Goal: Use online tool/utility: Utilize a website feature to perform a specific function

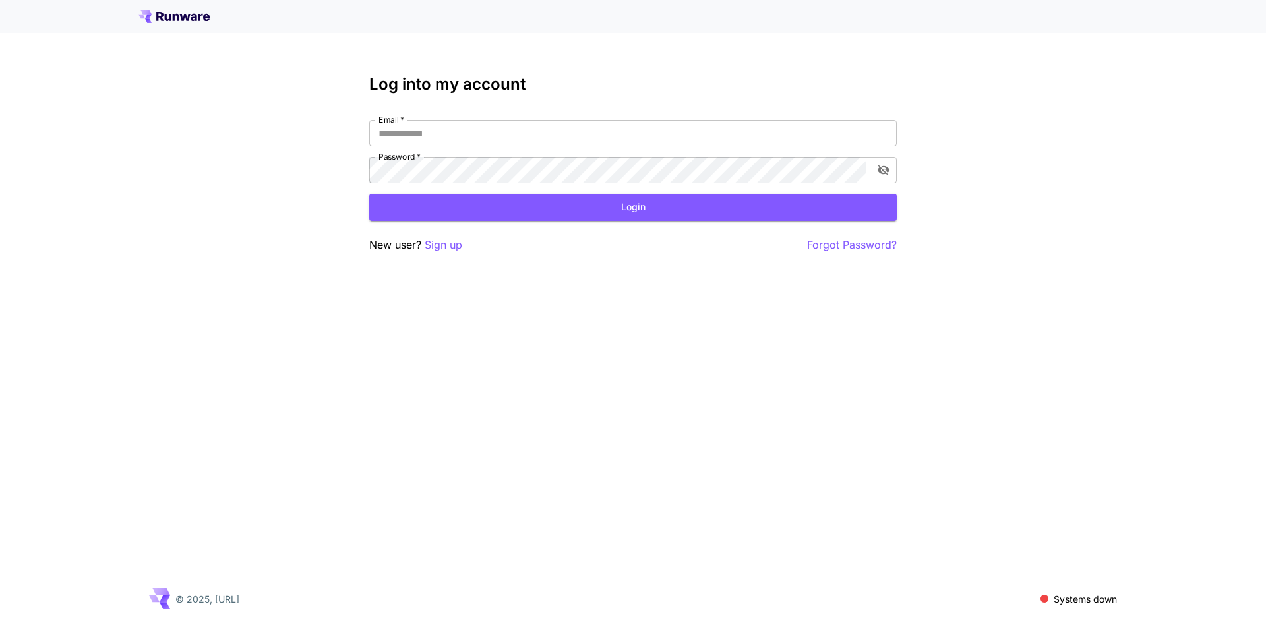
type input "**********"
click at [643, 605] on div "© 2025, [URL] Systems down" at bounding box center [632, 598] width 989 height 49
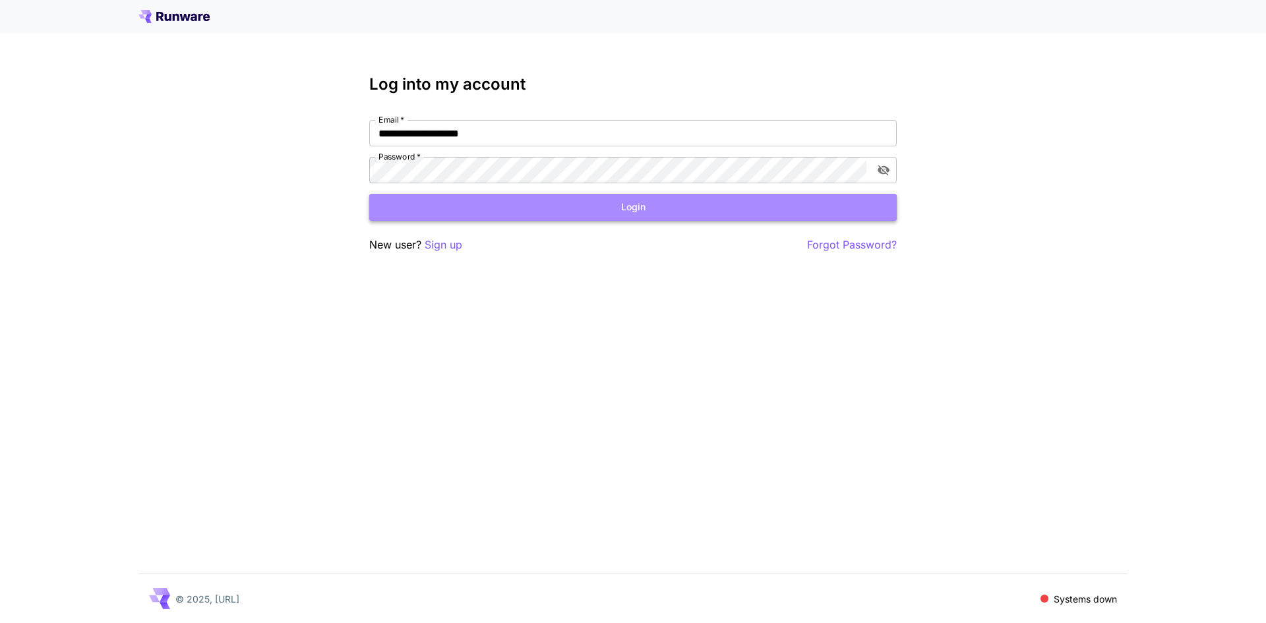
click at [446, 204] on button "Login" at bounding box center [633, 207] width 528 height 27
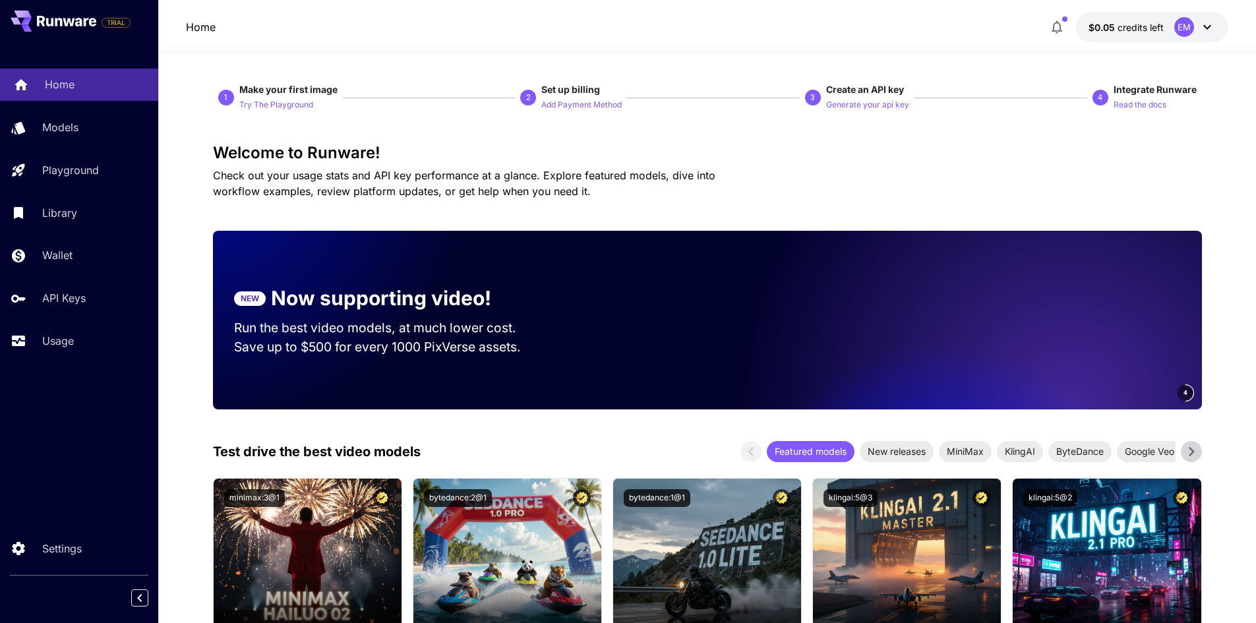
click at [66, 84] on p "Home" at bounding box center [60, 84] width 30 height 16
click at [1205, 24] on icon at bounding box center [1208, 27] width 16 height 16
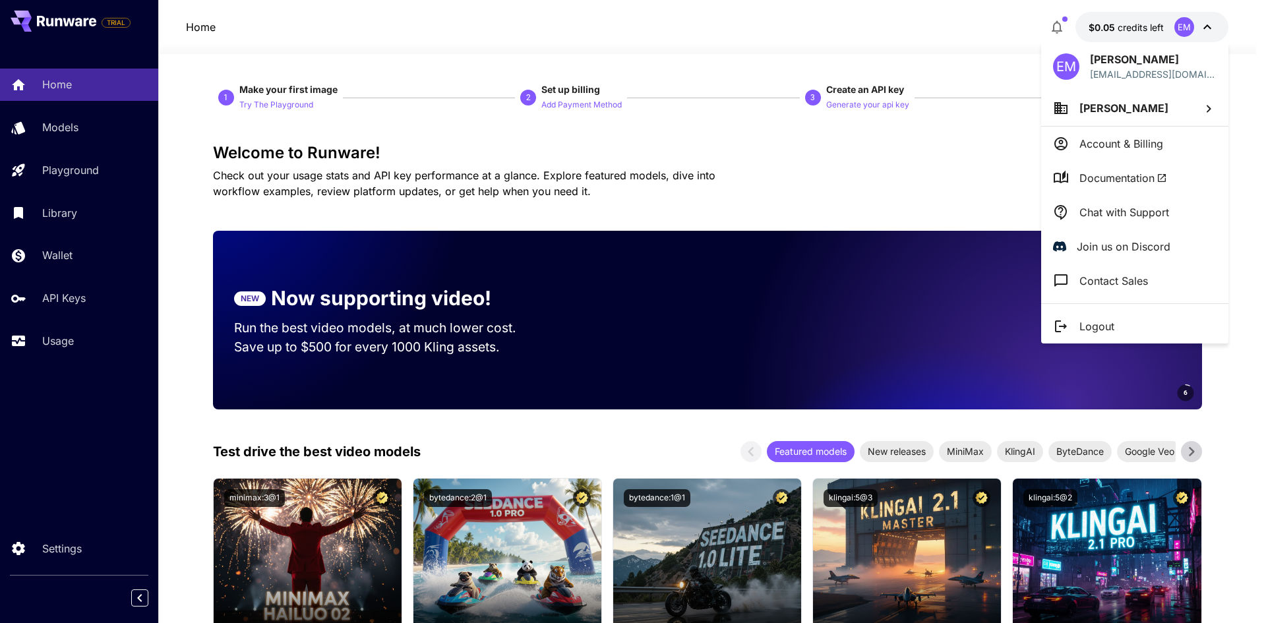
click at [1205, 24] on div at bounding box center [633, 311] width 1266 height 623
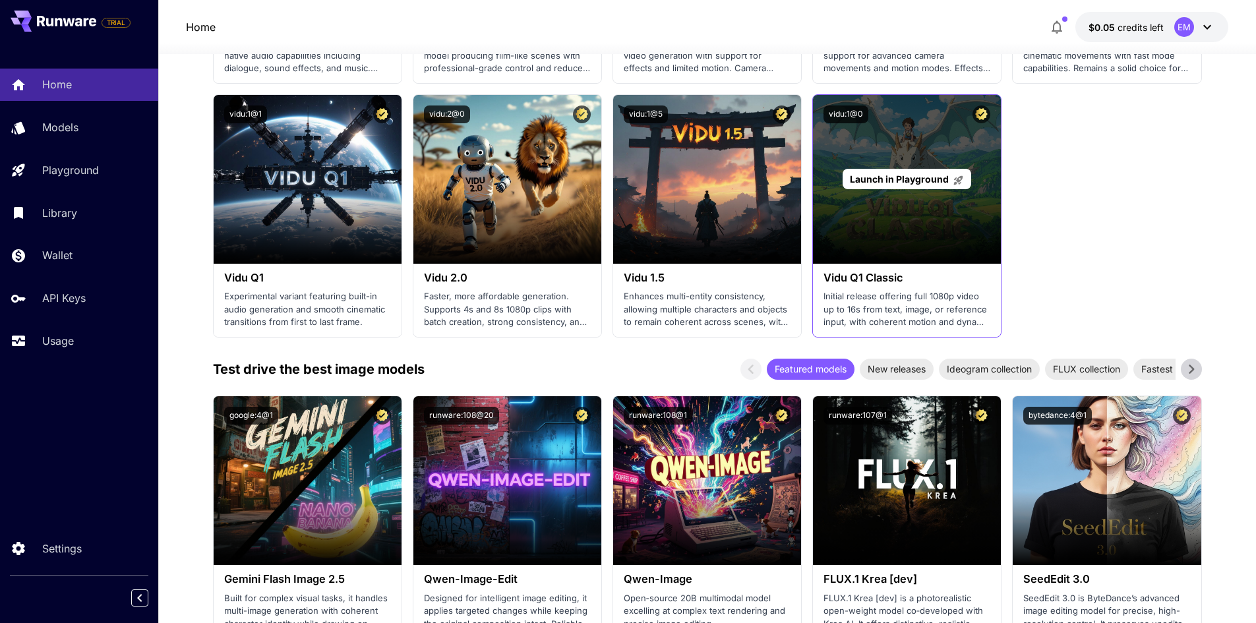
scroll to position [1319, 0]
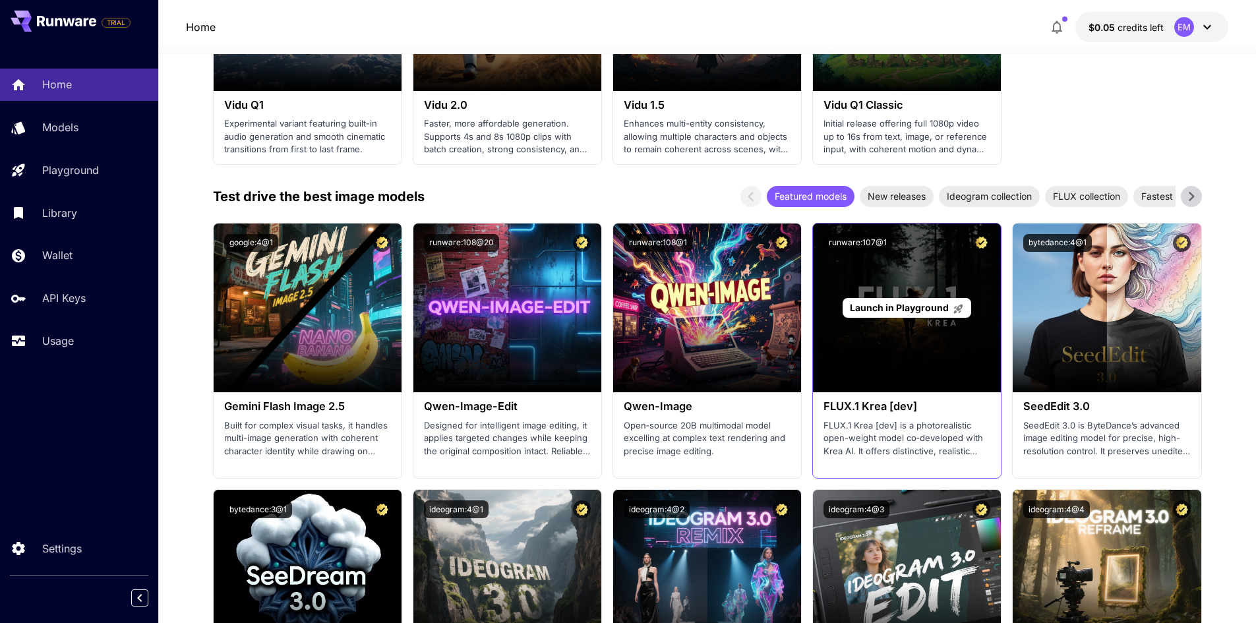
click at [900, 345] on div "Launch in Playground" at bounding box center [907, 308] width 188 height 169
drag, startPoint x: 883, startPoint y: 387, endPoint x: 874, endPoint y: 384, distance: 9.0
click at [883, 388] on div "Launch in Playground" at bounding box center [907, 308] width 188 height 169
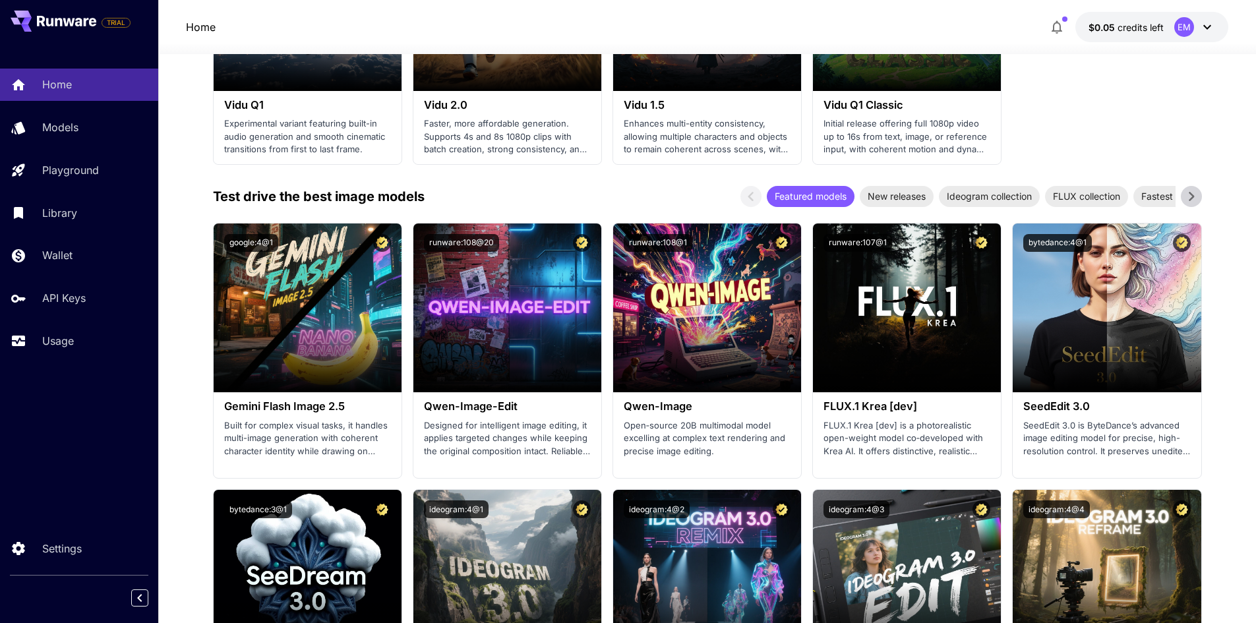
click at [902, 309] on span "Launch in Playground" at bounding box center [899, 307] width 99 height 11
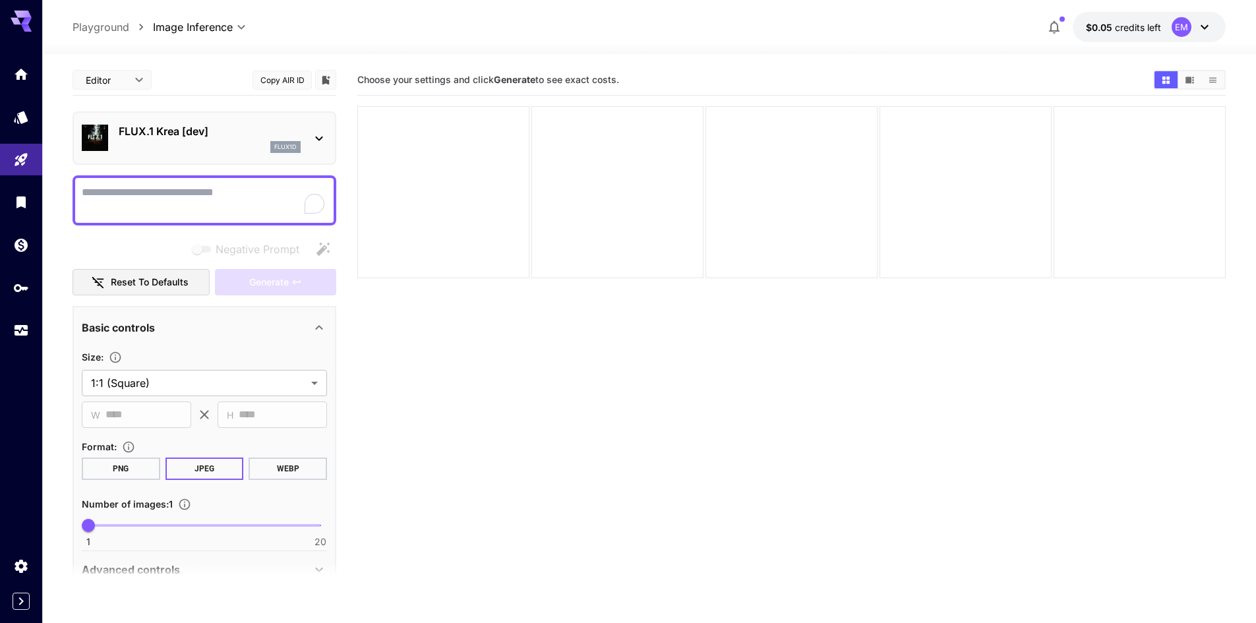
click at [167, 186] on textarea "Negative Prompt" at bounding box center [204, 201] width 245 height 32
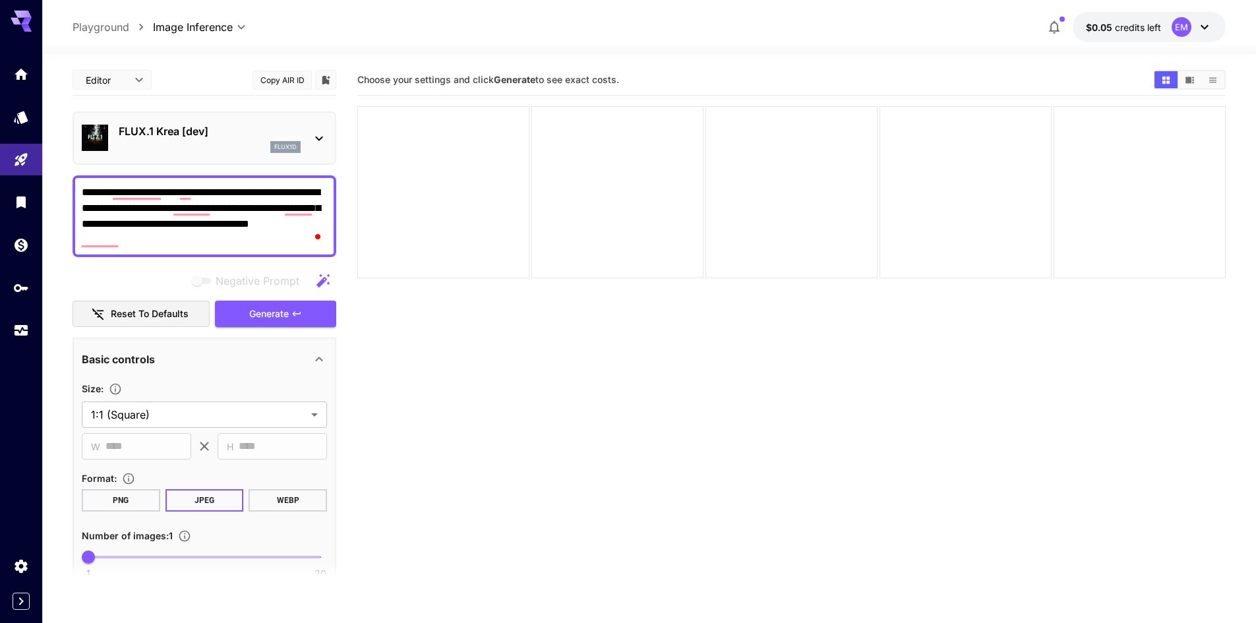
click at [150, 244] on textarea "**********" at bounding box center [204, 216] width 245 height 63
type textarea "**********"
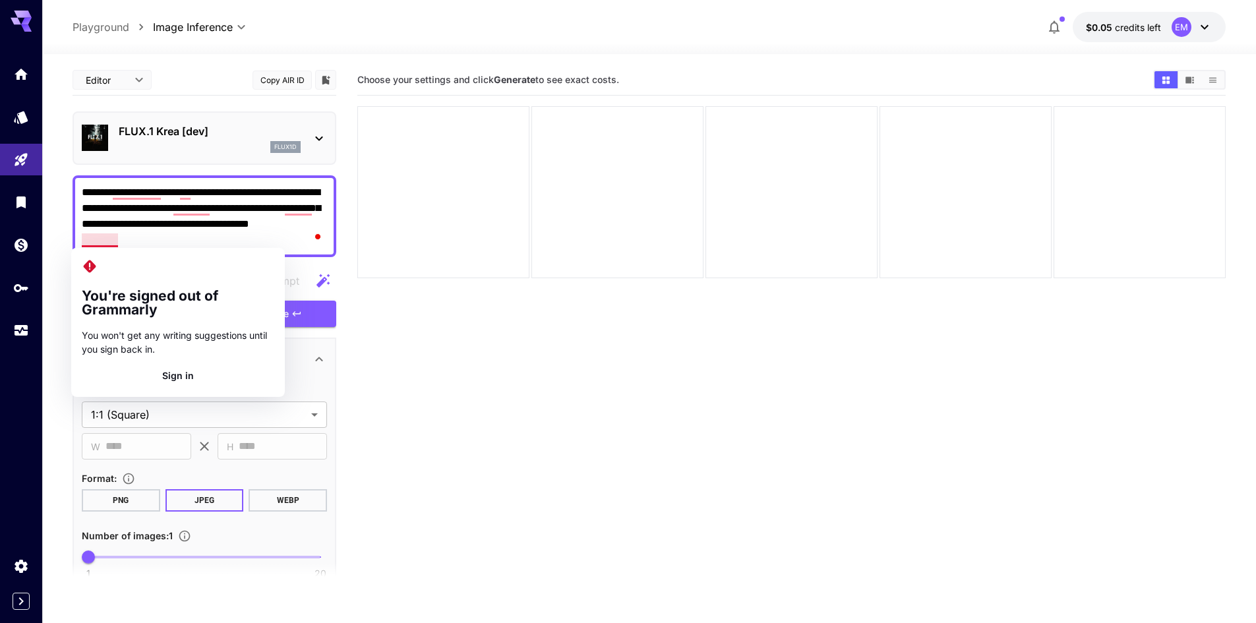
drag, startPoint x: 103, startPoint y: 244, endPoint x: 96, endPoint y: 239, distance: 8.0
click at [104, 241] on textarea "**********" at bounding box center [204, 216] width 245 height 63
drag, startPoint x: 98, startPoint y: 241, endPoint x: 520, endPoint y: 429, distance: 461.7
click at [521, 433] on section "Choose your settings and click Generate to see exact costs." at bounding box center [791, 376] width 868 height 623
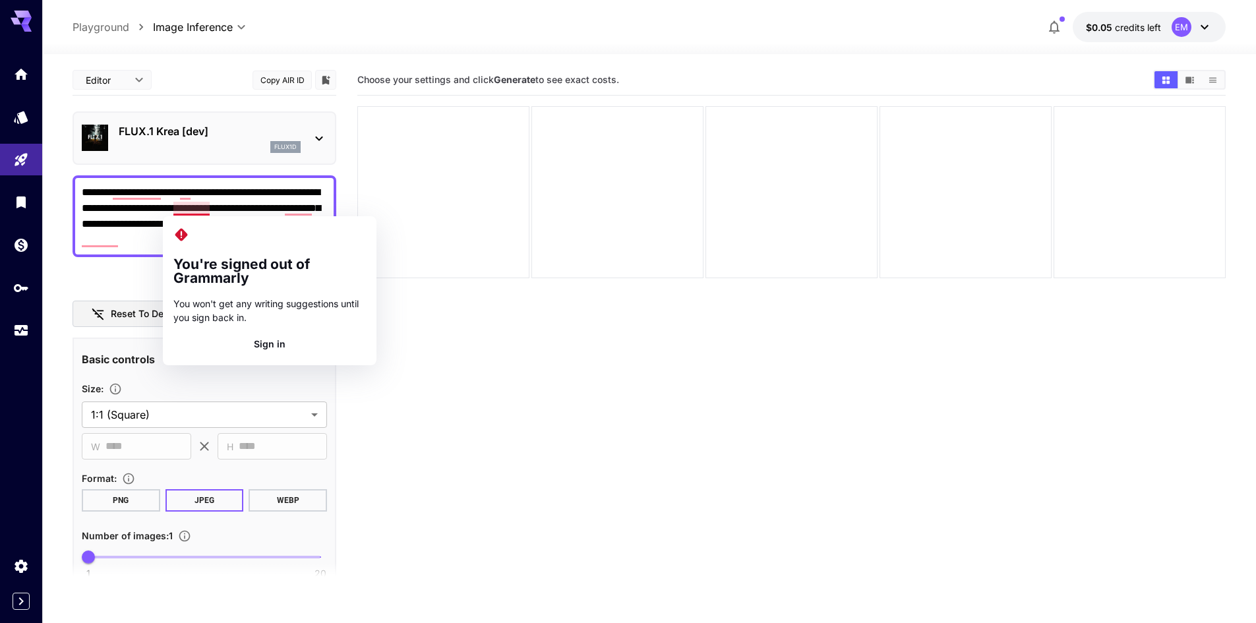
click at [607, 446] on section "Choose your settings and click Generate to see exact costs." at bounding box center [791, 376] width 868 height 623
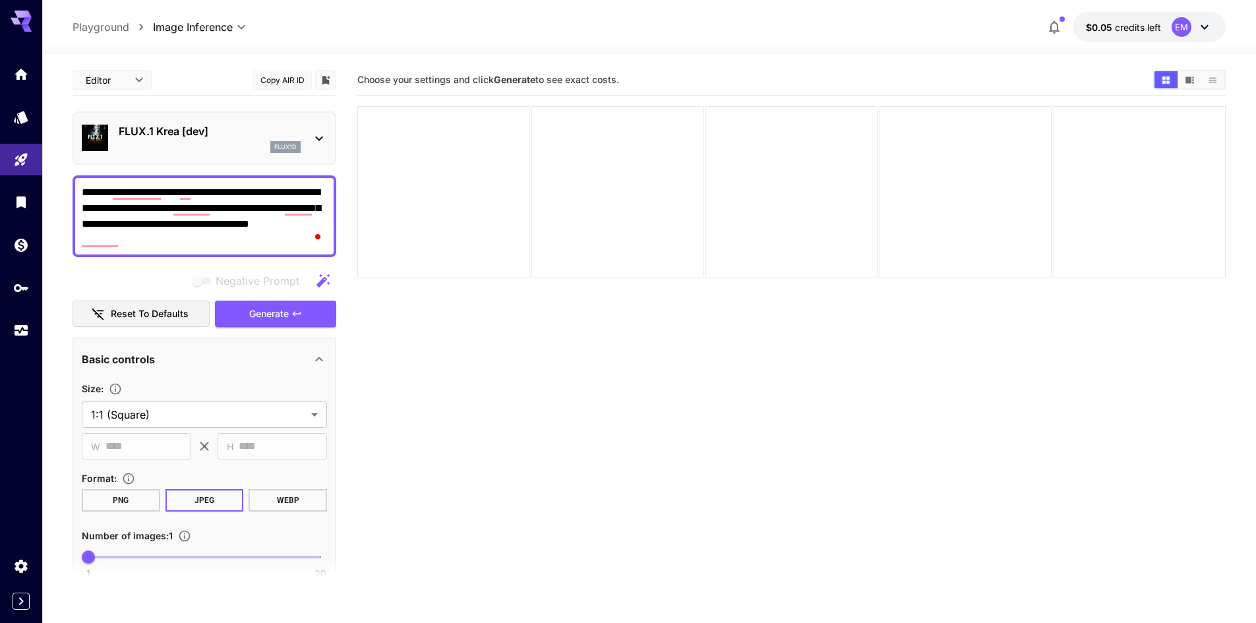
click at [125, 564] on section at bounding box center [205, 577] width 264 height 33
click at [127, 557] on span at bounding box center [204, 557] width 232 height 3
type input "*"
click at [272, 312] on span "Generate" at bounding box center [269, 314] width 40 height 16
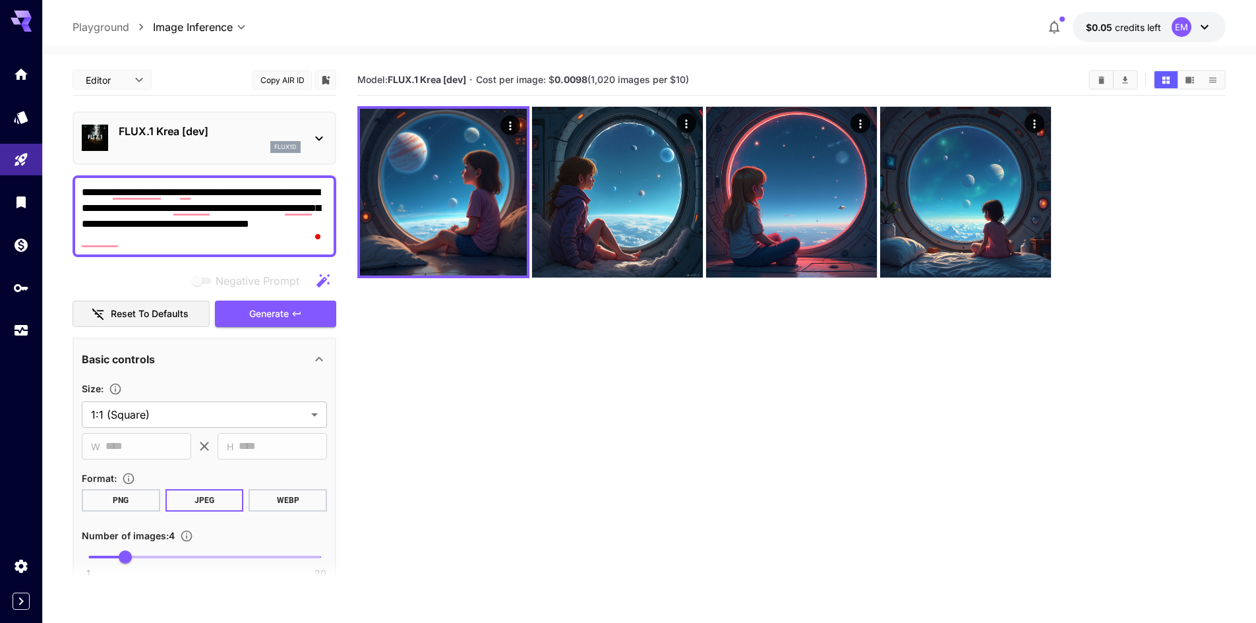
click at [211, 197] on textarea "**********" at bounding box center [204, 216] width 245 height 63
click at [177, 194] on textarea "**********" at bounding box center [204, 216] width 245 height 63
type textarea "**********"
click at [262, 311] on span "Generate" at bounding box center [269, 314] width 40 height 16
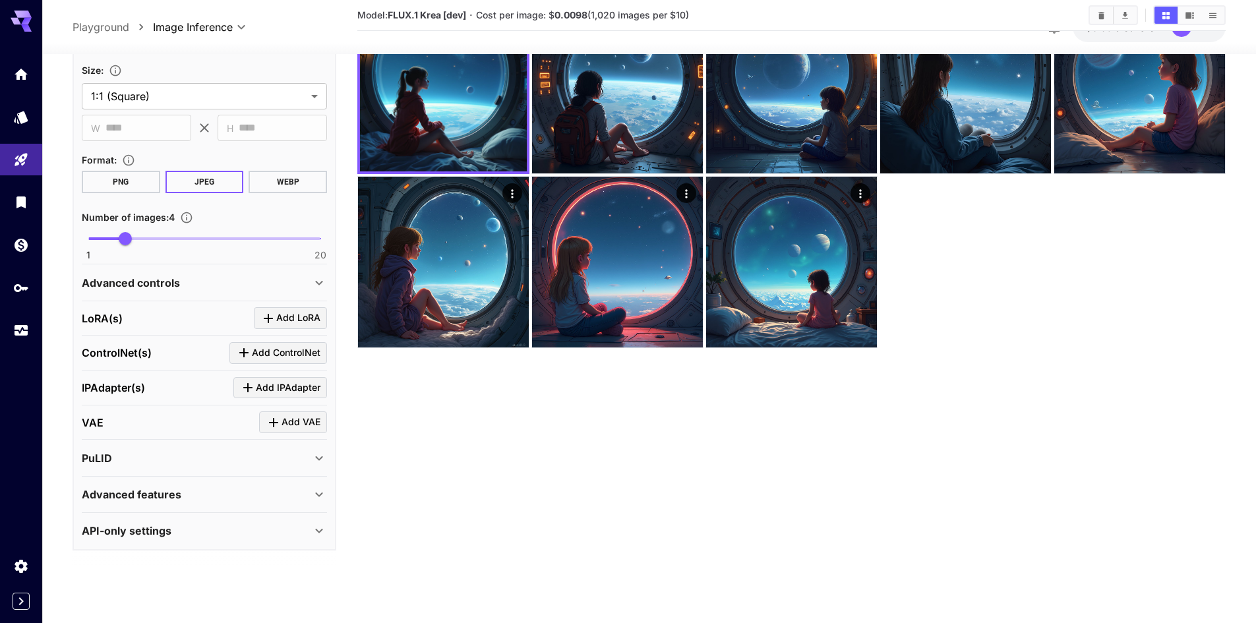
scroll to position [307, 0]
click at [319, 499] on icon at bounding box center [319, 495] width 16 height 16
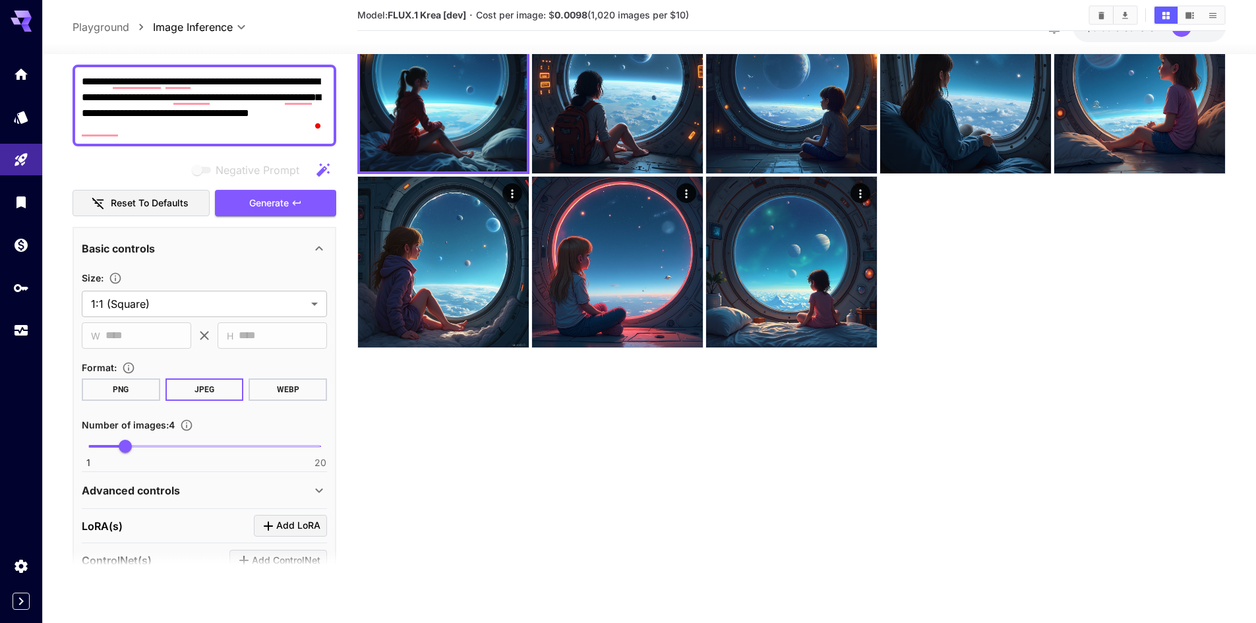
scroll to position [87, 0]
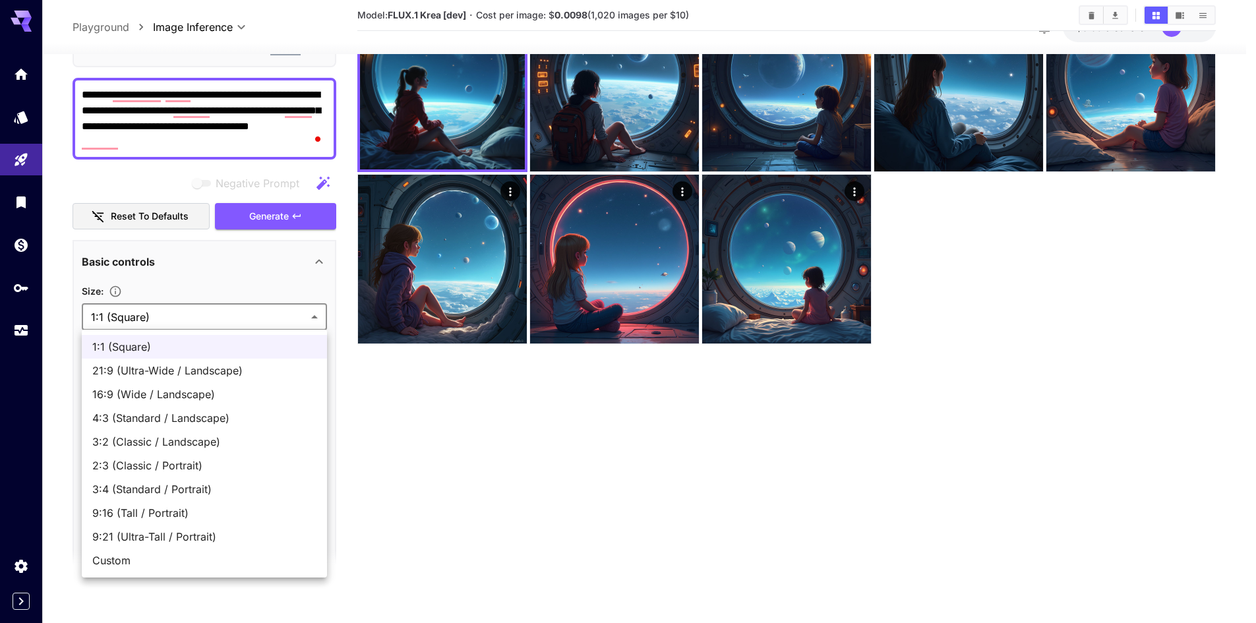
click at [315, 312] on body "**********" at bounding box center [628, 259] width 1256 height 727
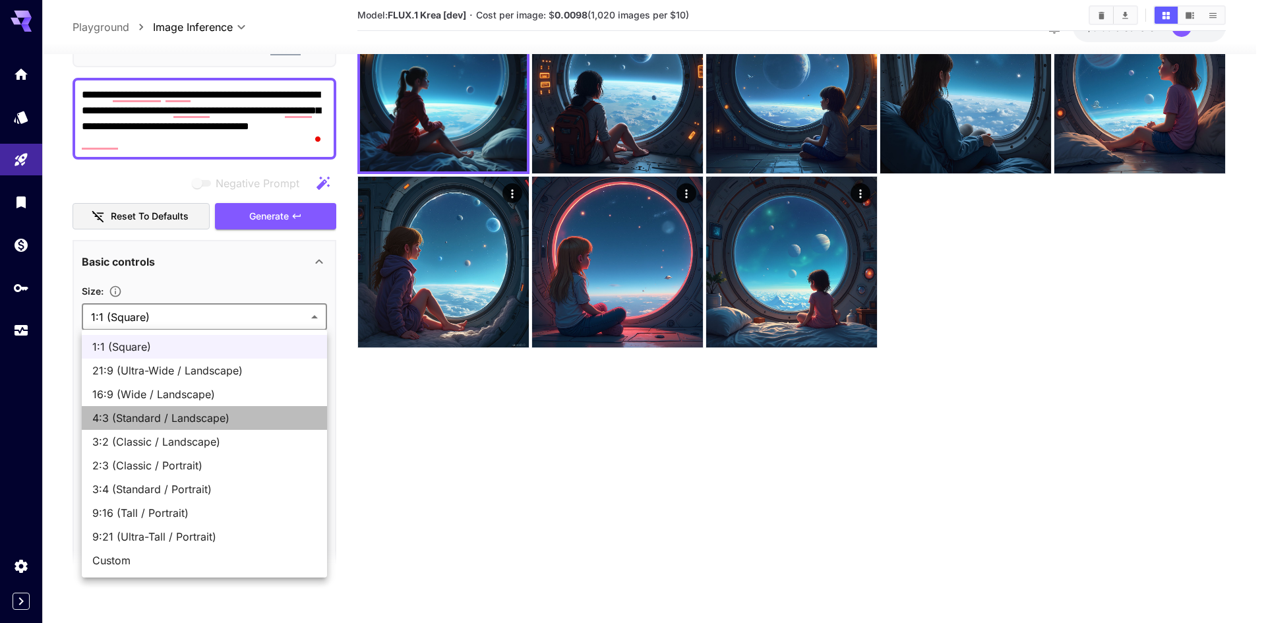
click at [230, 419] on span "4:3 (Standard / Landscape)" at bounding box center [204, 418] width 224 height 16
type input "**********"
type input "****"
type input "***"
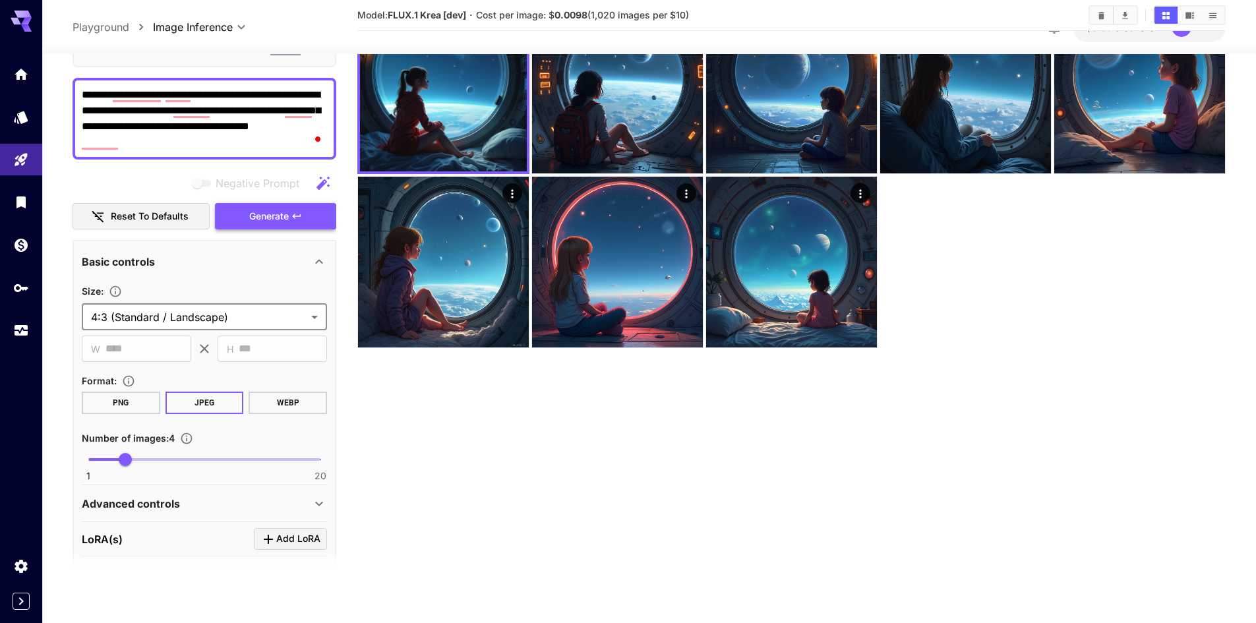
click at [262, 211] on span "Generate" at bounding box center [269, 216] width 40 height 16
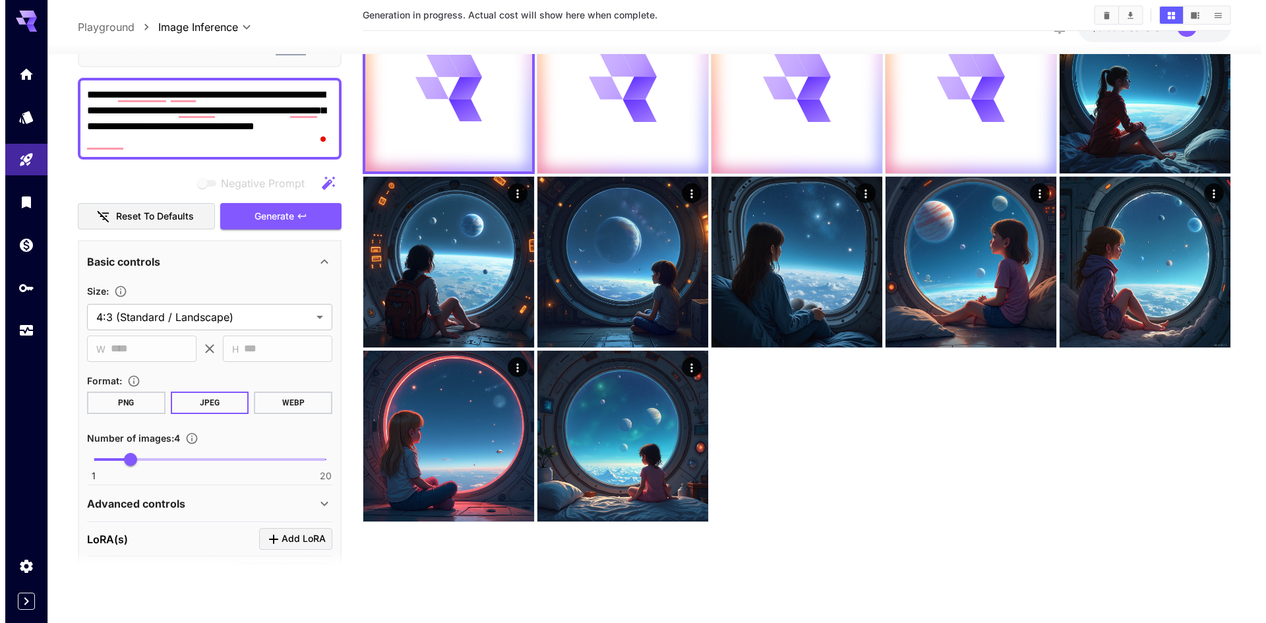
scroll to position [0, 0]
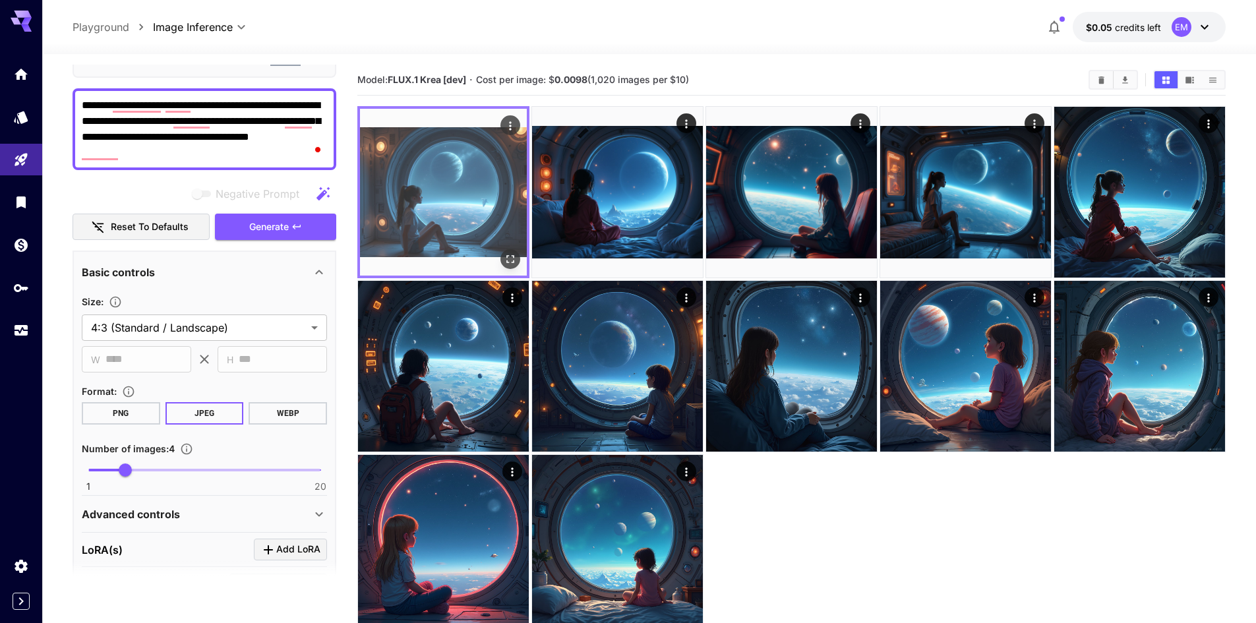
click at [452, 211] on img at bounding box center [443, 192] width 167 height 167
click at [457, 211] on img at bounding box center [443, 192] width 167 height 167
click at [511, 133] on button "Actions" at bounding box center [511, 125] width 20 height 20
click at [462, 172] on img at bounding box center [443, 192] width 167 height 167
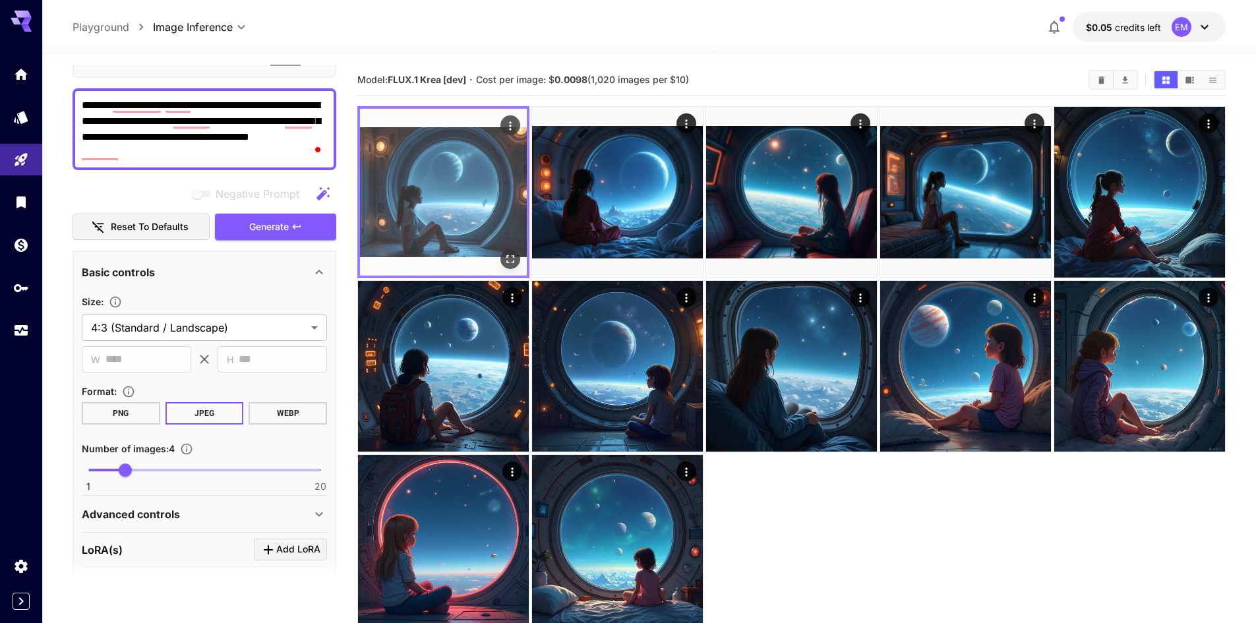
click at [484, 189] on img at bounding box center [443, 192] width 167 height 167
click at [514, 258] on icon "Open in fullscreen" at bounding box center [510, 259] width 8 height 8
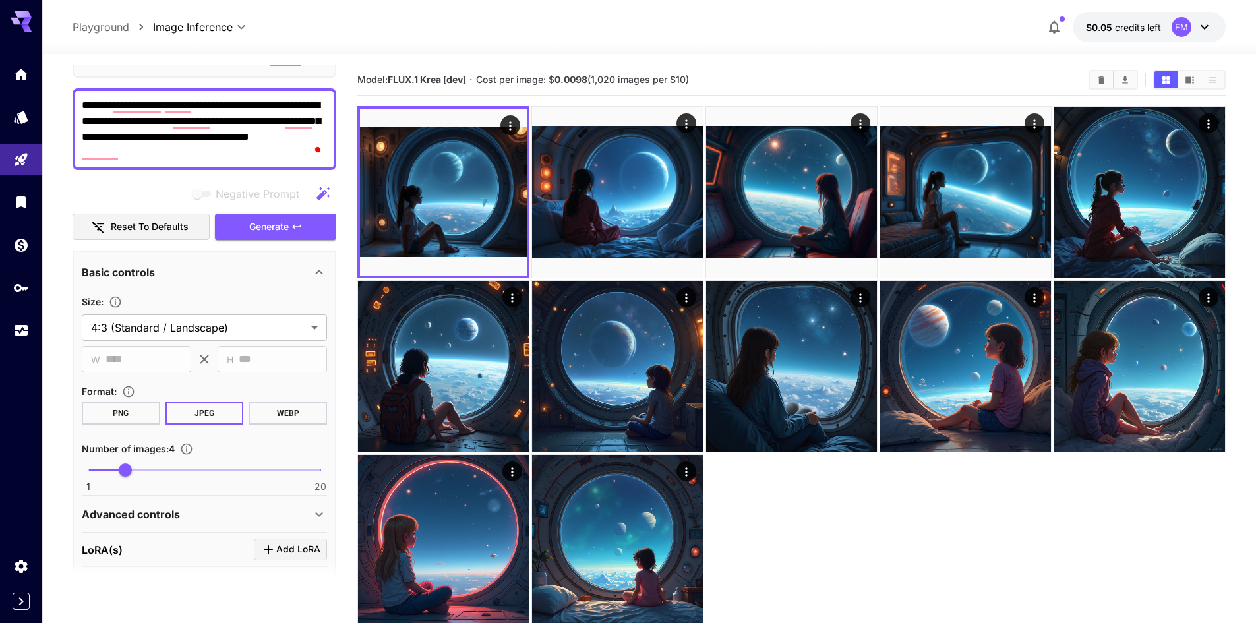
click at [107, 468] on span "1 20 4" at bounding box center [204, 470] width 232 height 20
click at [104, 468] on span "2" at bounding box center [100, 470] width 13 height 13
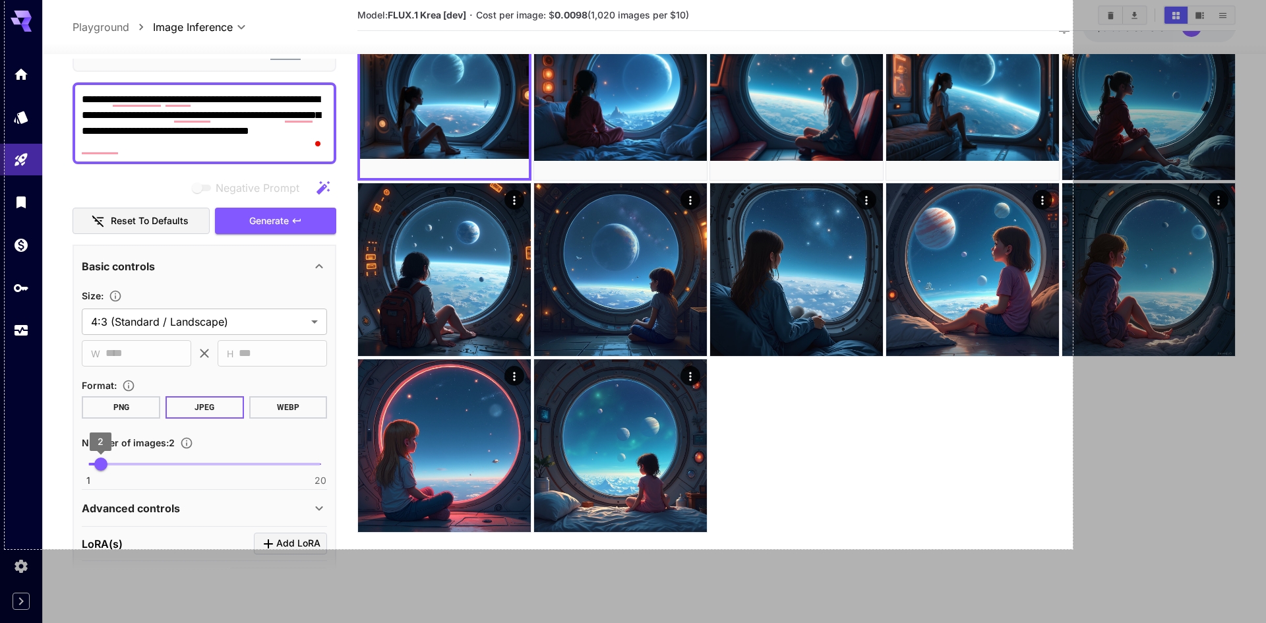
scroll to position [104, 0]
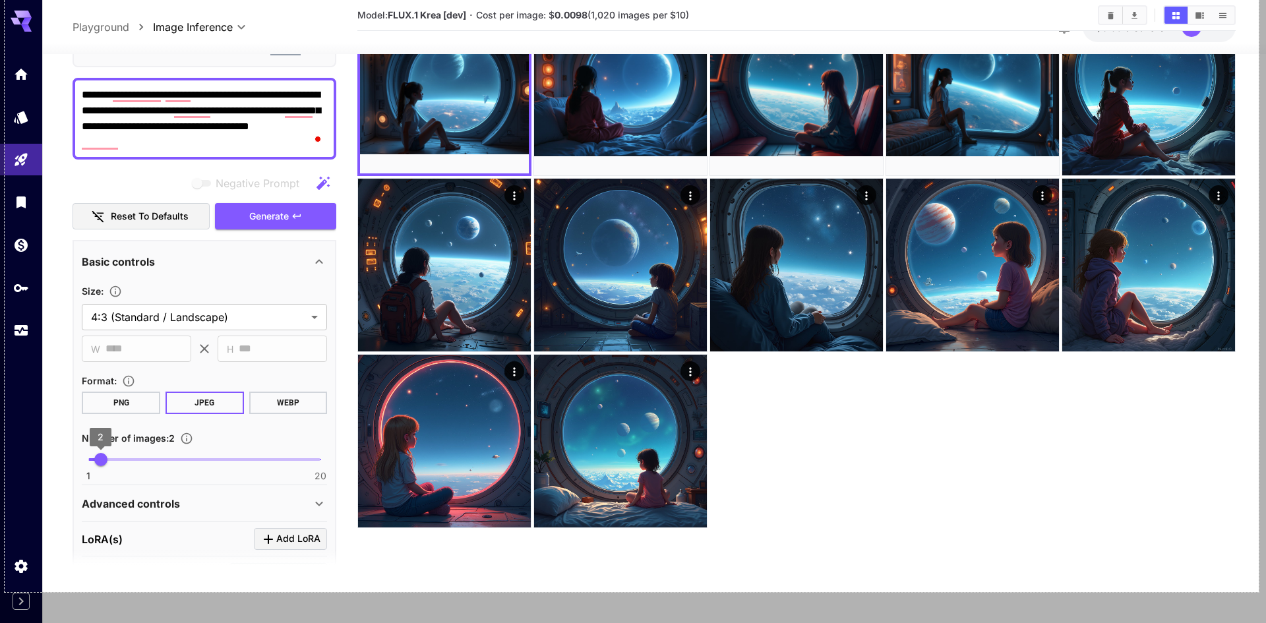
drag, startPoint x: 28, startPoint y: 63, endPoint x: 1259, endPoint y: 592, distance: 1339.6
click at [1259, 592] on div "1902 X 1042" at bounding box center [633, 259] width 1266 height 727
click at [1211, 532] on link "Copy" at bounding box center [1212, 534] width 34 height 15
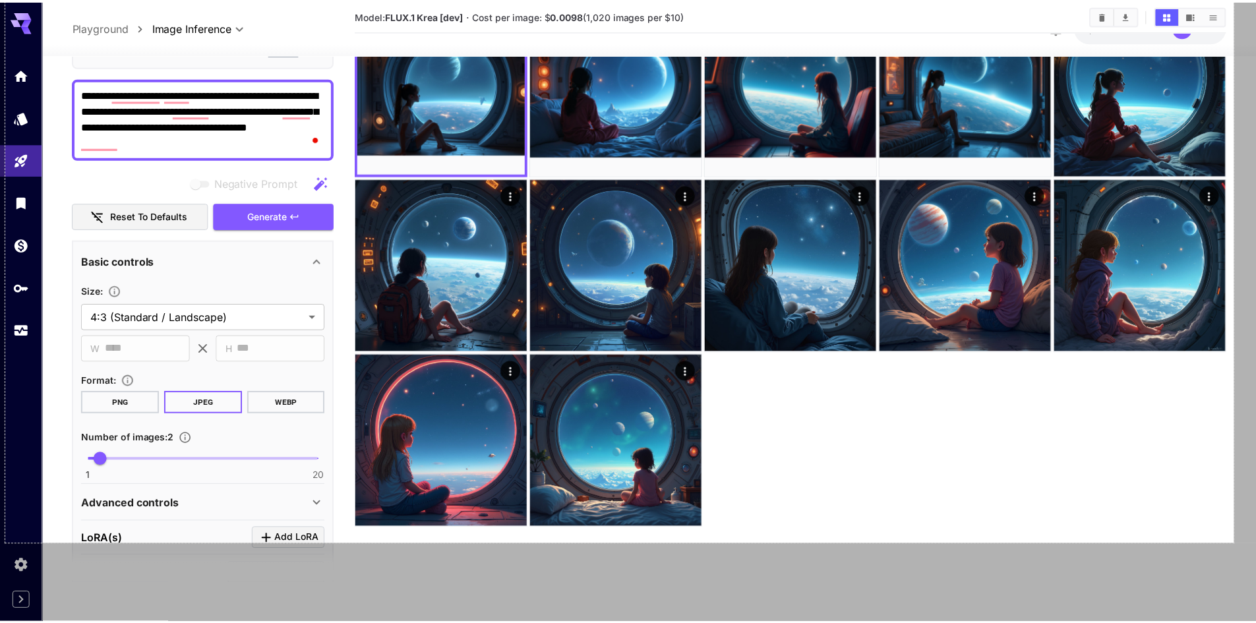
scroll to position [51, 0]
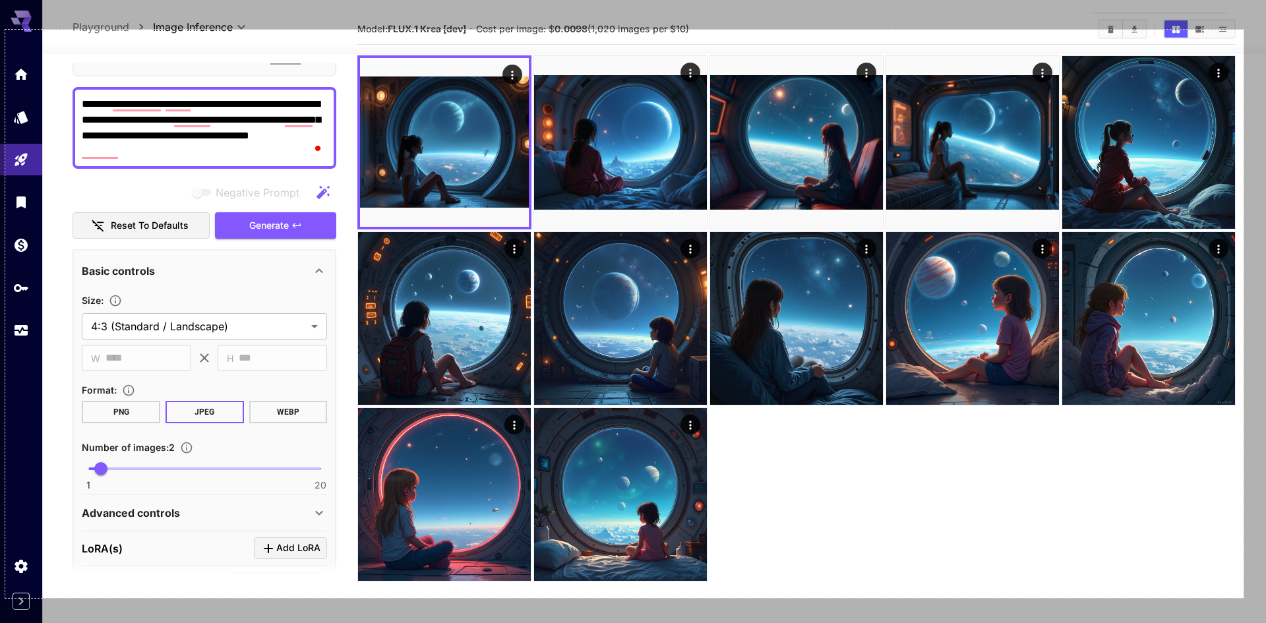
drag, startPoint x: 12, startPoint y: 25, endPoint x: 1244, endPoint y: 598, distance: 1358.6
click at [1244, 598] on div "1878 X 862" at bounding box center [633, 312] width 1266 height 727
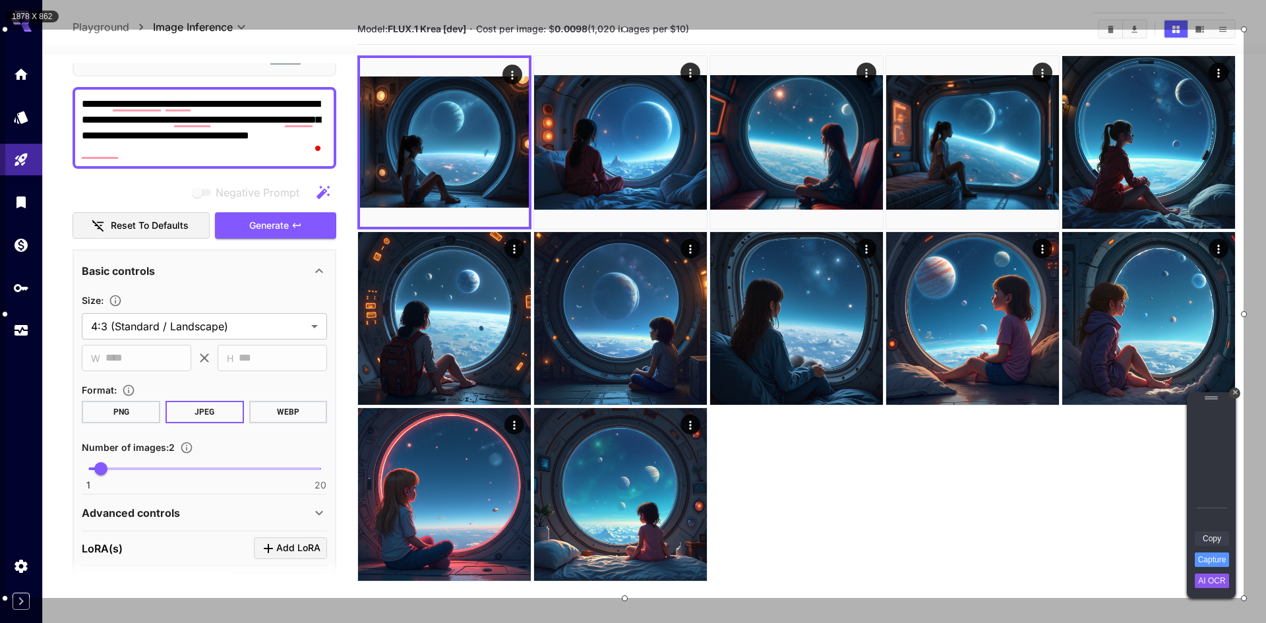
click at [1208, 538] on link "Copy" at bounding box center [1212, 539] width 34 height 15
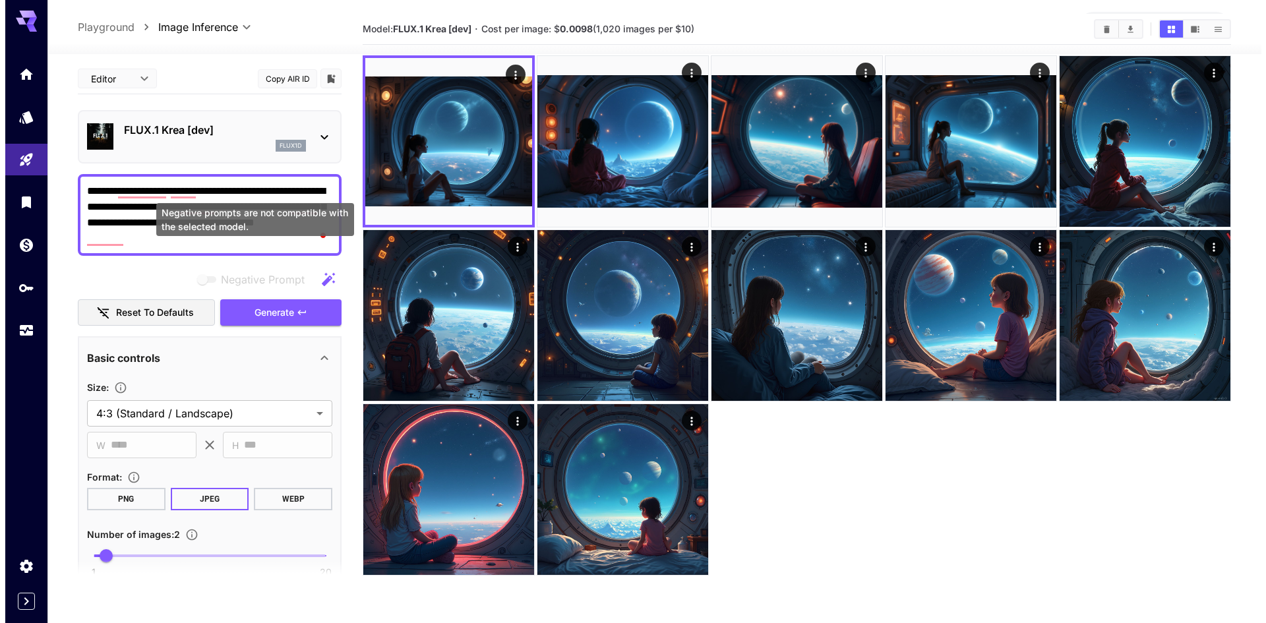
scroll to position [0, 0]
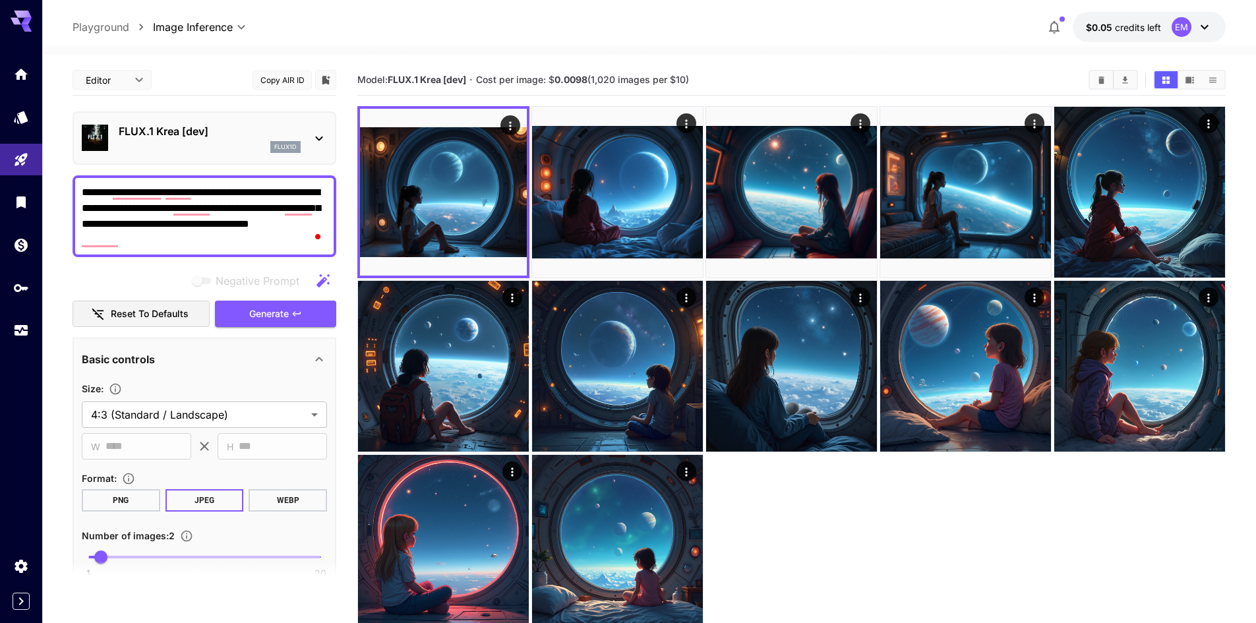
click at [319, 135] on icon at bounding box center [319, 139] width 16 height 16
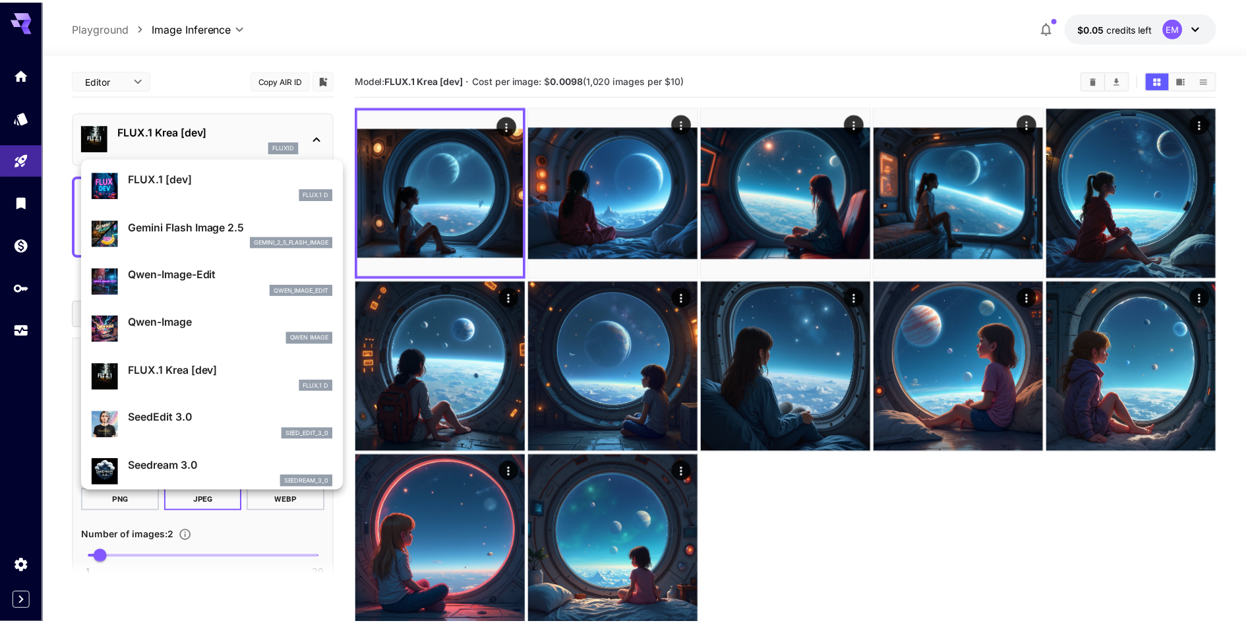
scroll to position [132, 0]
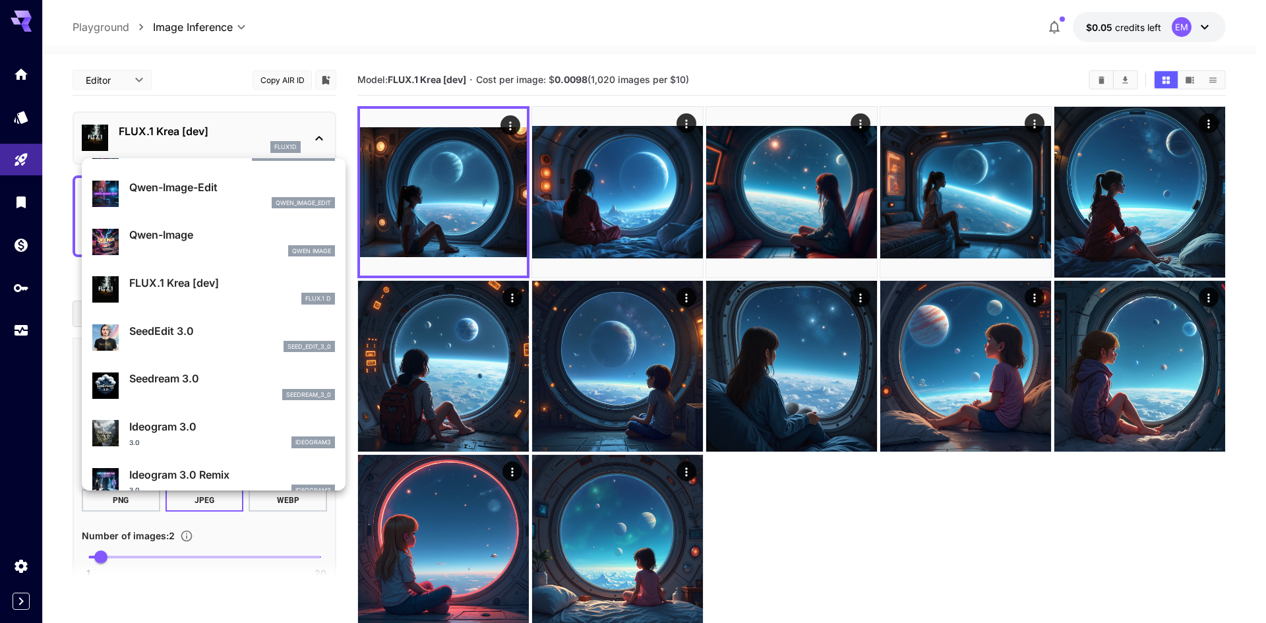
click at [179, 341] on div "seed_edit_3_0" at bounding box center [232, 347] width 206 height 12
type input "*"
type input "***"
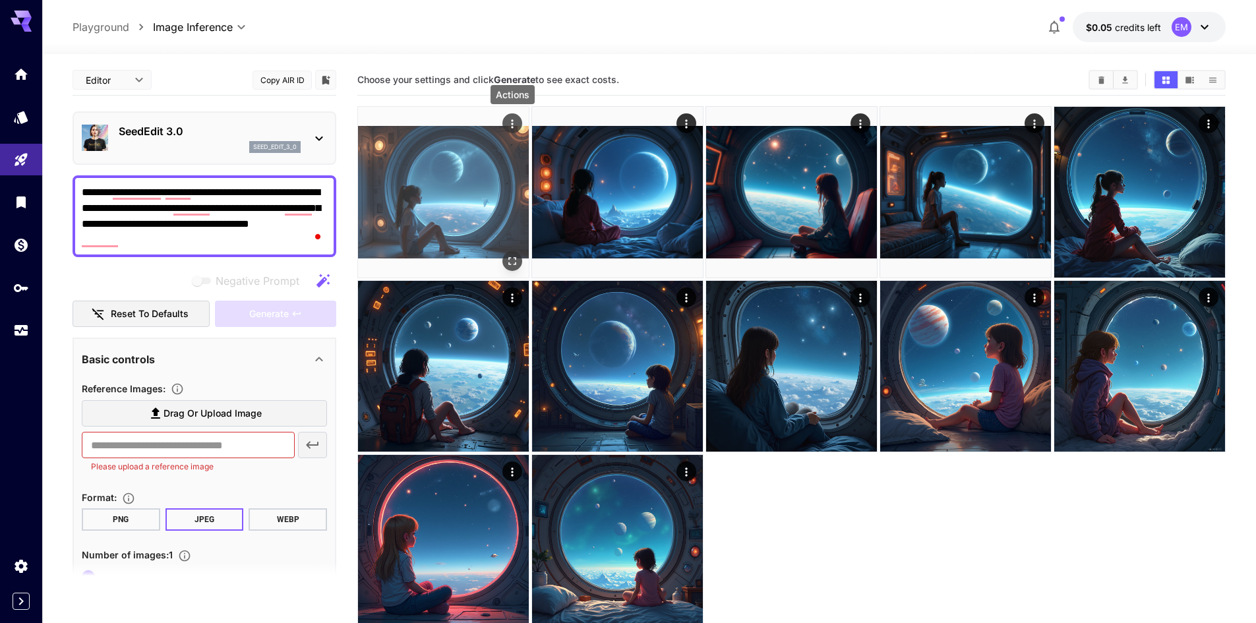
click at [510, 126] on icon "Actions" at bounding box center [512, 123] width 13 height 13
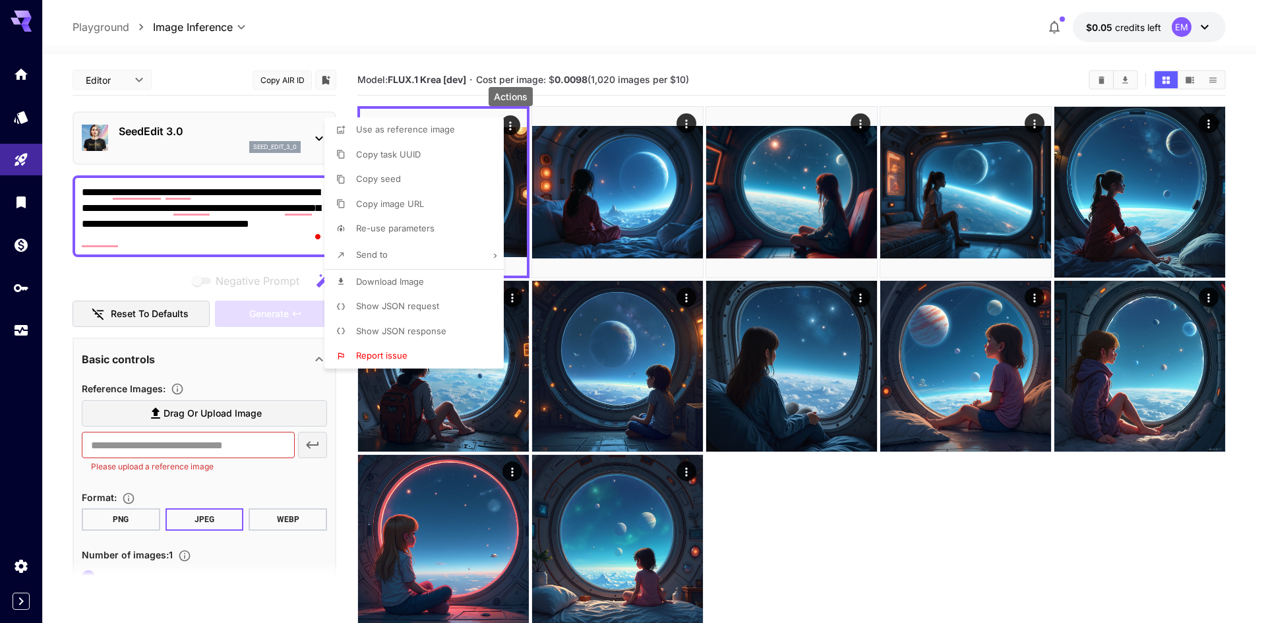
click at [405, 284] on span "Download Image" at bounding box center [390, 281] width 68 height 11
click at [171, 405] on div at bounding box center [633, 311] width 1266 height 623
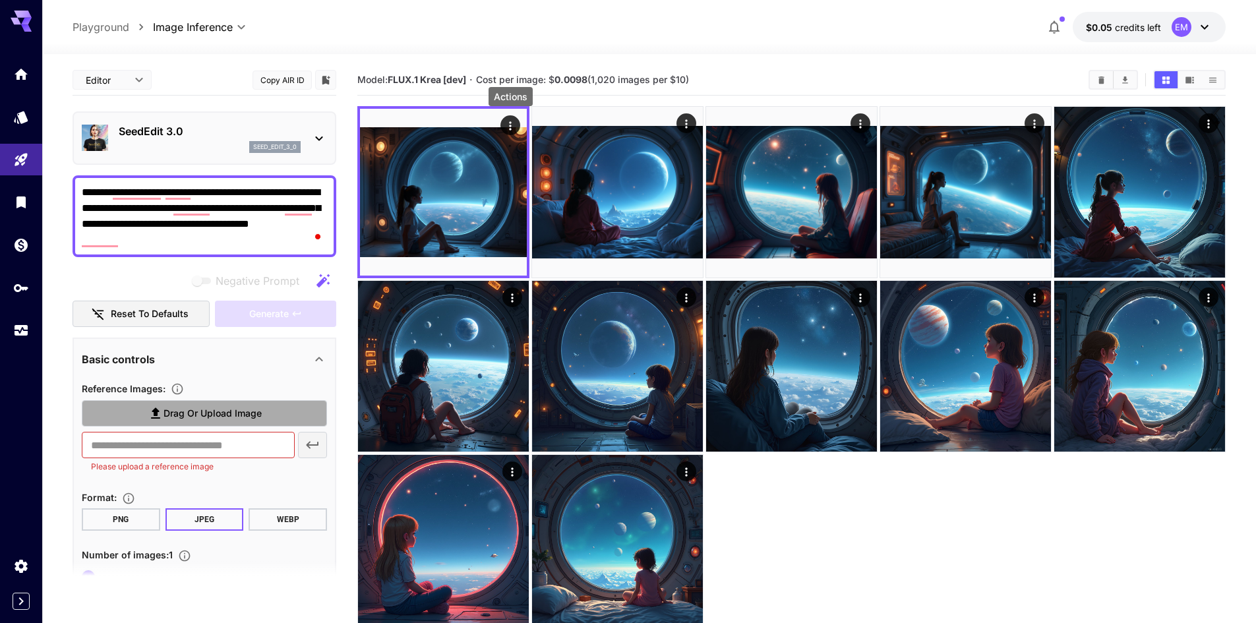
click at [165, 412] on span "Drag or upload image" at bounding box center [213, 414] width 98 height 16
click at [0, 0] on input "Drag or upload image" at bounding box center [0, 0] width 0 height 0
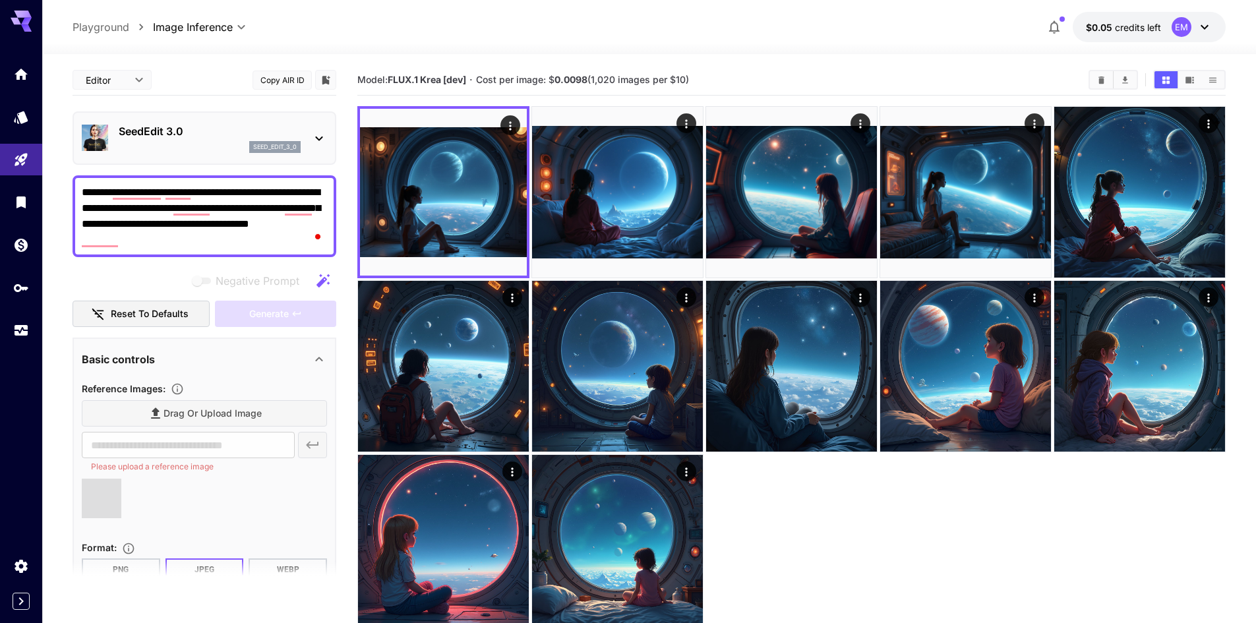
type input "**********"
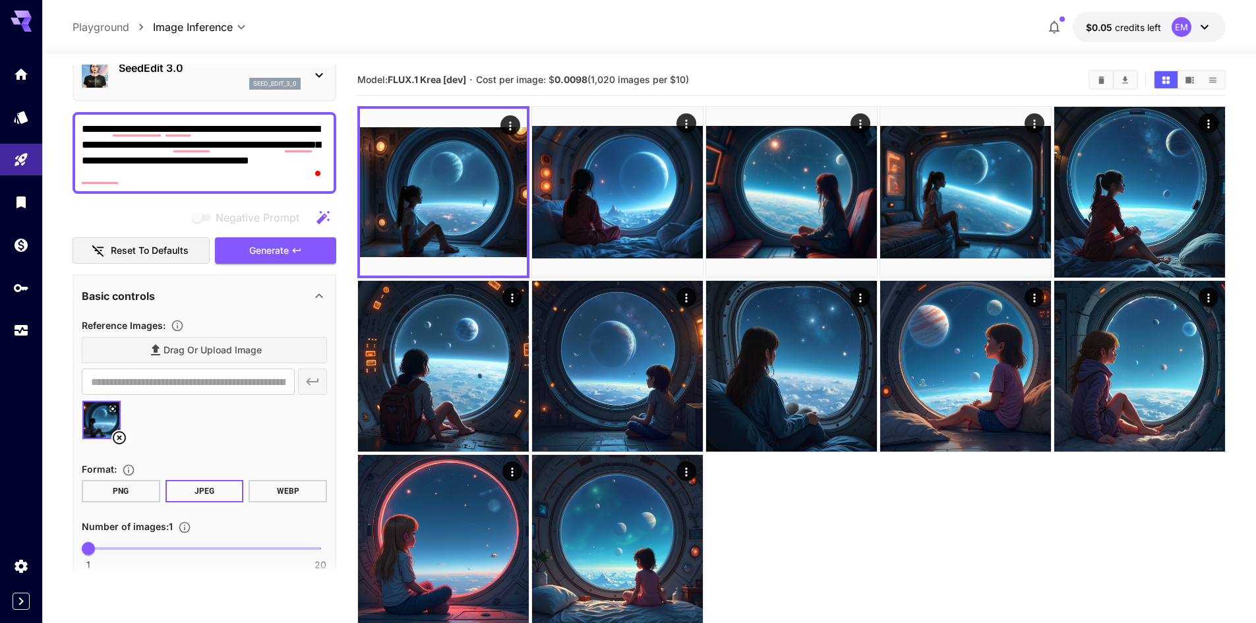
scroll to position [150, 0]
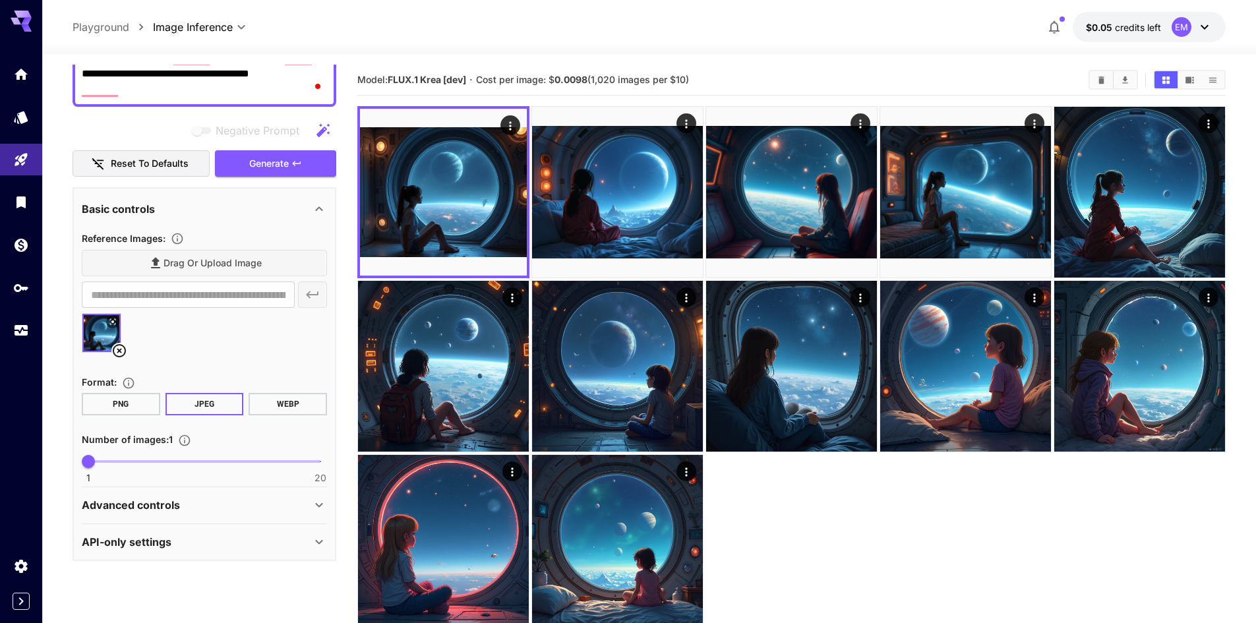
click at [119, 463] on span "1 20 1" at bounding box center [204, 462] width 232 height 20
click at [106, 461] on span "3" at bounding box center [112, 461] width 13 height 13
type input "*"
click at [324, 511] on icon at bounding box center [319, 505] width 16 height 16
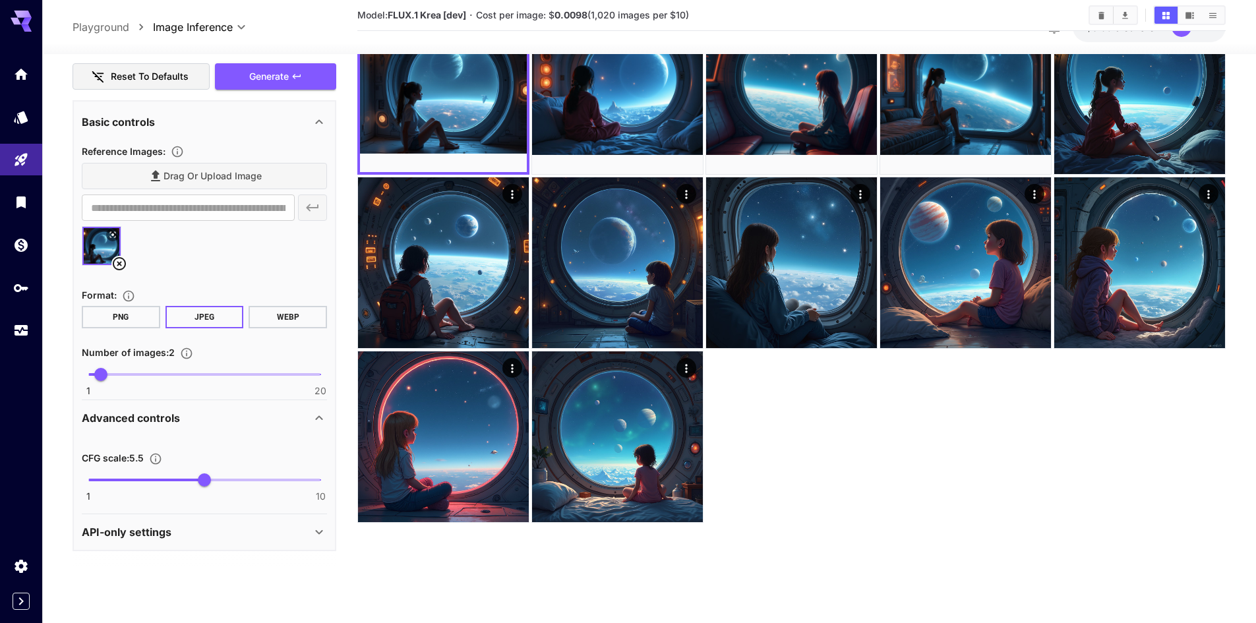
scroll to position [104, 0]
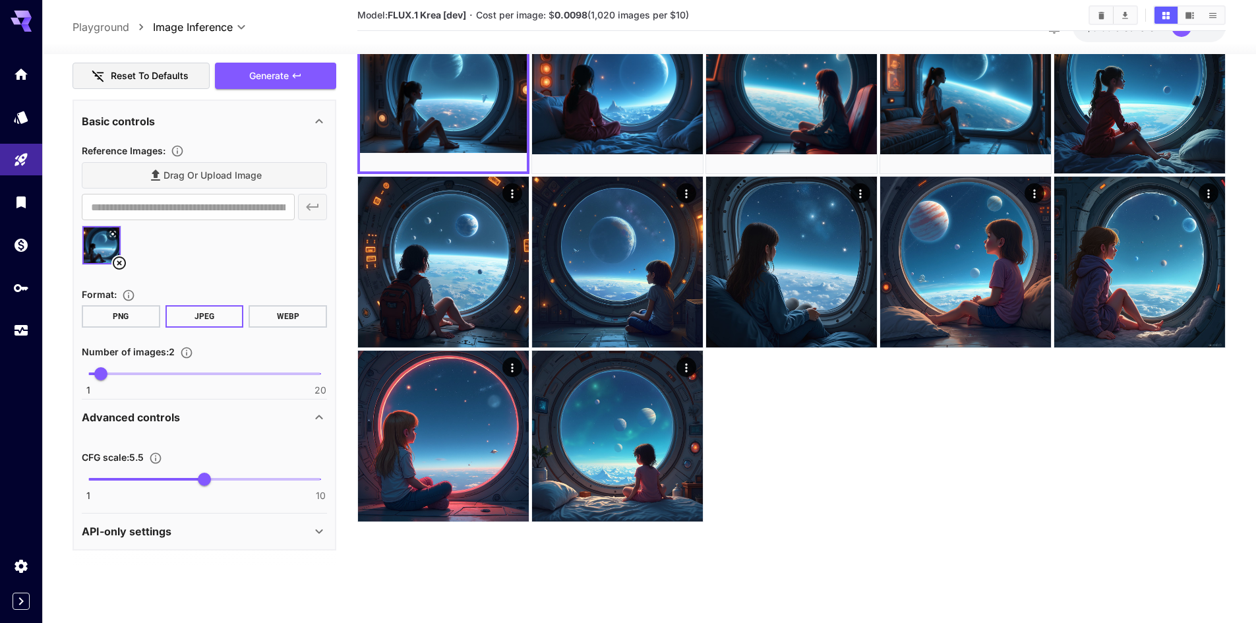
click at [322, 527] on icon at bounding box center [319, 532] width 16 height 16
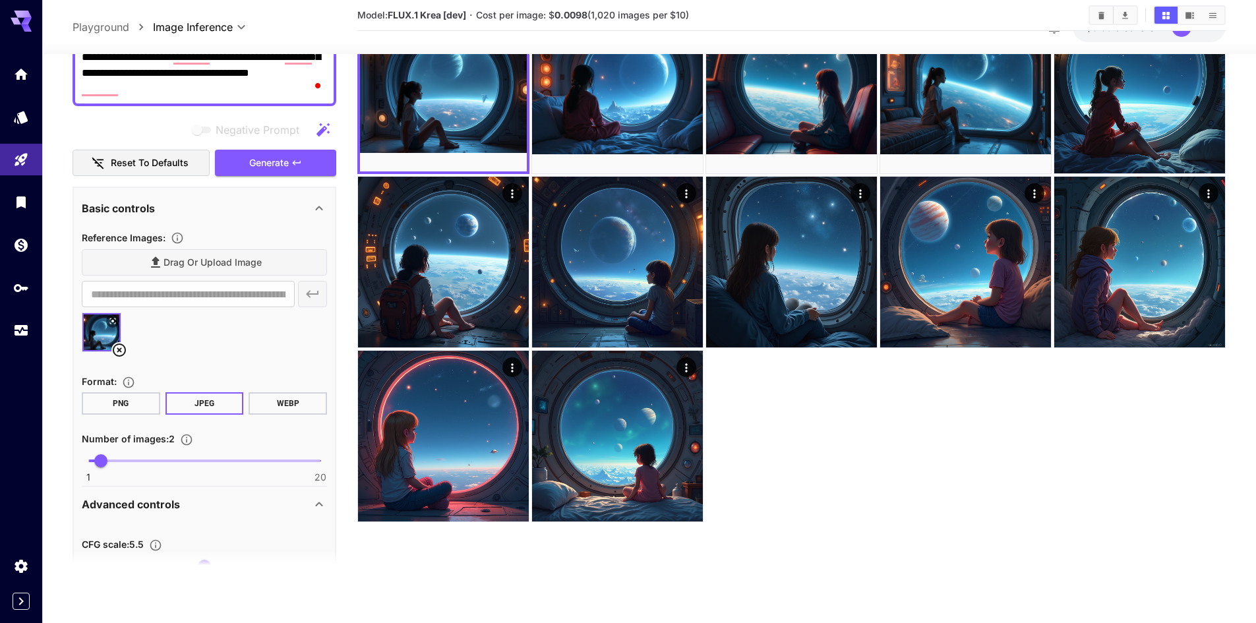
scroll to position [0, 0]
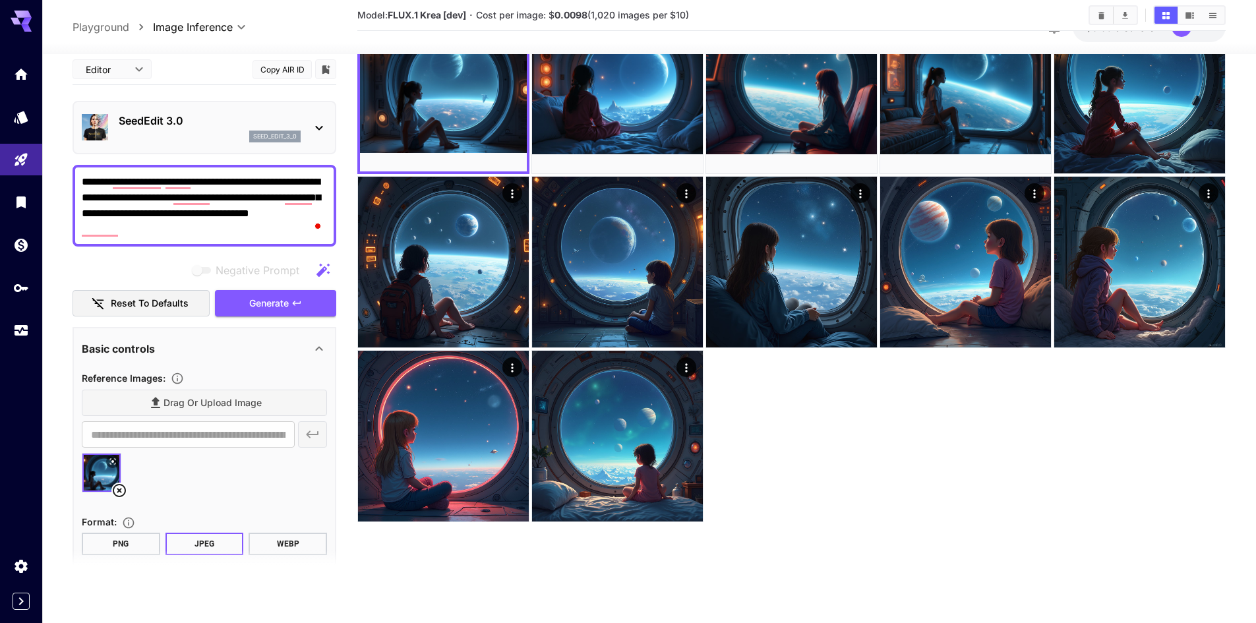
click at [166, 228] on textarea "**********" at bounding box center [204, 204] width 245 height 63
type textarea "**********"
click at [279, 301] on span "Generate" at bounding box center [269, 303] width 40 height 16
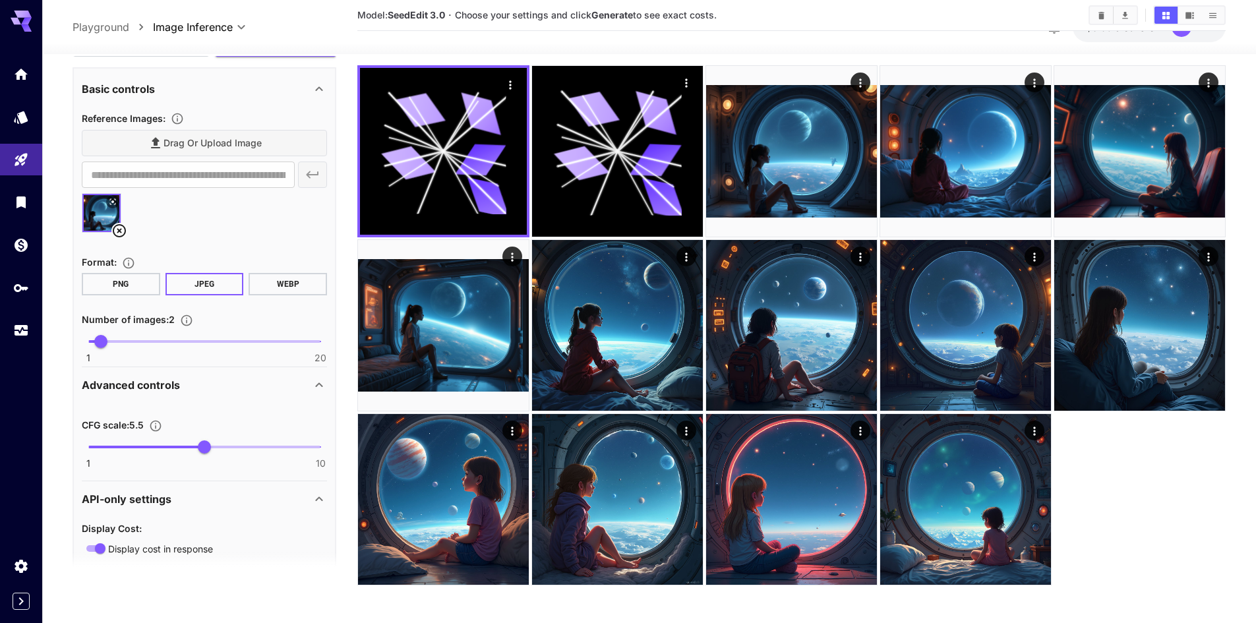
scroll to position [264, 0]
type input "*"
drag, startPoint x: 99, startPoint y: 340, endPoint x: 78, endPoint y: 339, distance: 20.5
click at [82, 339] on span "1" at bounding box center [88, 339] width 13 height 13
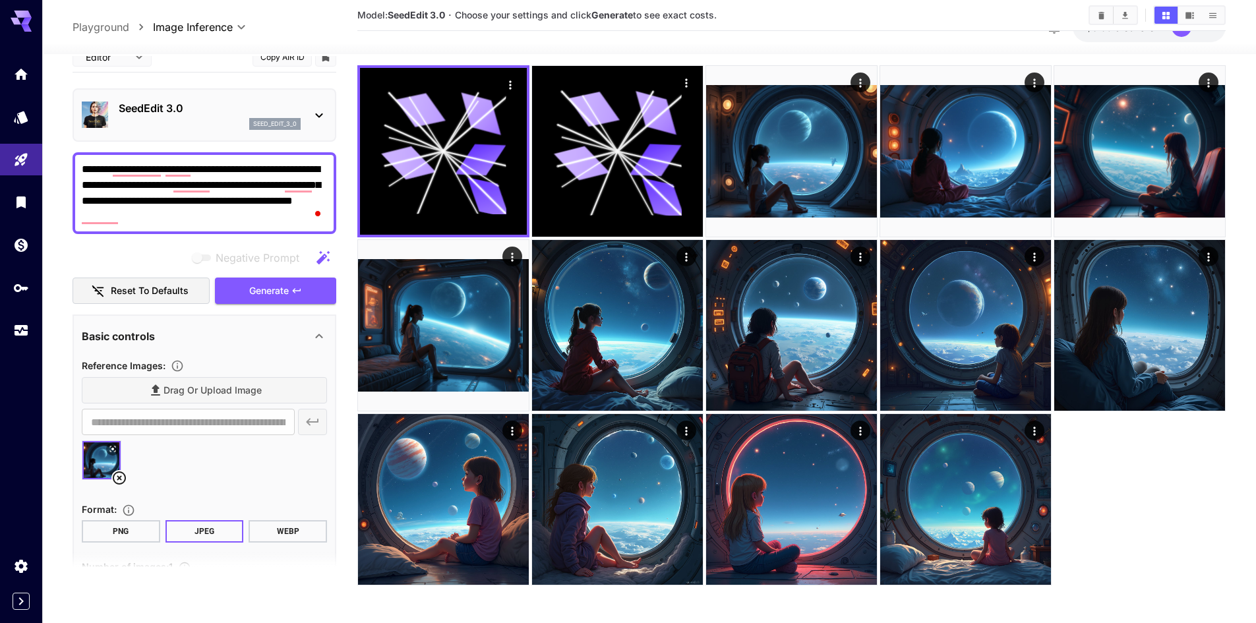
scroll to position [0, 0]
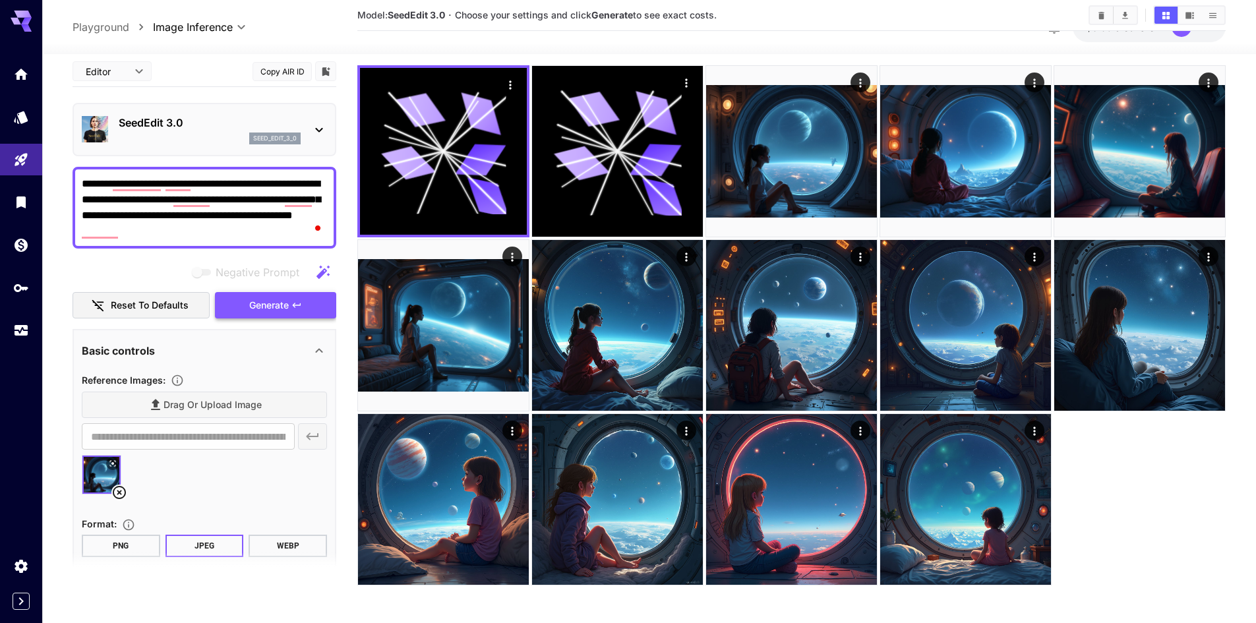
click at [278, 305] on span "Generate" at bounding box center [269, 305] width 40 height 16
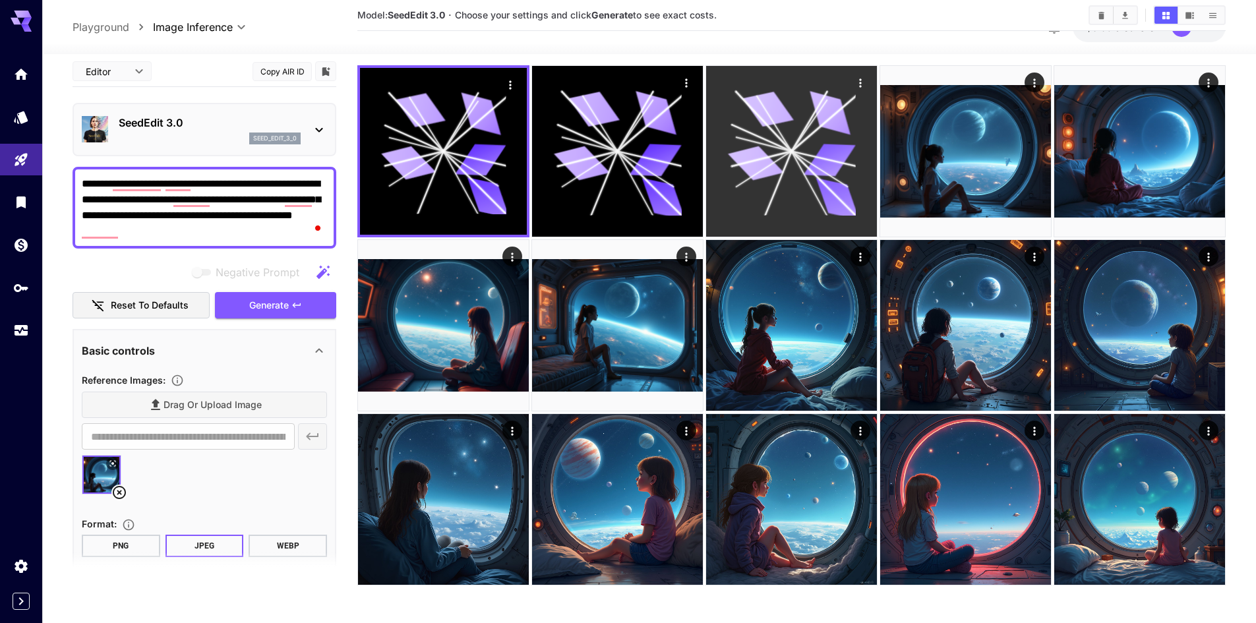
click at [841, 157] on icon at bounding box center [830, 160] width 52 height 33
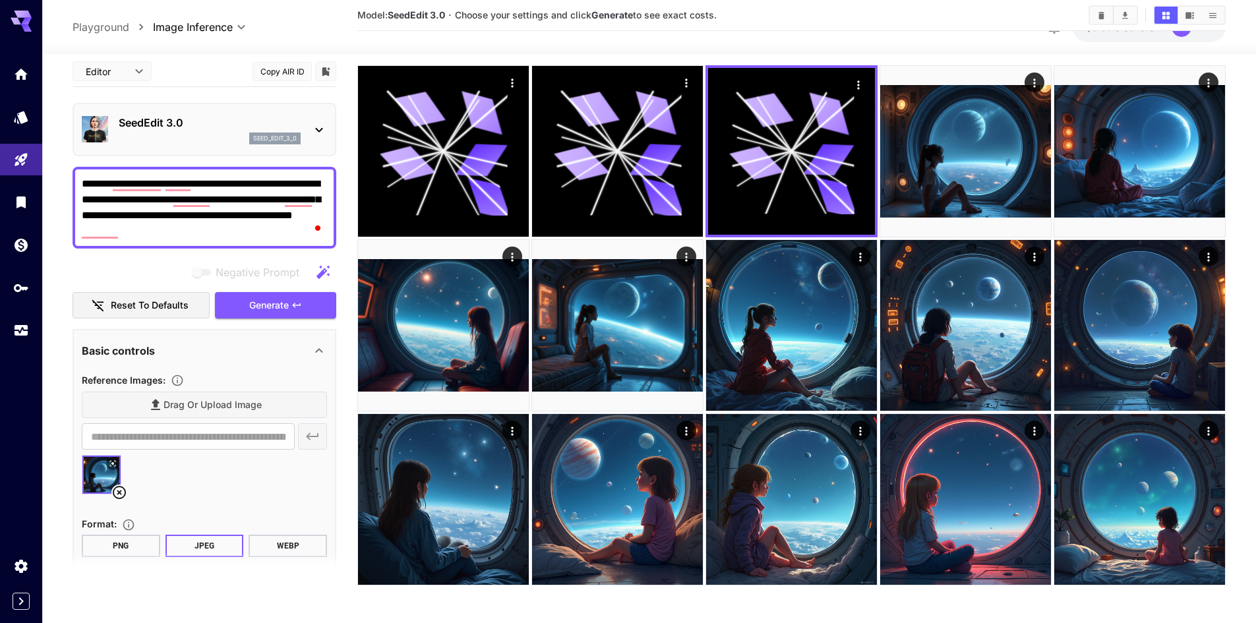
click at [96, 475] on img at bounding box center [101, 475] width 38 height 38
click at [160, 407] on div "Drag or upload image" at bounding box center [204, 405] width 245 height 27
click at [154, 406] on div "Drag or upload image" at bounding box center [204, 405] width 245 height 27
click at [185, 408] on div "Drag or upload image" at bounding box center [204, 405] width 245 height 27
click at [185, 406] on div "Drag or upload image" at bounding box center [204, 405] width 245 height 27
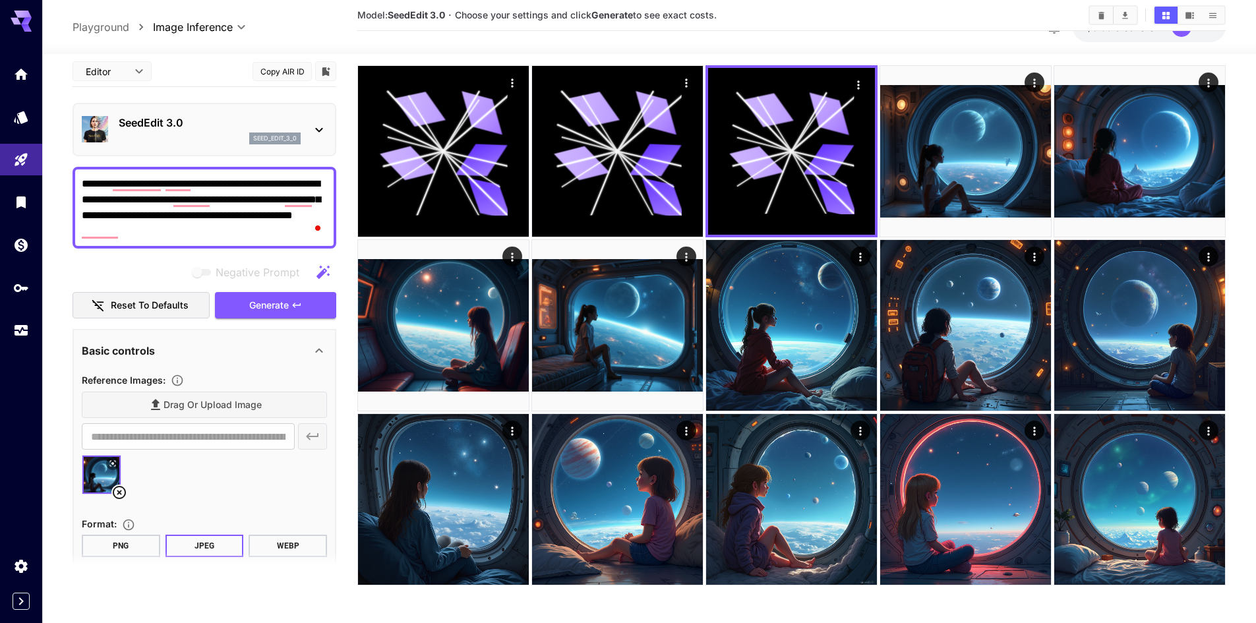
click at [224, 397] on div "Drag or upload image" at bounding box center [204, 405] width 245 height 27
click at [222, 398] on div "Drag or upload image" at bounding box center [204, 405] width 245 height 27
click at [158, 421] on section "**********" at bounding box center [204, 421] width 245 height 59
click at [125, 382] on span "Reference Images :" at bounding box center [124, 379] width 84 height 11
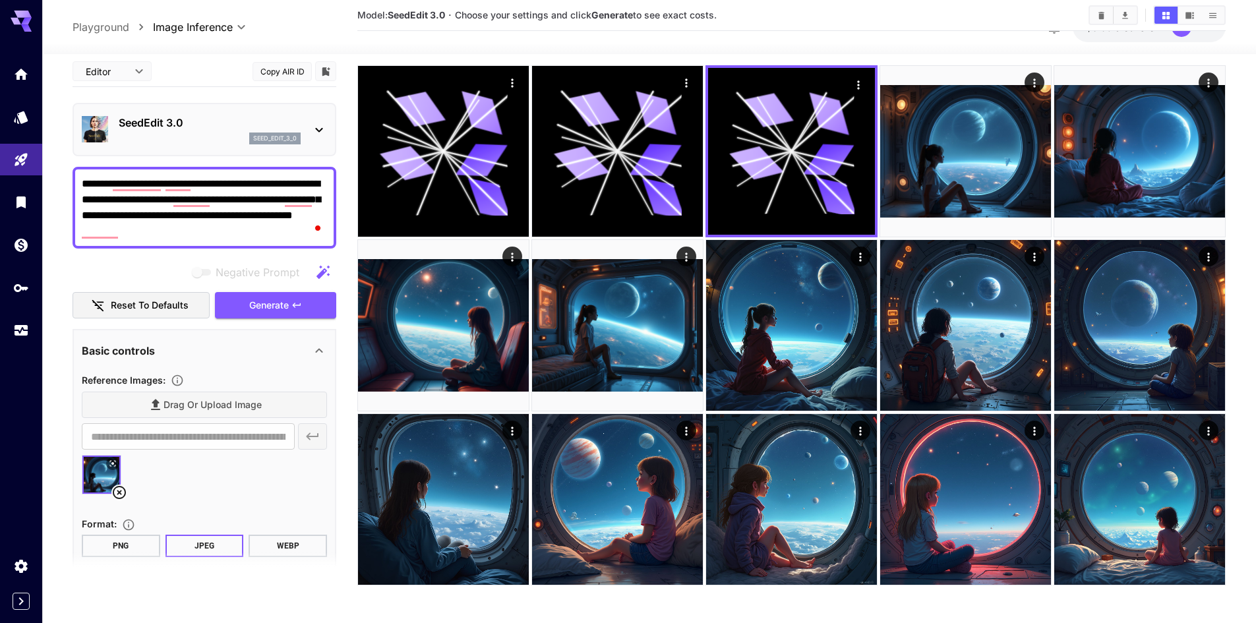
click at [159, 402] on div "Drag or upload image" at bounding box center [204, 405] width 245 height 27
click at [152, 402] on div "Drag or upload image" at bounding box center [204, 405] width 245 height 27
click at [199, 404] on div "Drag or upload image" at bounding box center [204, 405] width 245 height 27
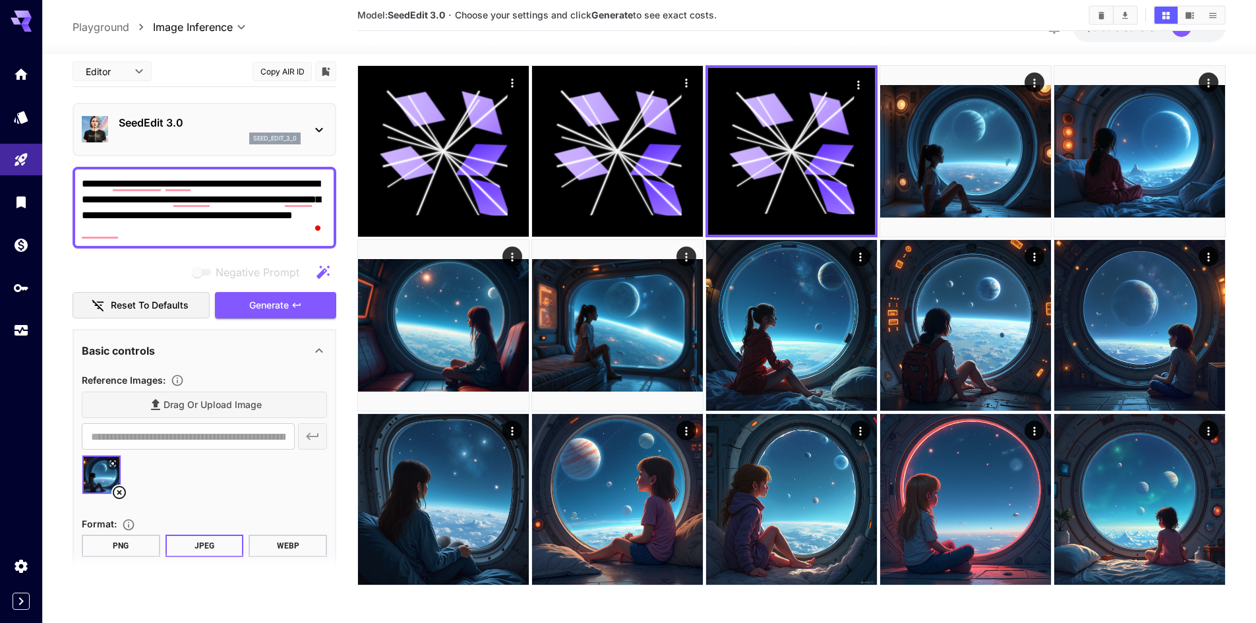
click at [199, 404] on div "Drag or upload image" at bounding box center [204, 405] width 245 height 27
click at [195, 400] on div "Drag or upload image" at bounding box center [204, 405] width 245 height 27
click at [154, 404] on div "Drag or upload image" at bounding box center [204, 405] width 245 height 27
click at [171, 405] on div "Drag or upload image" at bounding box center [204, 405] width 245 height 27
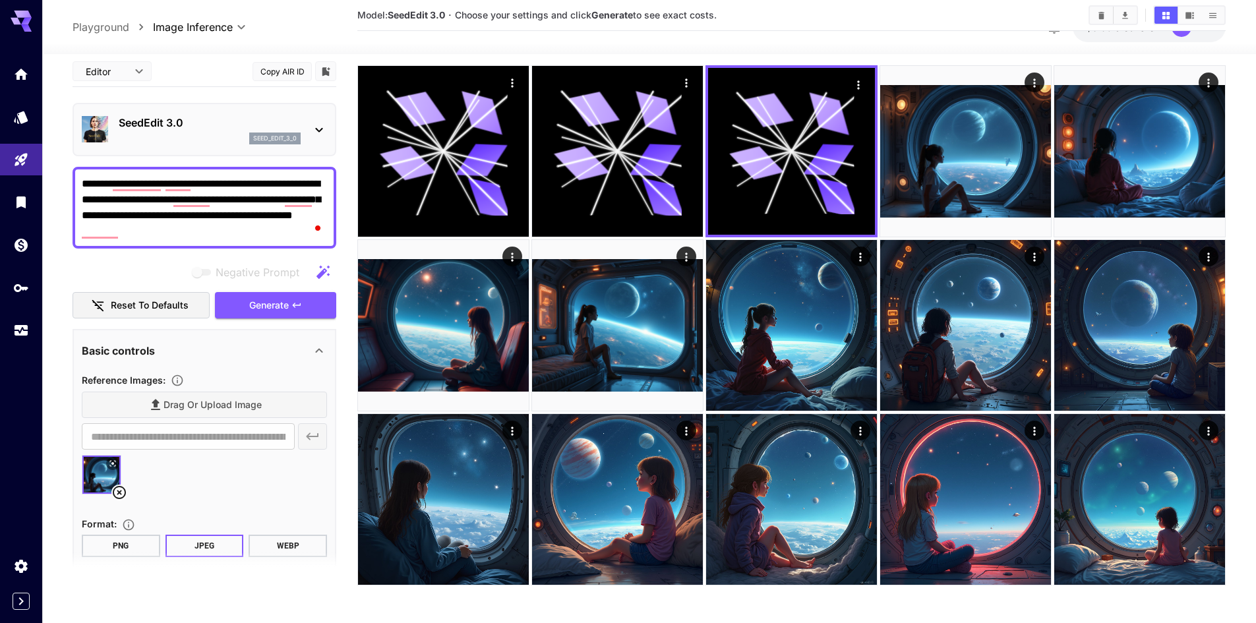
click at [160, 377] on span "Reference Images :" at bounding box center [124, 379] width 84 height 11
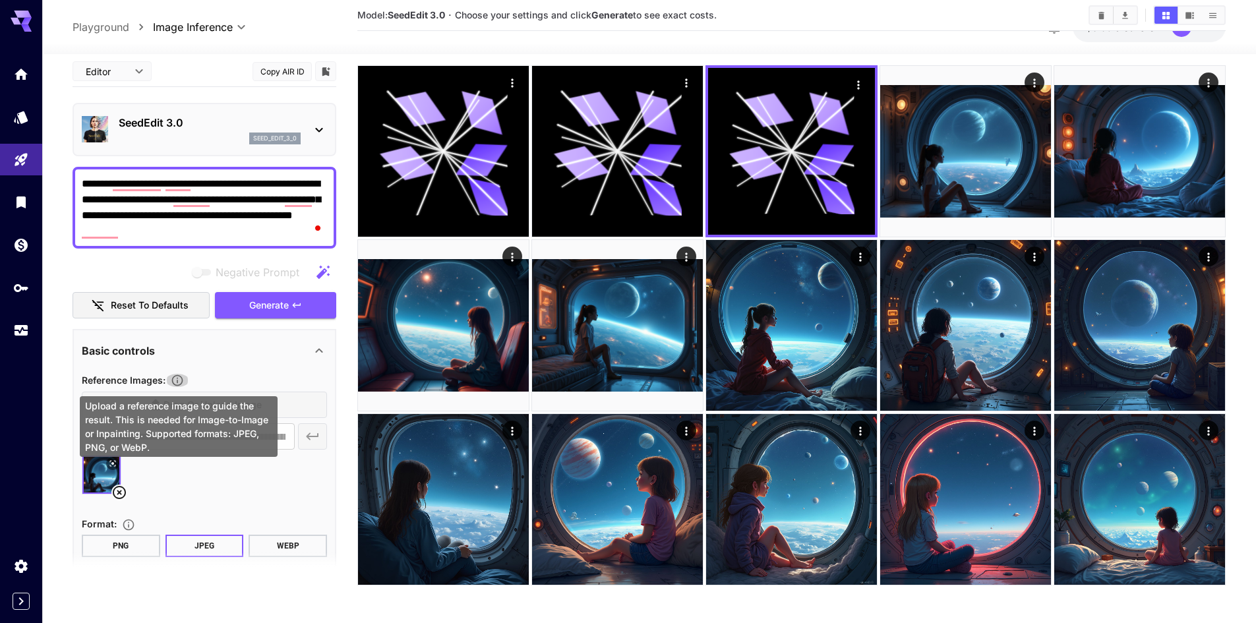
click at [176, 379] on icon "Upload a reference image to guide the result. This is needed for Image-to-Image…" at bounding box center [177, 380] width 13 height 13
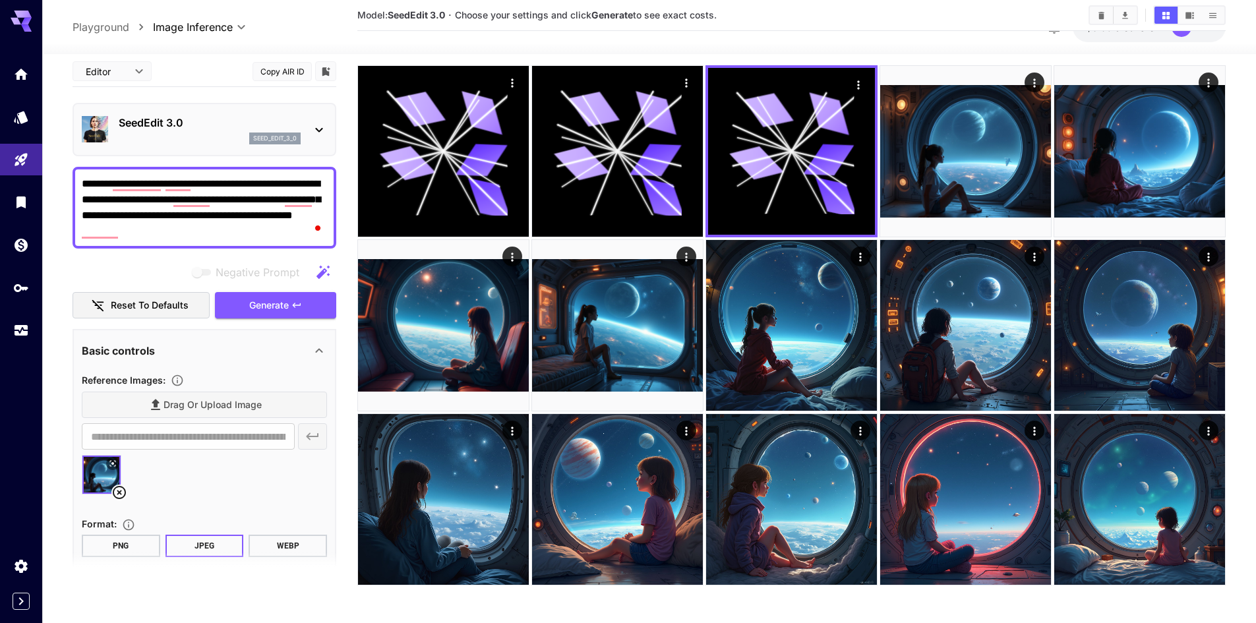
click at [109, 491] on img at bounding box center [101, 475] width 38 height 38
click at [119, 494] on icon at bounding box center [119, 493] width 16 height 16
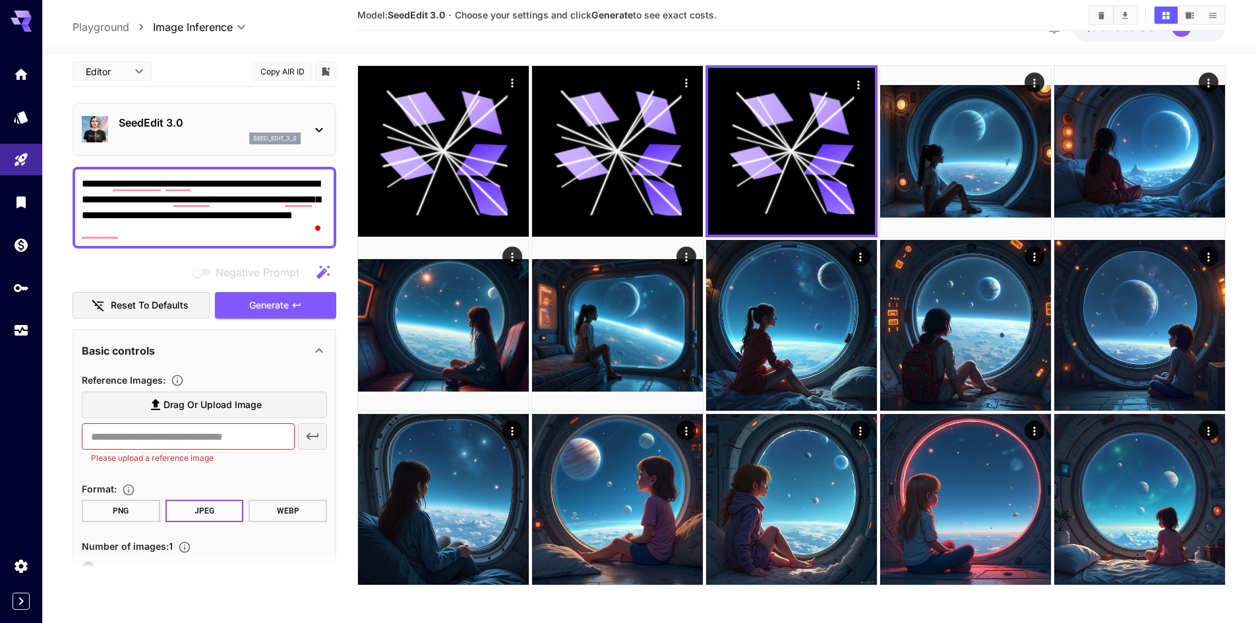
click at [184, 409] on span "Drag or upload image" at bounding box center [213, 405] width 98 height 16
click at [0, 0] on input "Drag or upload image" at bounding box center [0, 0] width 0 height 0
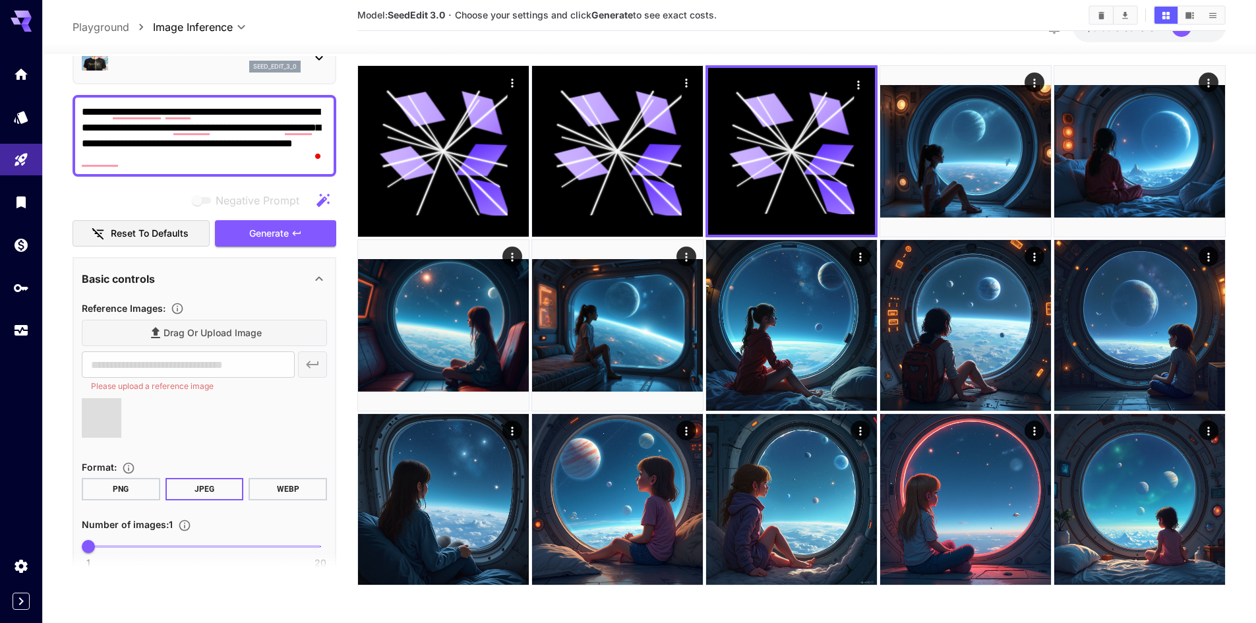
scroll to position [198, 0]
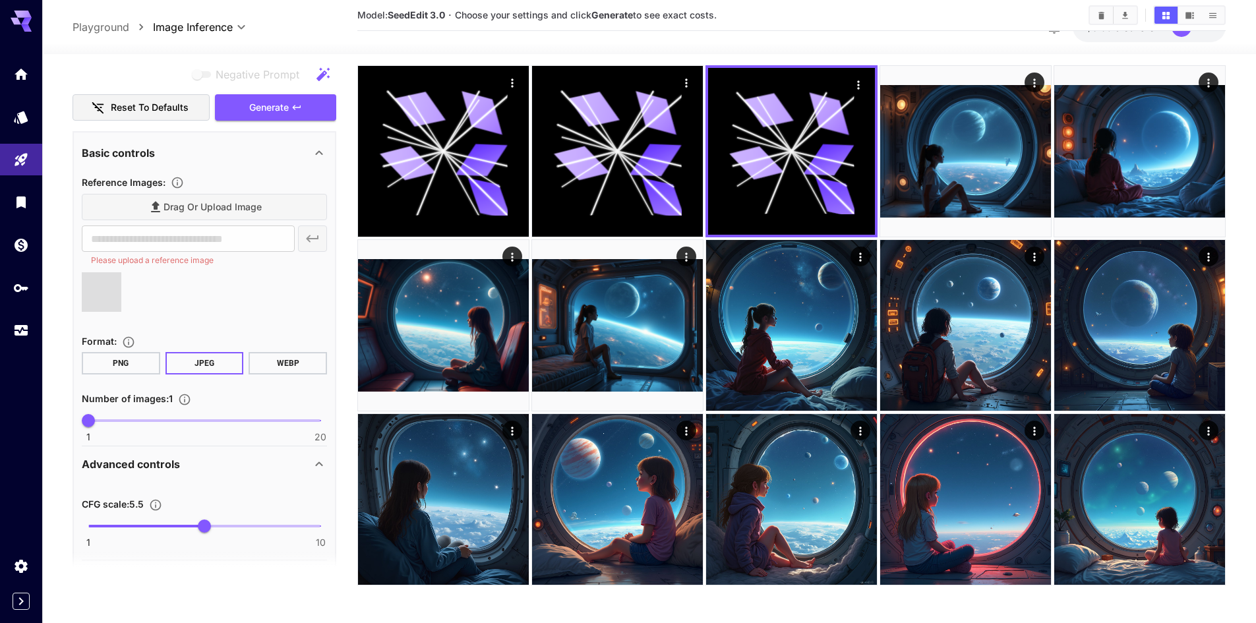
type input "**********"
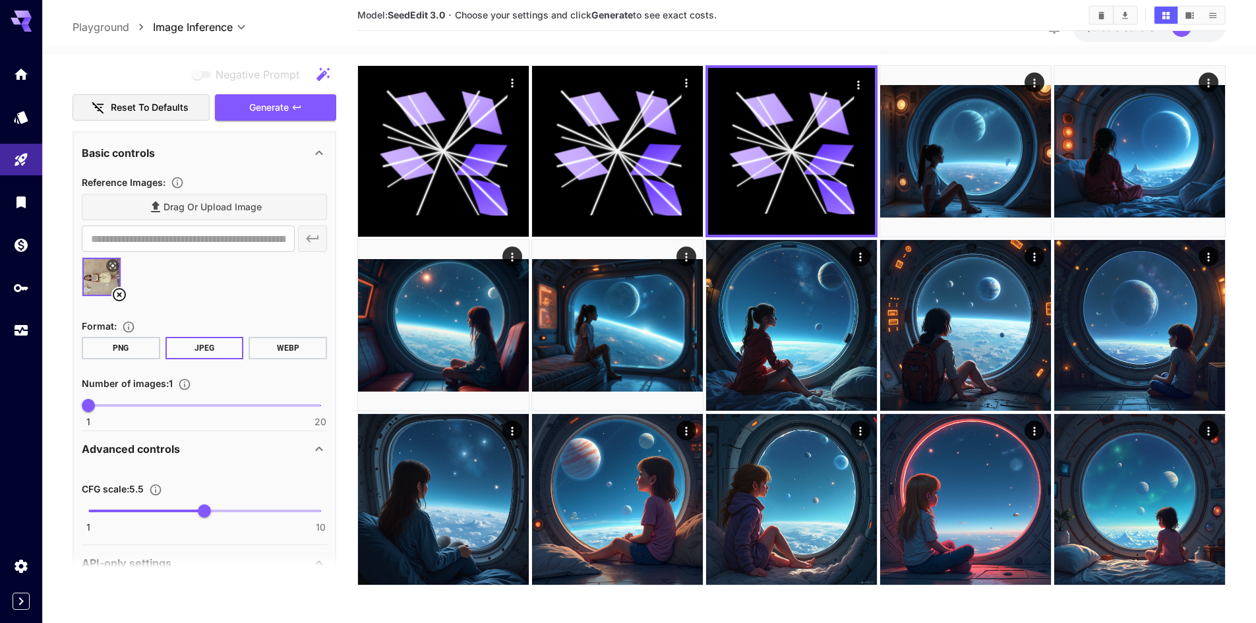
click at [111, 270] on icon at bounding box center [113, 266] width 8 height 8
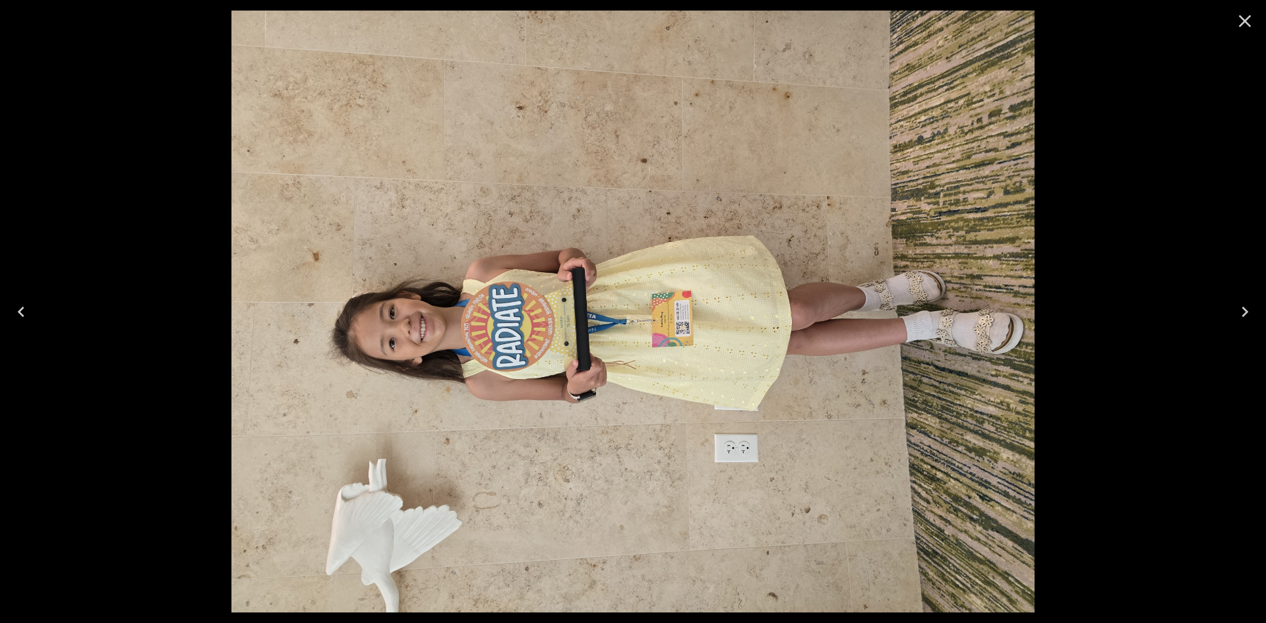
click at [1246, 313] on icon "Next" at bounding box center [1245, 312] width 7 height 11
click at [1245, 314] on icon "Next" at bounding box center [1245, 312] width 7 height 11
click at [1245, 16] on icon "Close" at bounding box center [1244, 21] width 21 height 21
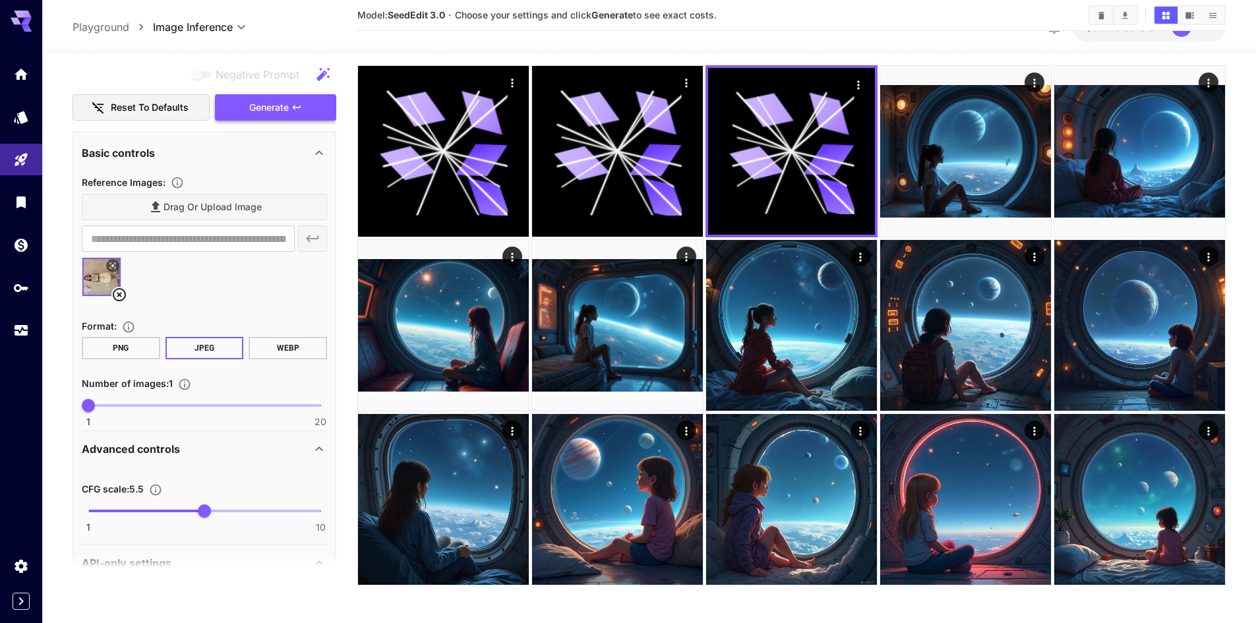
click at [262, 109] on span "Generate" at bounding box center [269, 107] width 40 height 16
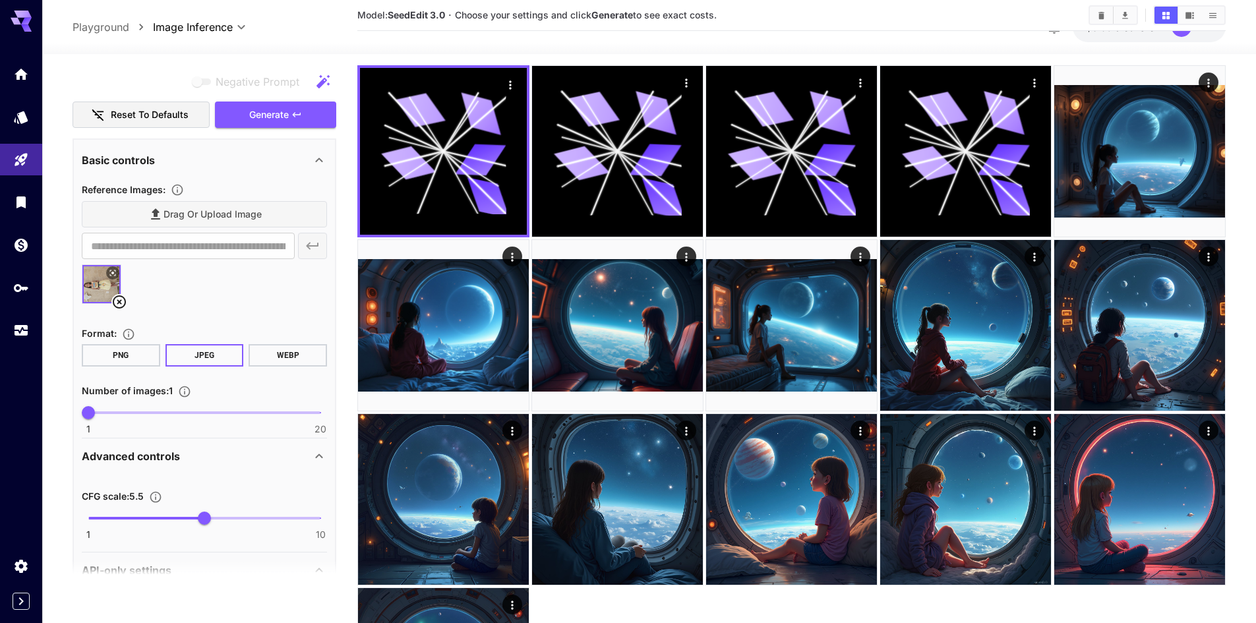
click at [155, 410] on span "1 20 1" at bounding box center [204, 413] width 232 height 20
click at [143, 411] on span "6" at bounding box center [149, 412] width 13 height 13
click at [131, 411] on span "5" at bounding box center [137, 412] width 13 height 13
click at [272, 120] on span "Generate" at bounding box center [269, 115] width 40 height 16
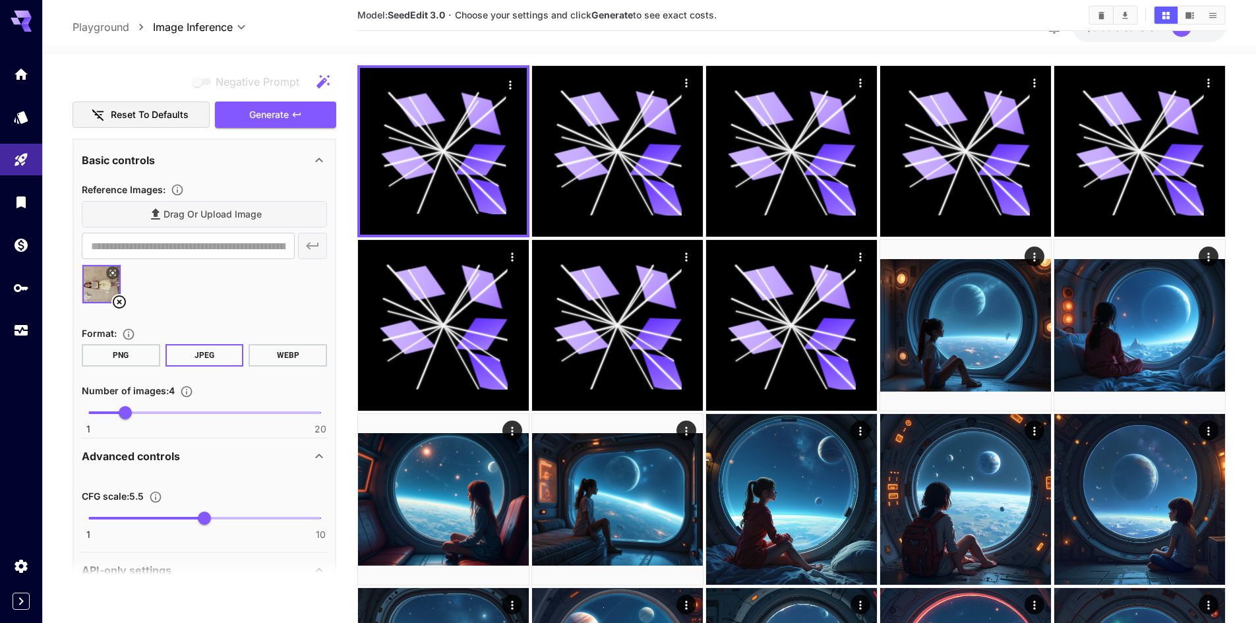
click at [138, 353] on button "PNG" at bounding box center [121, 355] width 78 height 22
click at [275, 109] on span "Generate" at bounding box center [269, 115] width 40 height 16
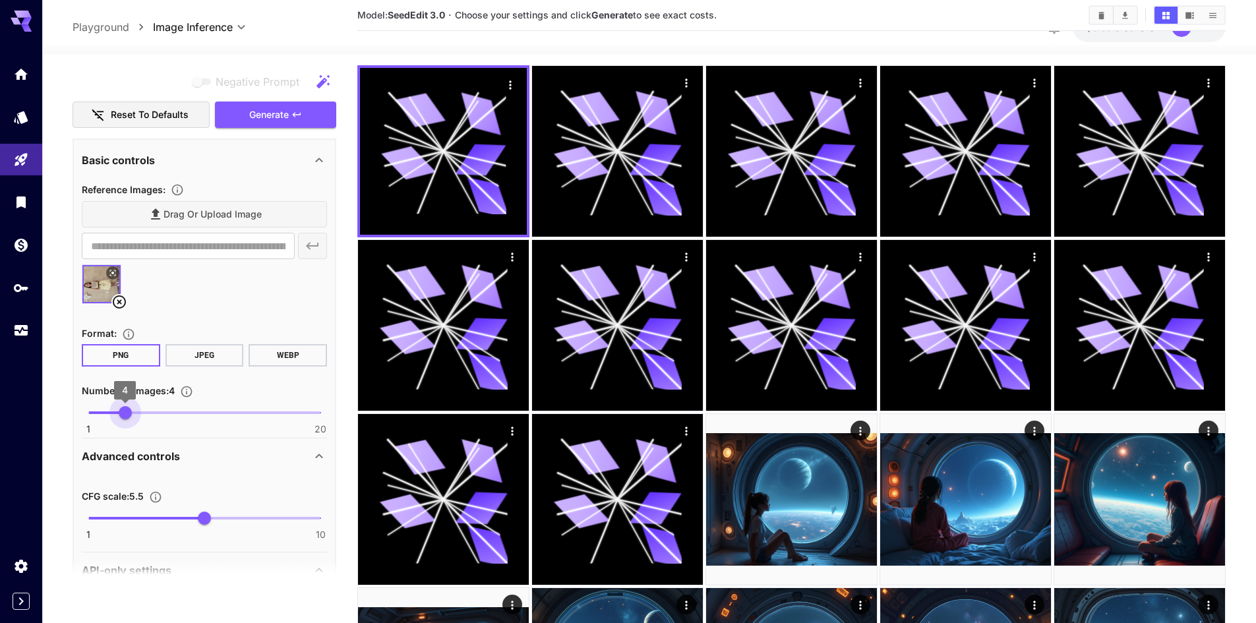
type input "*"
drag, startPoint x: 123, startPoint y: 409, endPoint x: 80, endPoint y: 410, distance: 42.2
click at [82, 410] on span "1" at bounding box center [88, 412] width 13 height 13
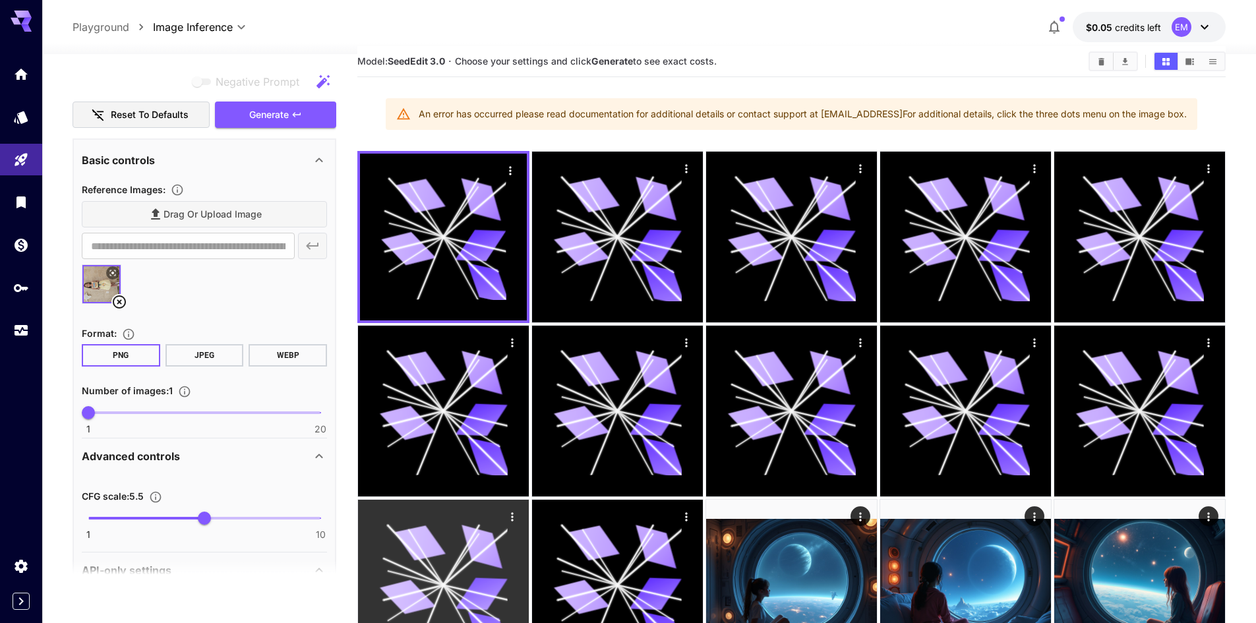
scroll to position [0, 0]
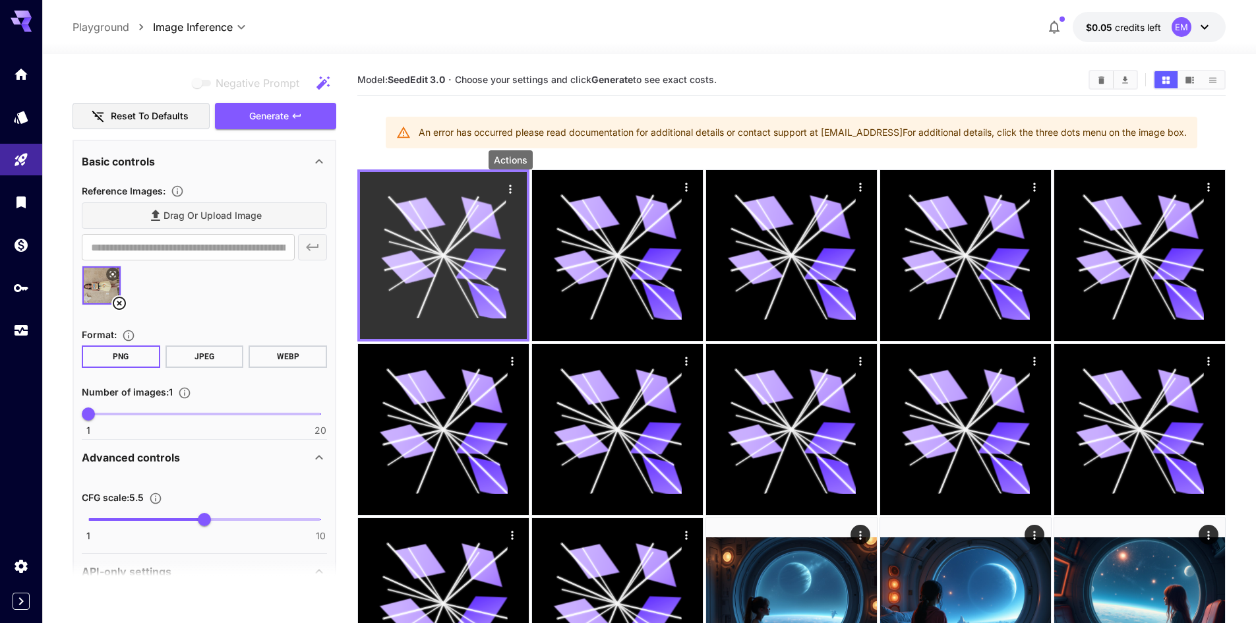
click at [506, 187] on icon "Actions" at bounding box center [510, 189] width 13 height 13
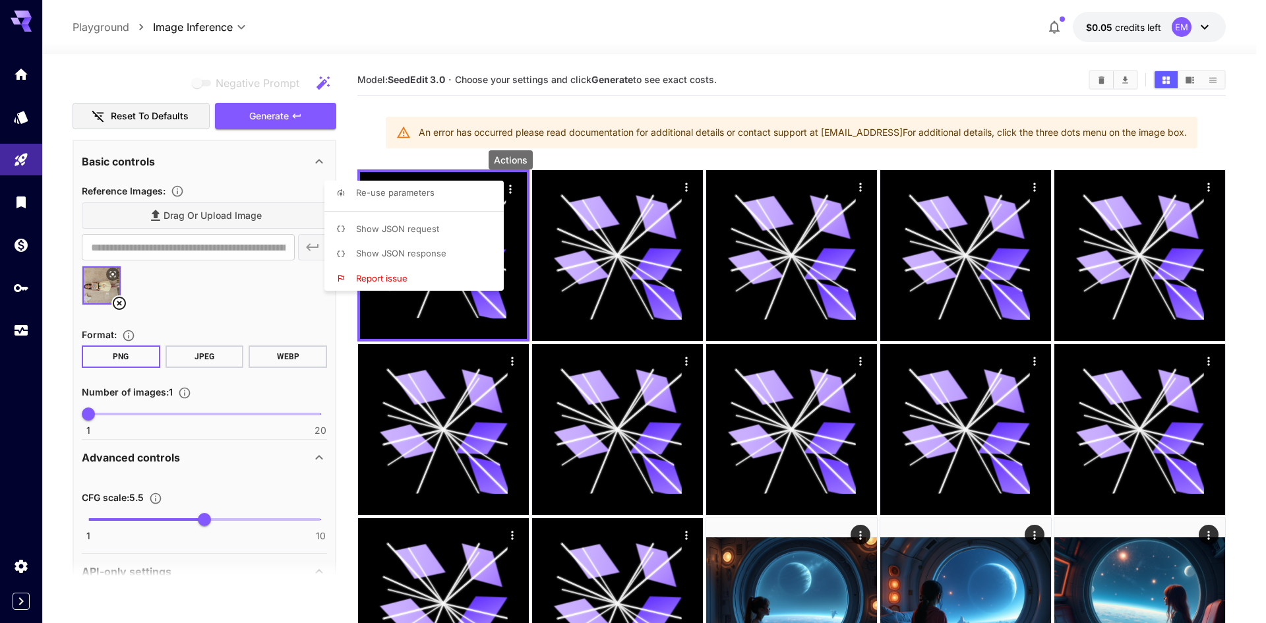
click at [406, 278] on span "Report issue" at bounding box center [381, 278] width 51 height 11
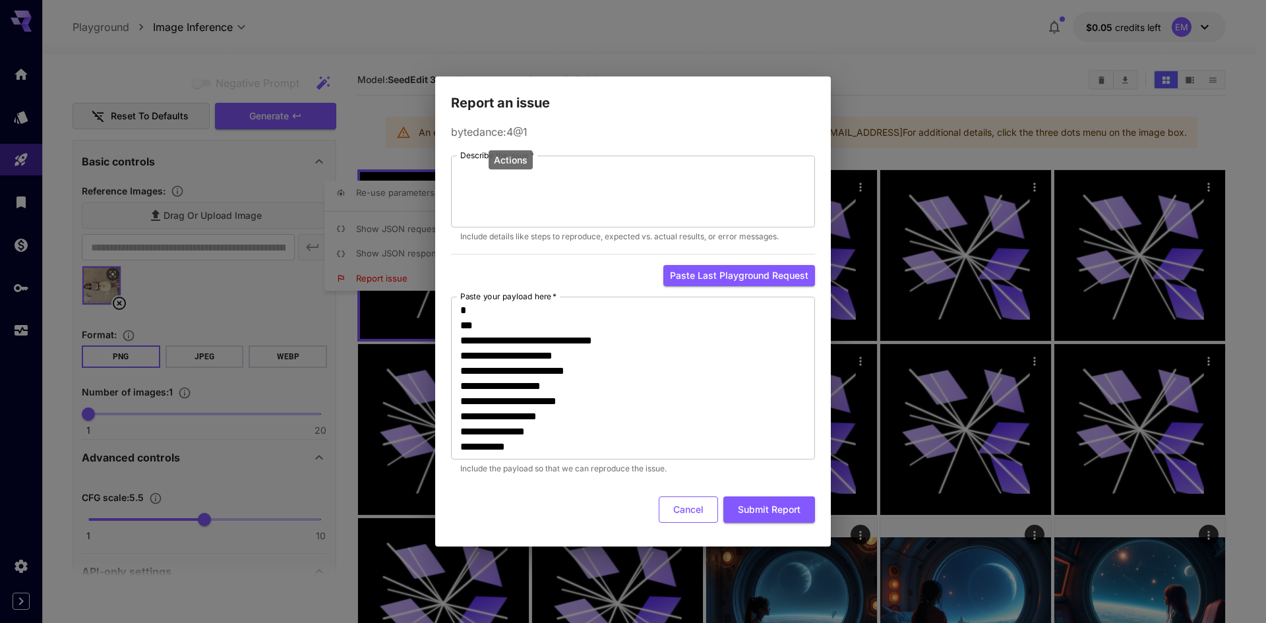
click at [693, 510] on button "Cancel" at bounding box center [688, 510] width 59 height 27
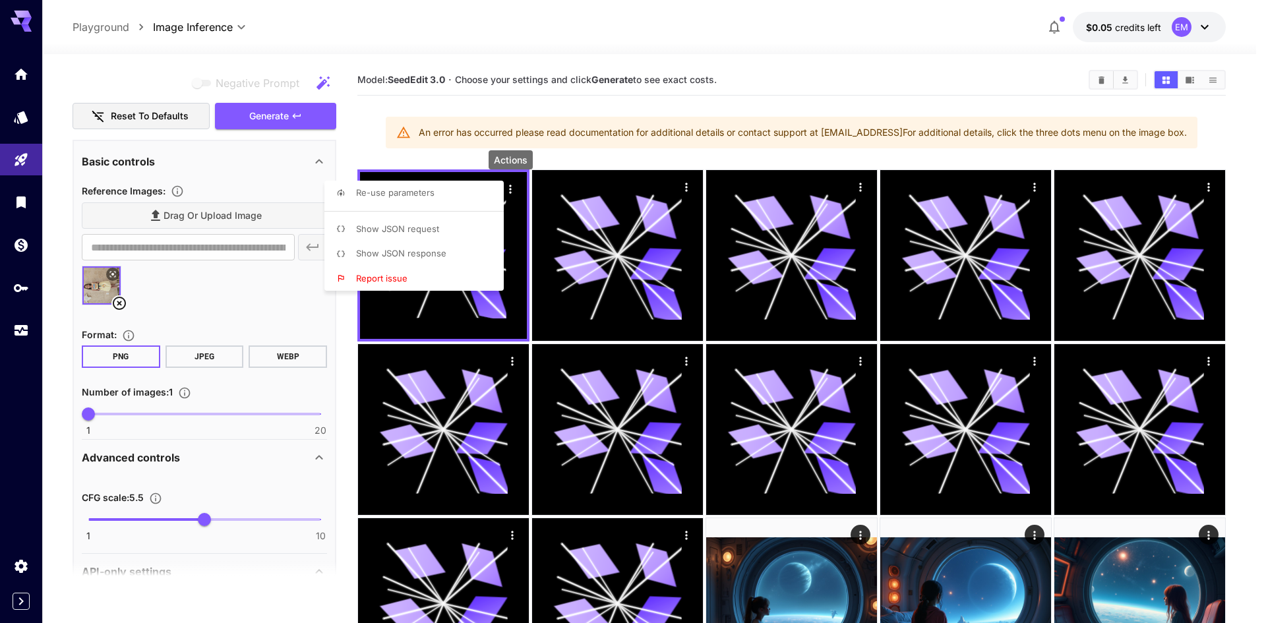
click at [382, 155] on div at bounding box center [633, 311] width 1266 height 623
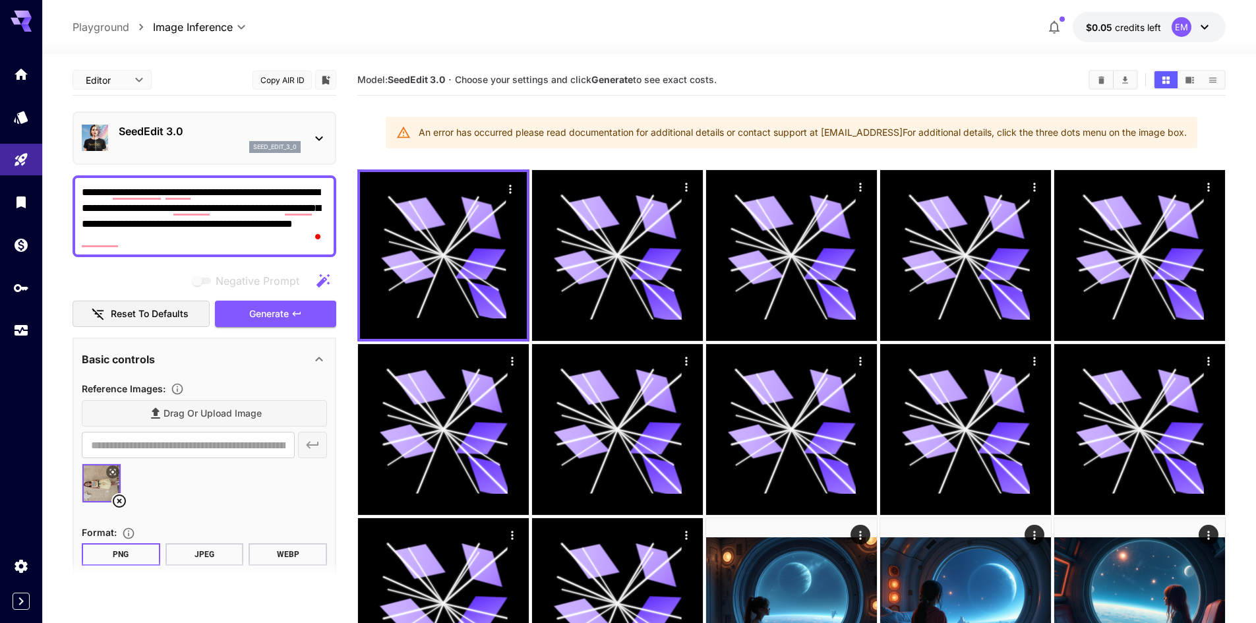
click at [301, 144] on div "seed_edit_3_0" at bounding box center [274, 147] width 51 height 12
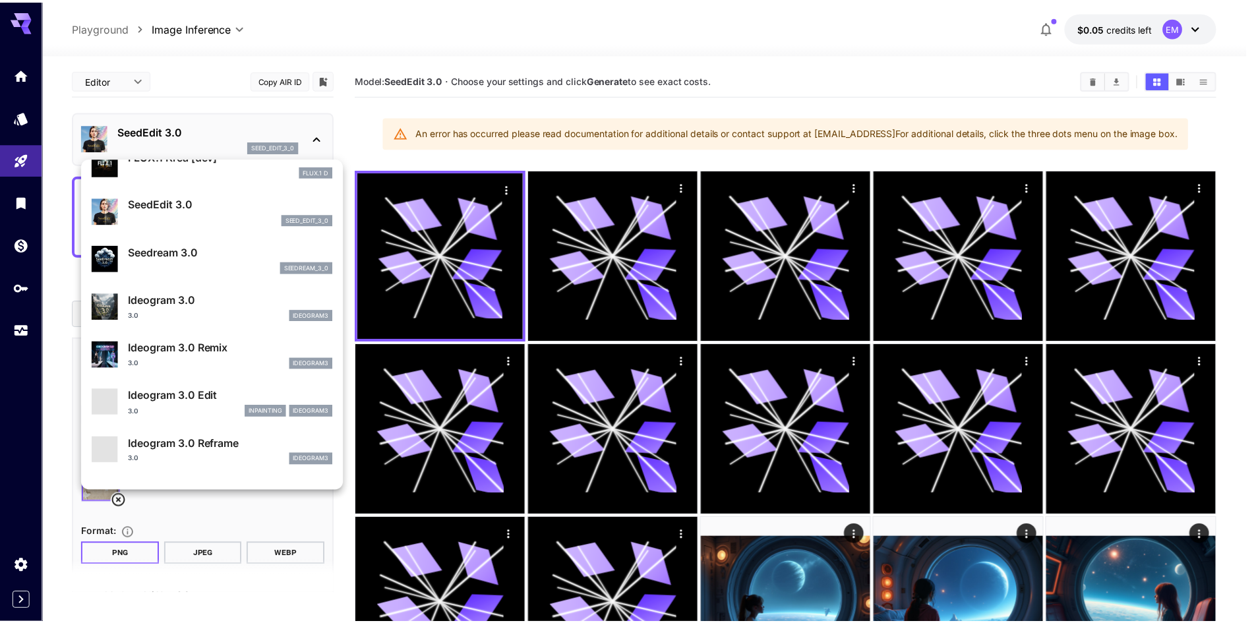
scroll to position [264, 0]
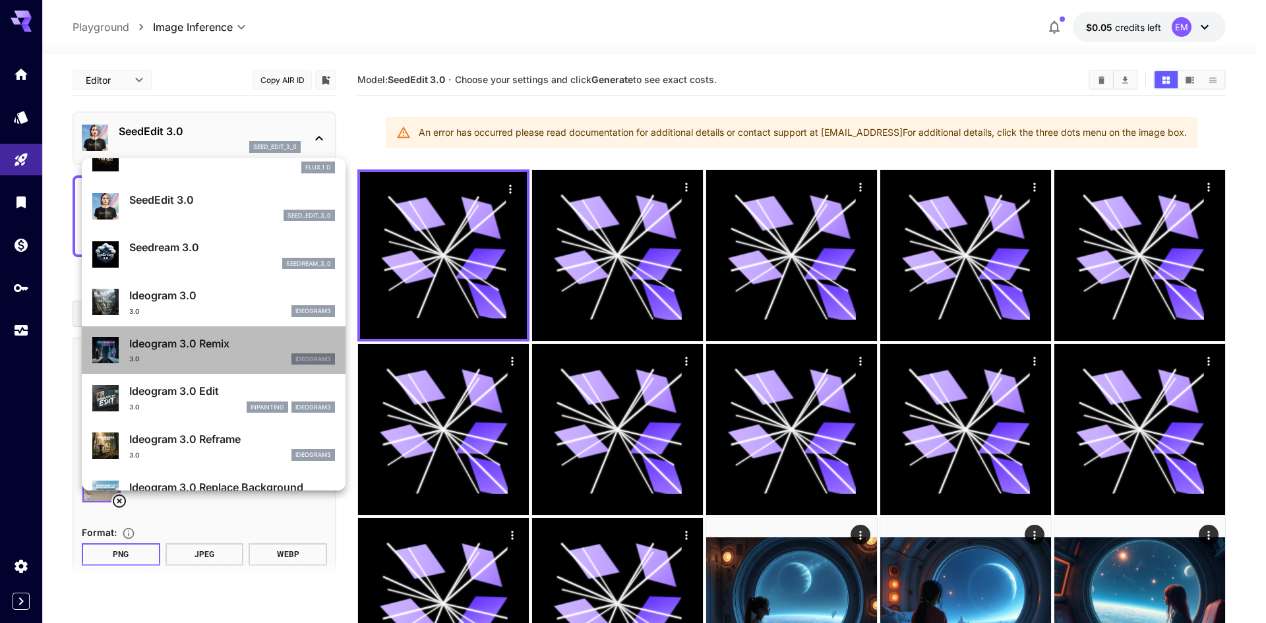
click at [221, 344] on p "Ideogram 3.0 Remix" at bounding box center [232, 344] width 206 height 16
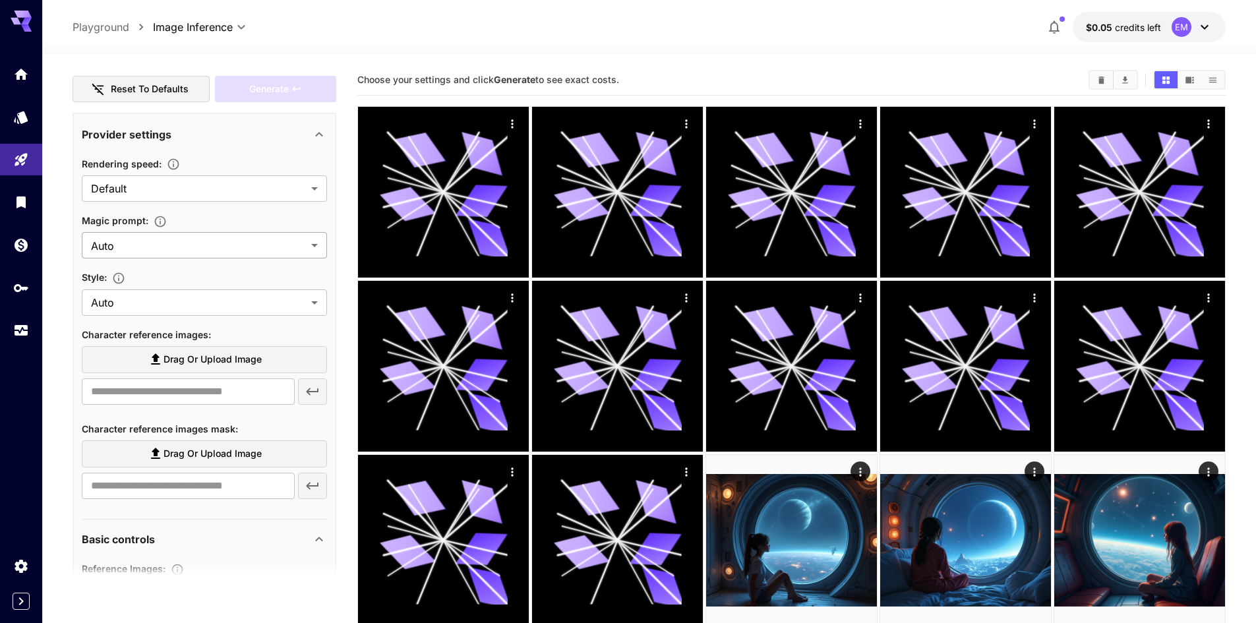
scroll to position [132, 0]
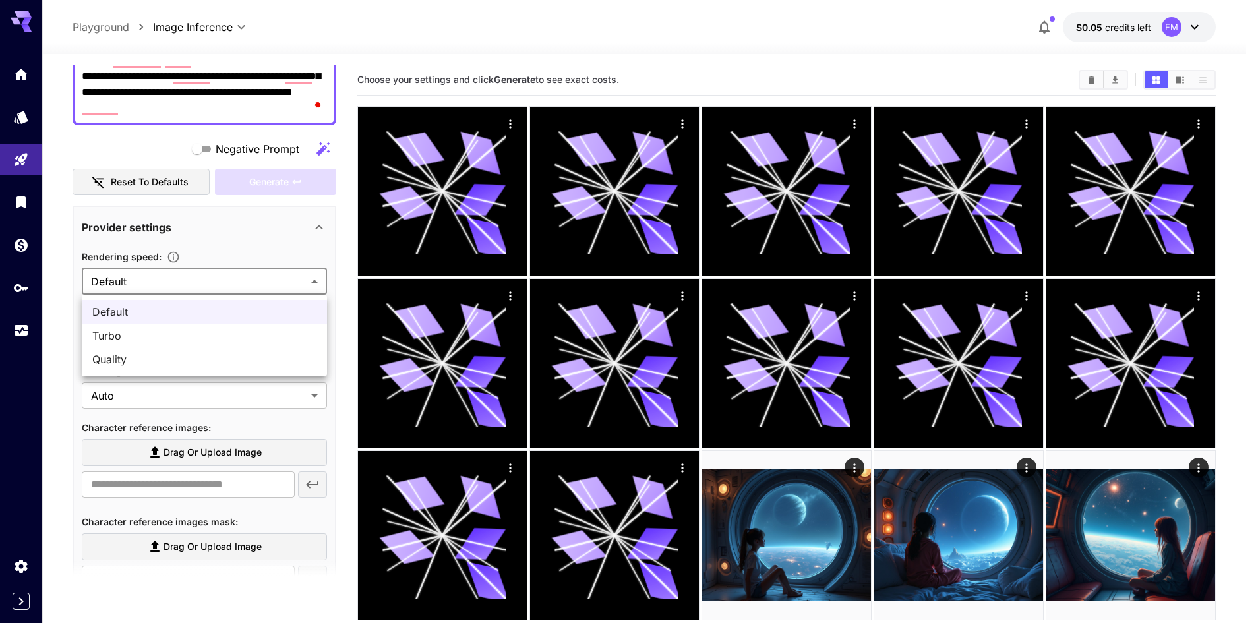
click at [315, 287] on body "**********" at bounding box center [628, 504] width 1256 height 1008
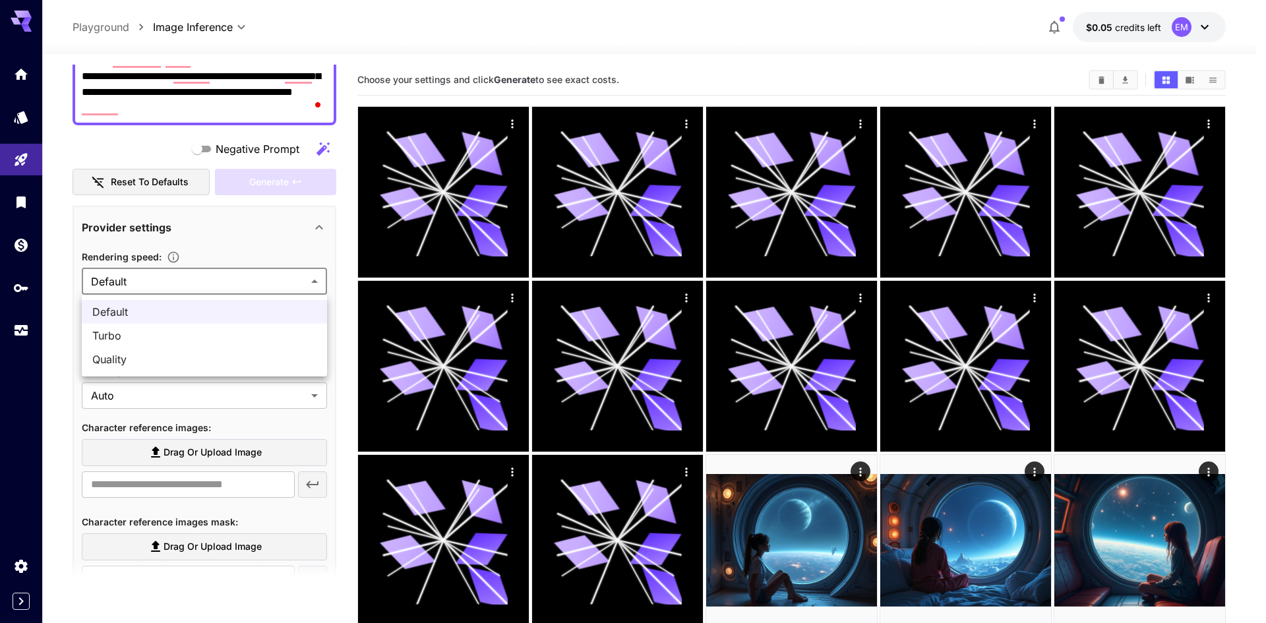
click at [315, 287] on div at bounding box center [633, 311] width 1266 height 623
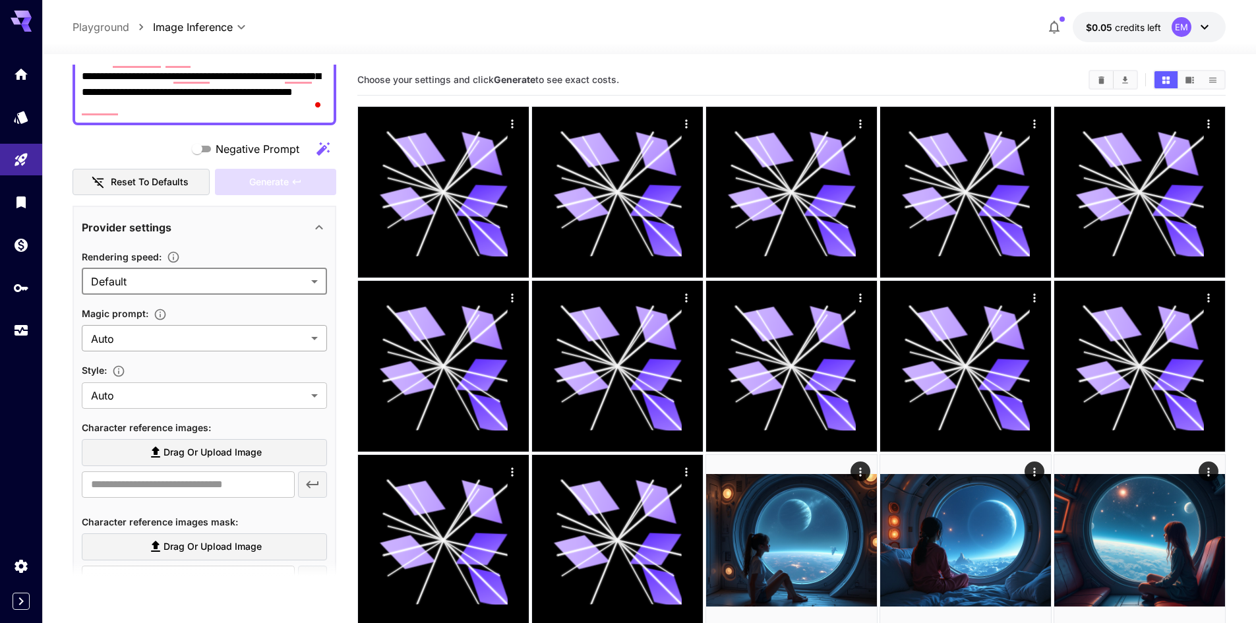
click at [316, 338] on body "**********" at bounding box center [628, 507] width 1256 height 1014
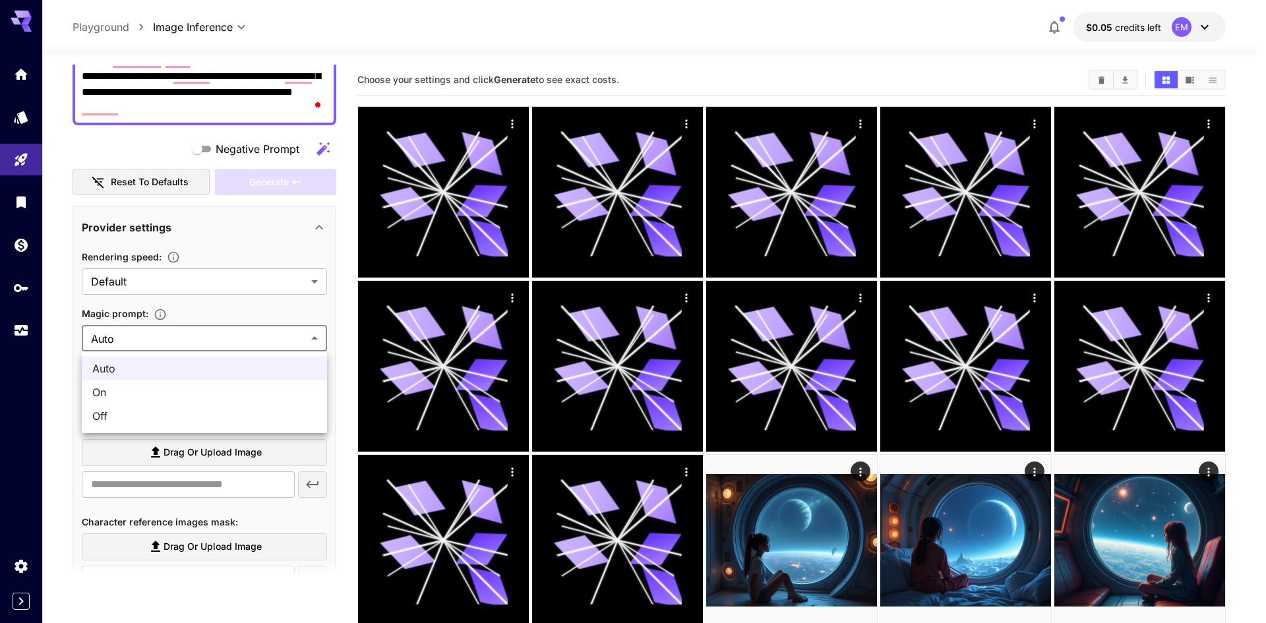
click at [316, 338] on div at bounding box center [633, 311] width 1266 height 623
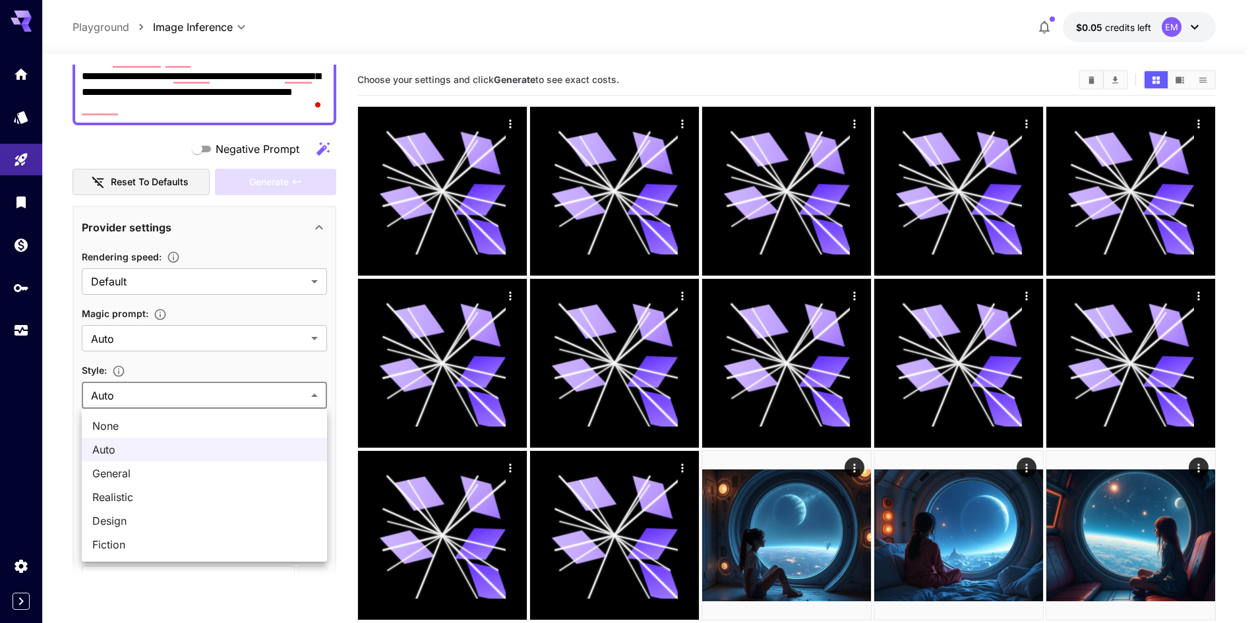
click at [313, 400] on body "**********" at bounding box center [628, 504] width 1256 height 1008
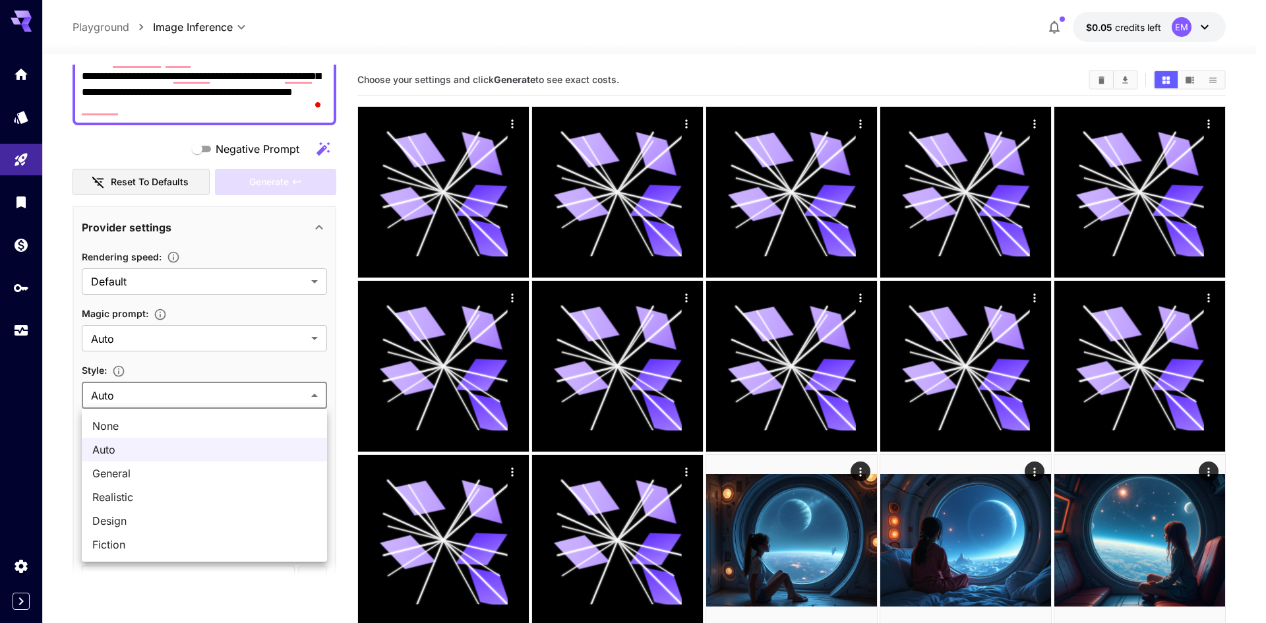
click at [185, 499] on span "Realistic" at bounding box center [204, 497] width 224 height 16
type input "*********"
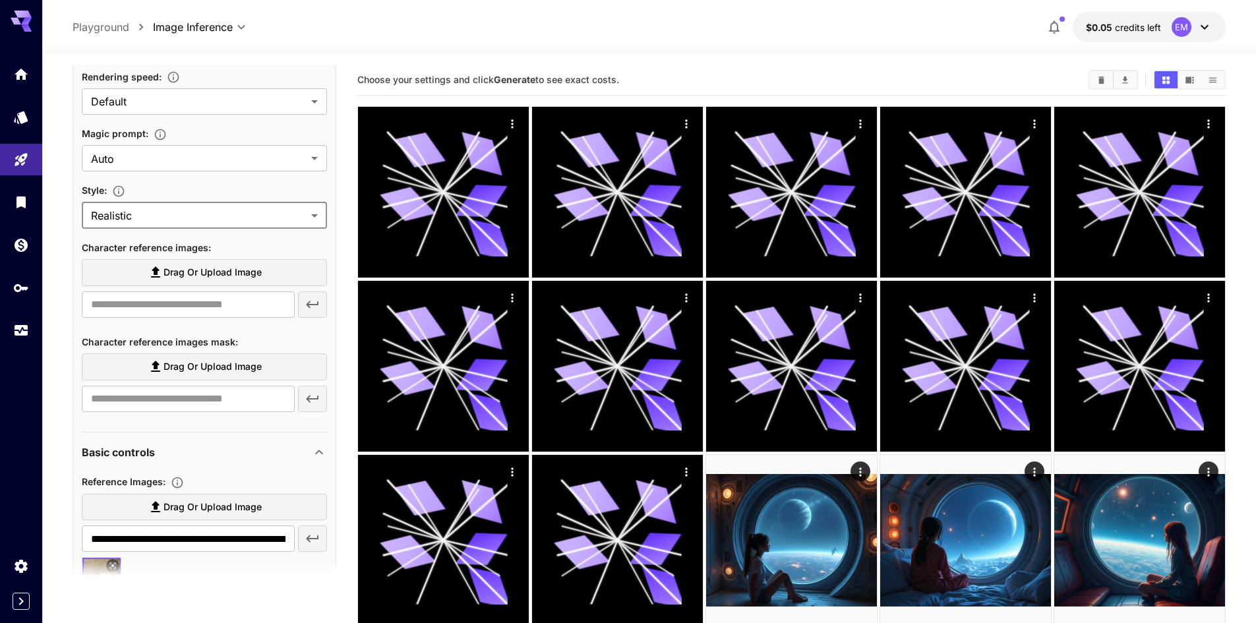
scroll to position [330, 0]
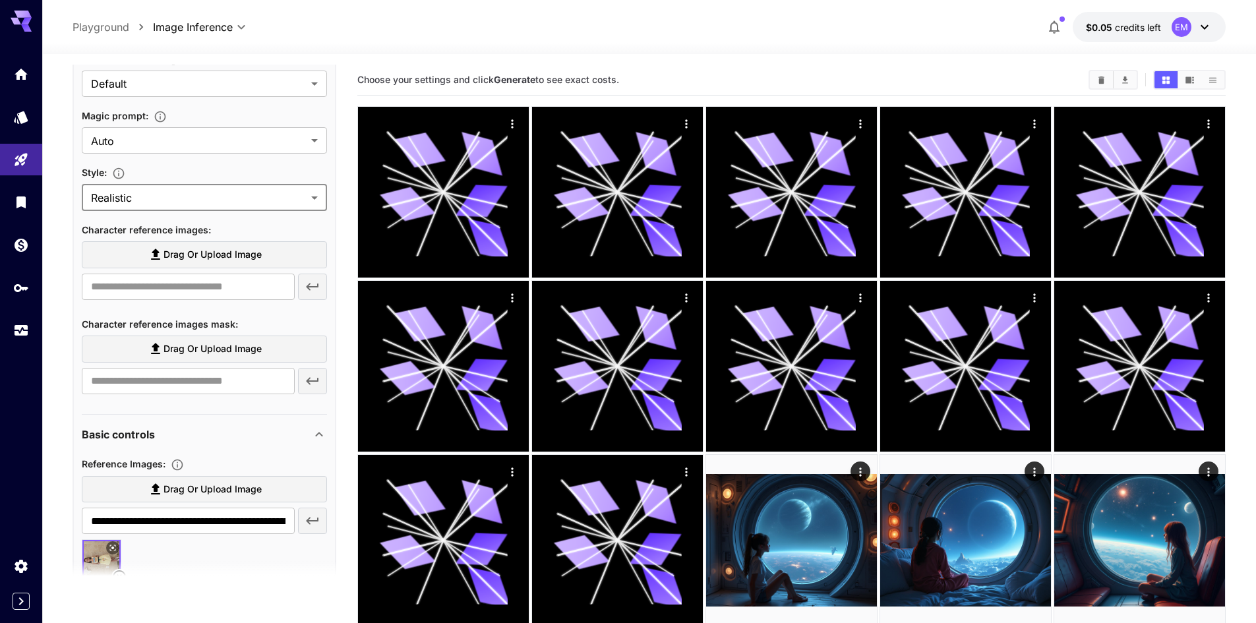
click at [197, 257] on span "Drag or upload image" at bounding box center [213, 255] width 98 height 16
click at [0, 0] on input "Drag or upload image" at bounding box center [0, 0] width 0 height 0
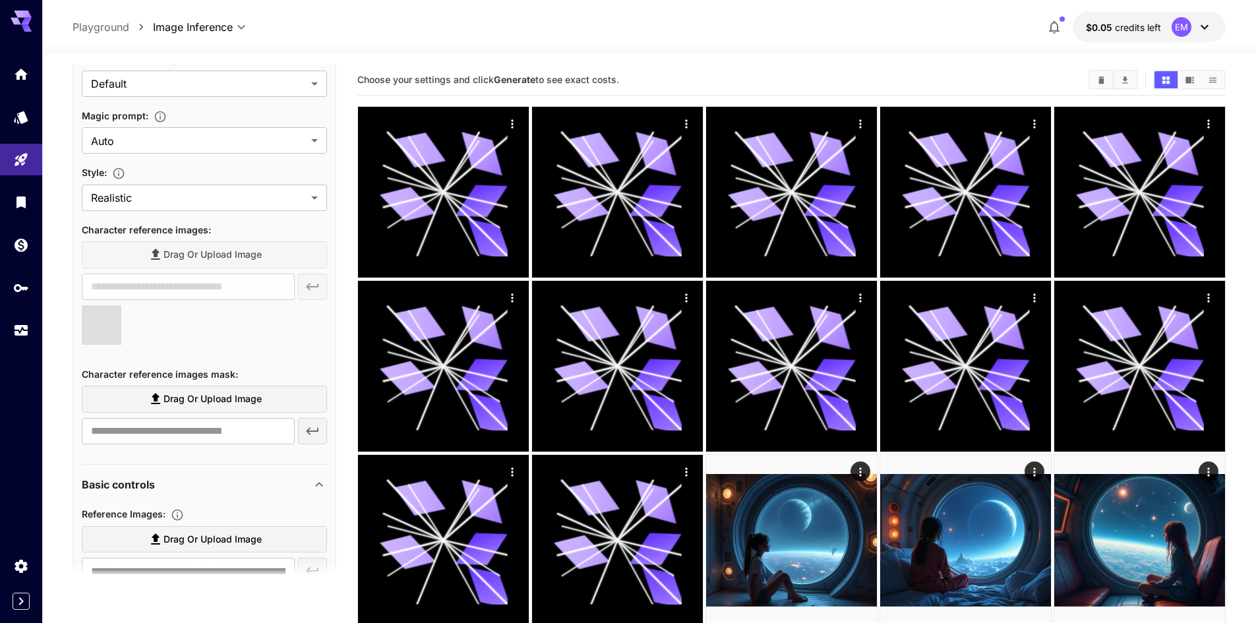
type input "**********"
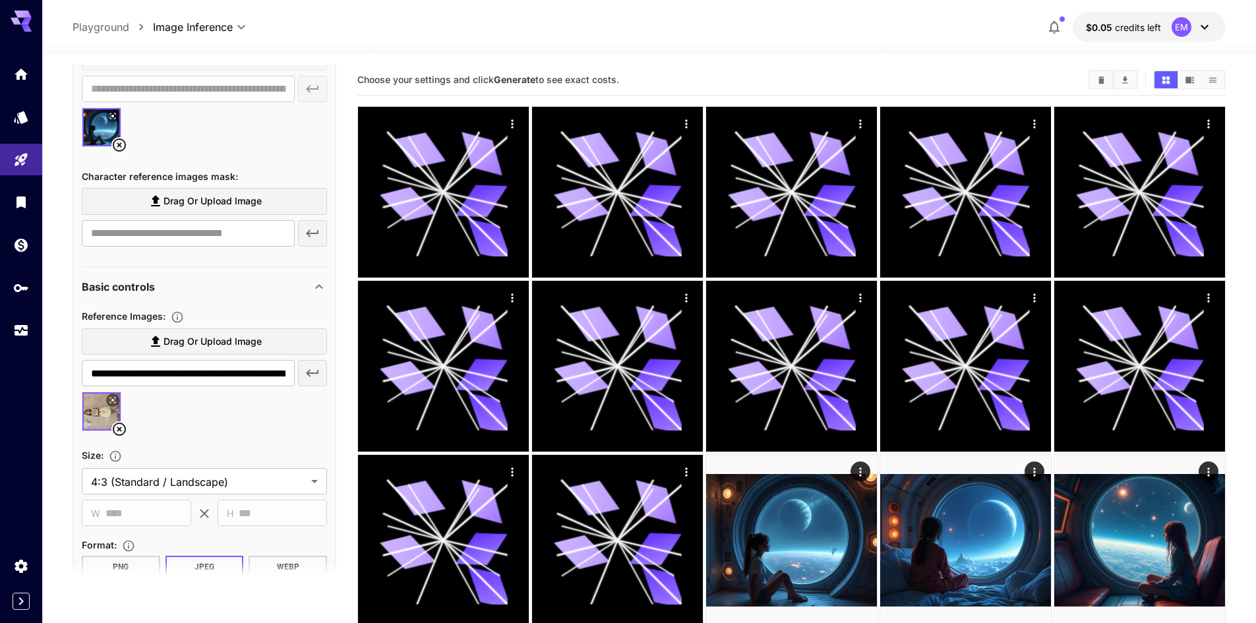
click at [118, 423] on icon at bounding box center [119, 429] width 13 height 13
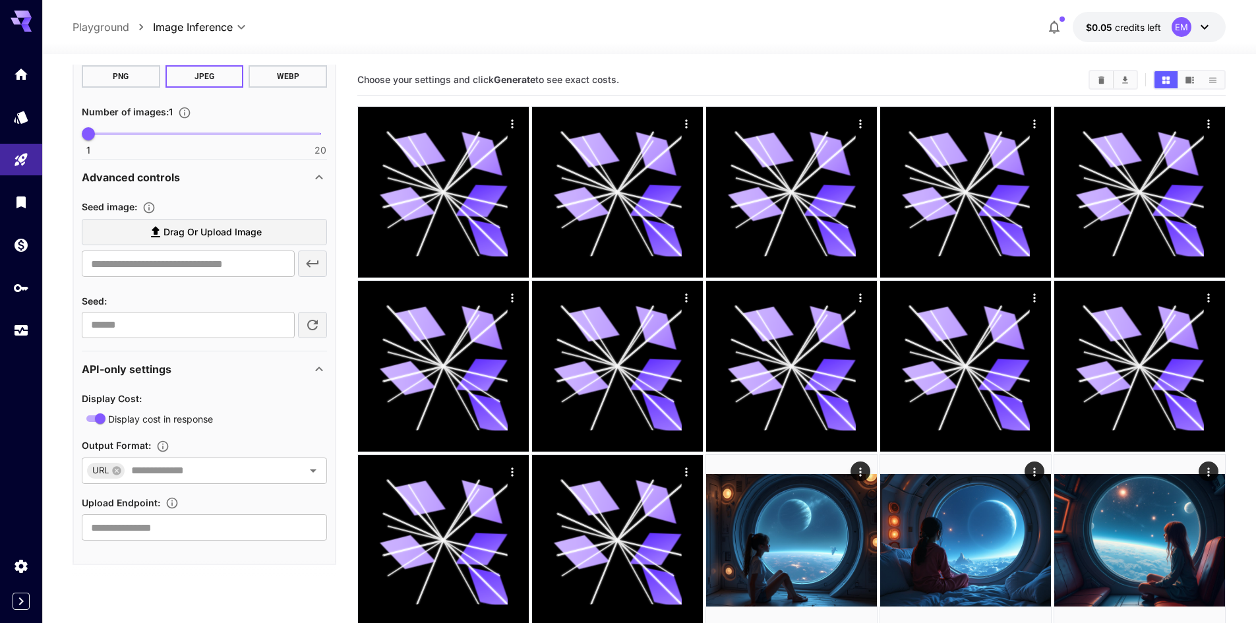
scroll to position [972, 0]
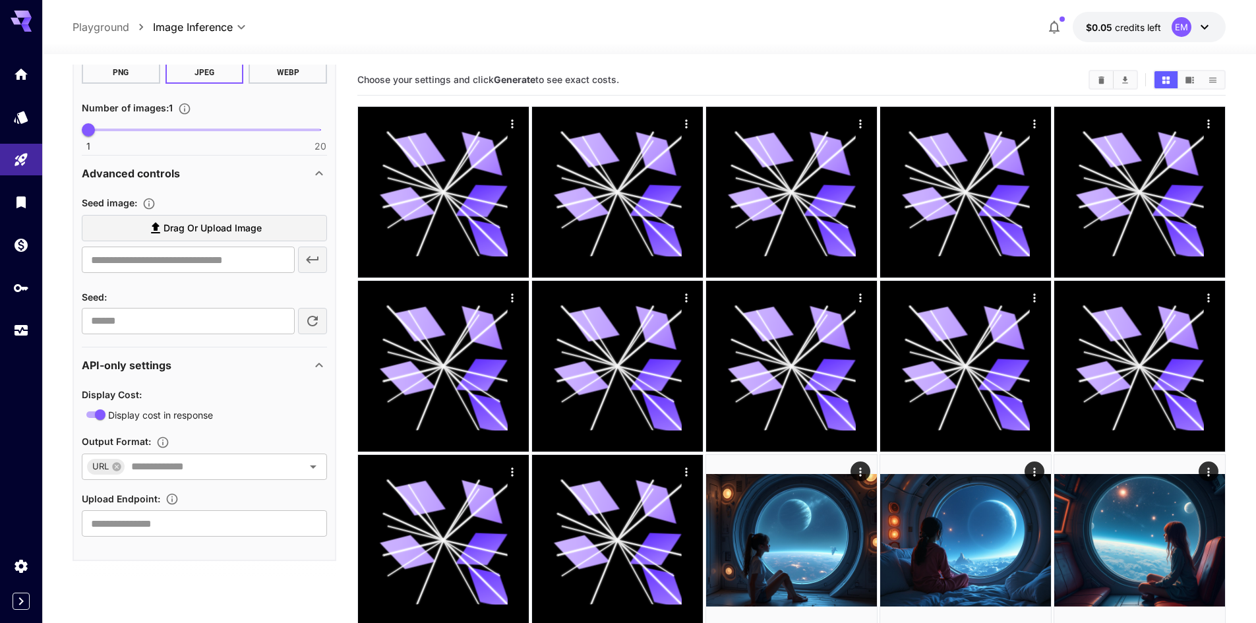
click at [320, 365] on icon at bounding box center [319, 365] width 16 height 16
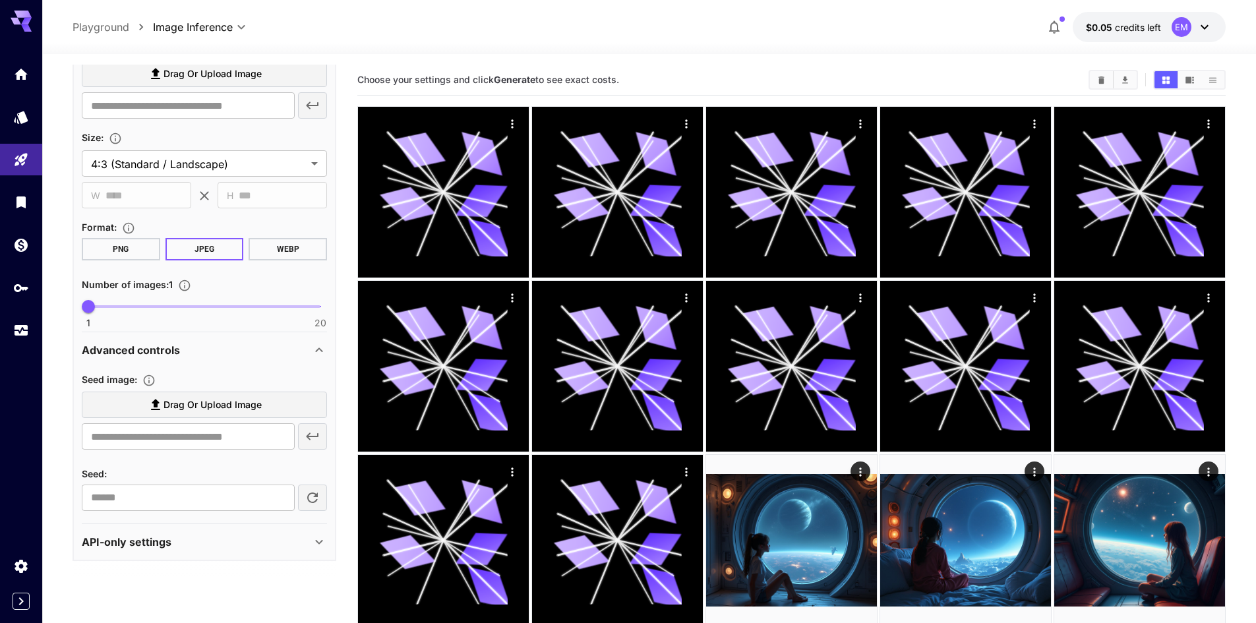
scroll to position [795, 0]
click at [323, 348] on icon at bounding box center [319, 350] width 16 height 16
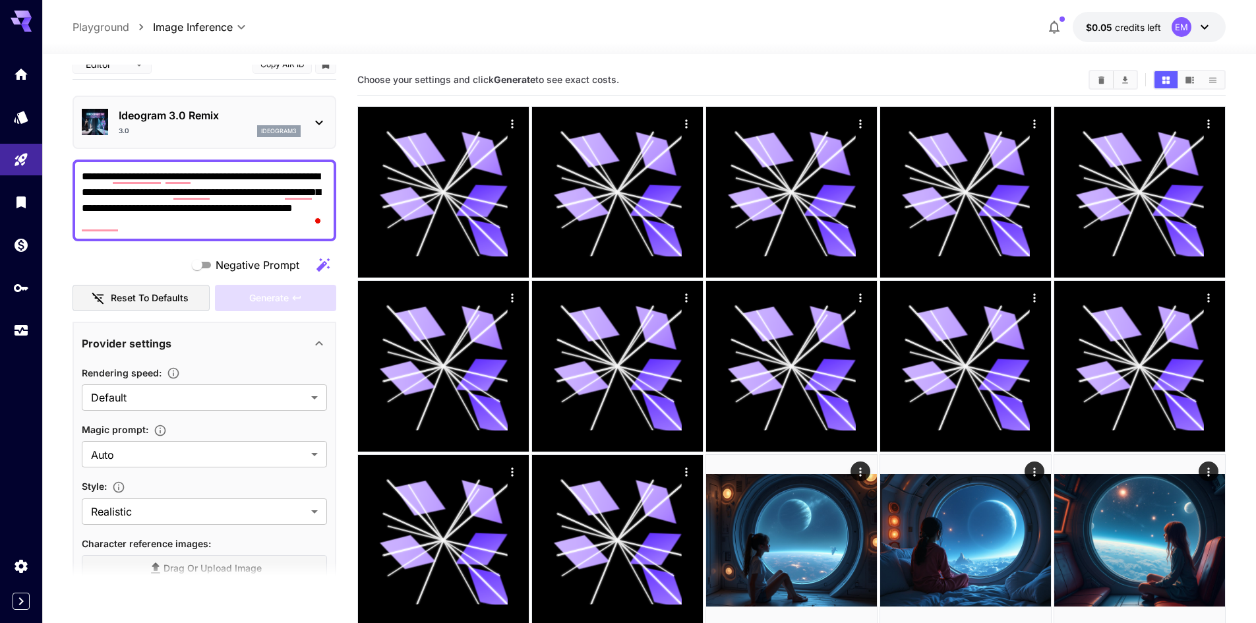
scroll to position [0, 0]
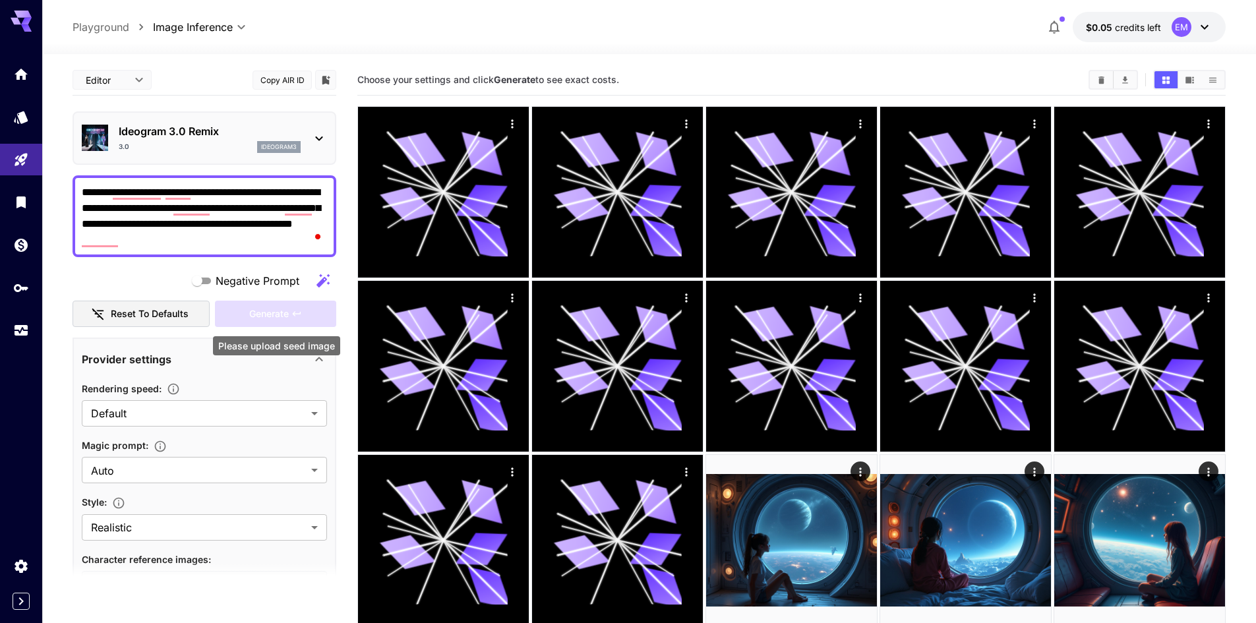
click at [265, 322] on div "Generate" at bounding box center [275, 314] width 121 height 27
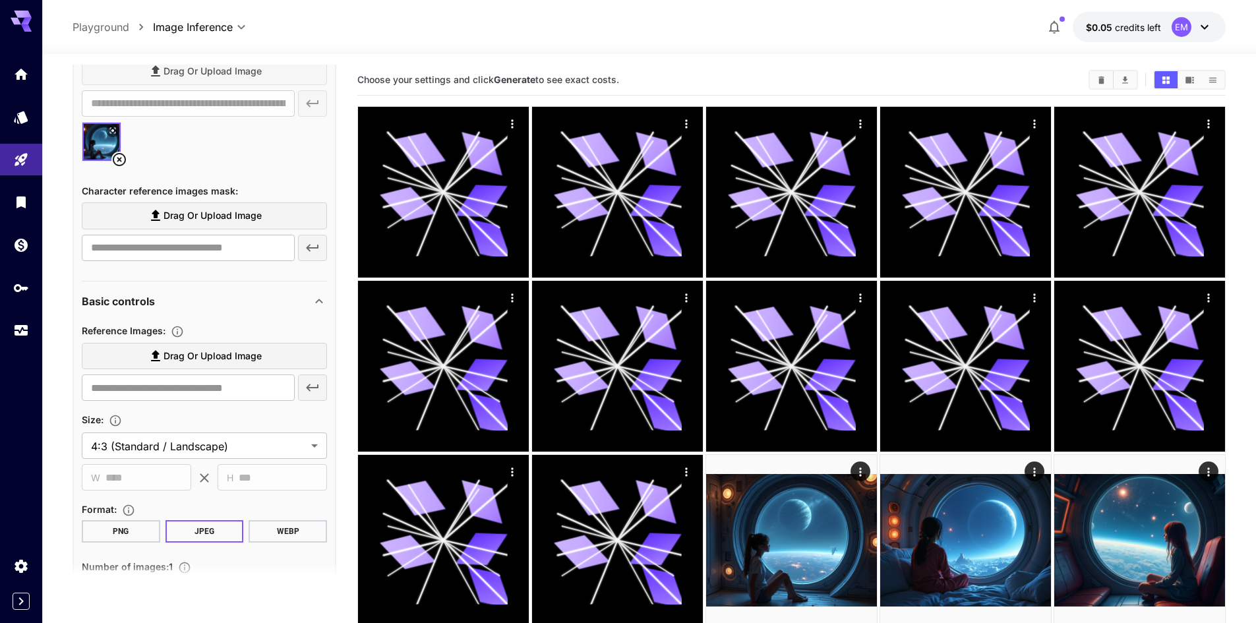
scroll to position [528, 0]
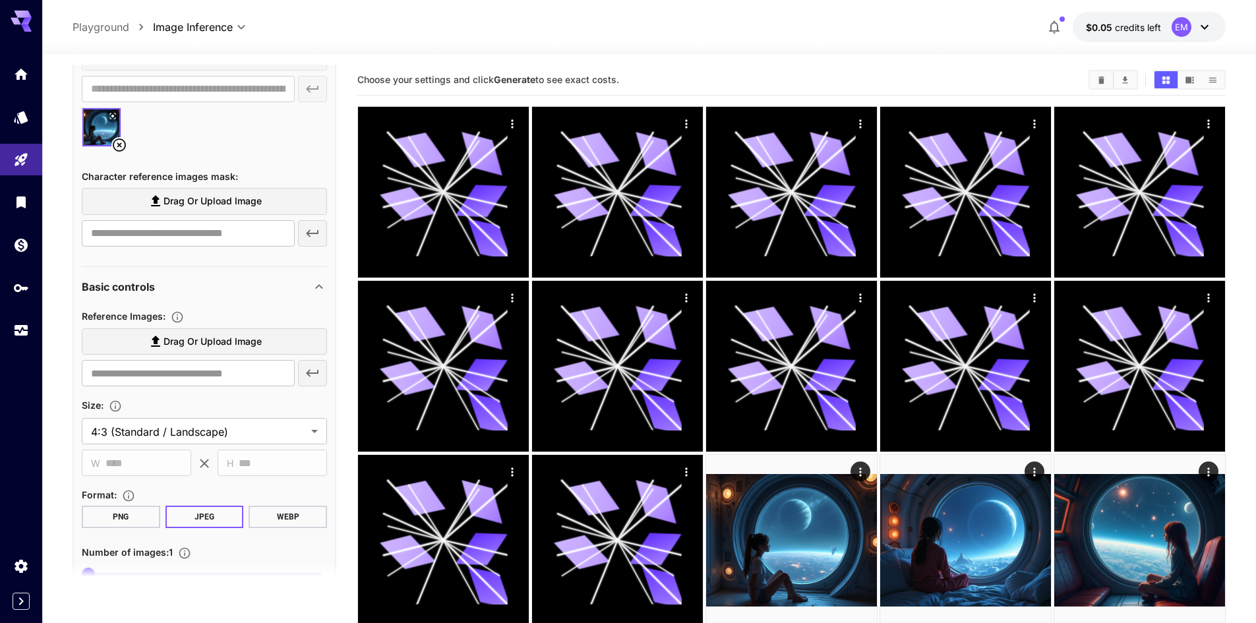
click at [130, 518] on button "PNG" at bounding box center [121, 517] width 78 height 22
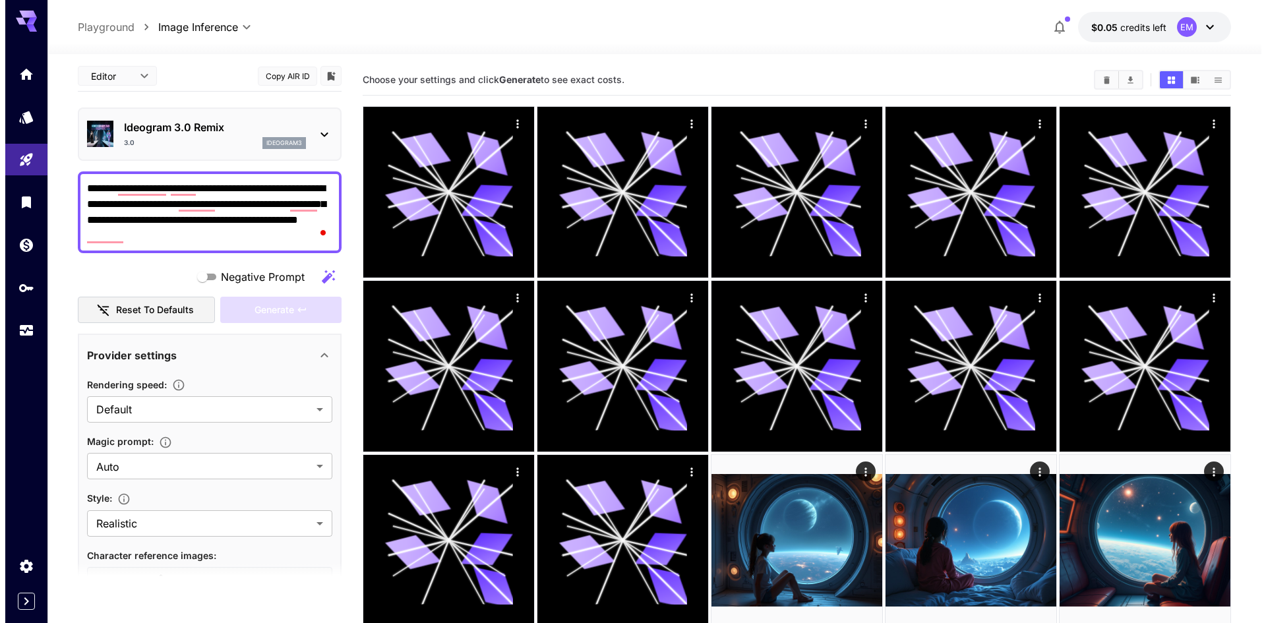
scroll to position [0, 0]
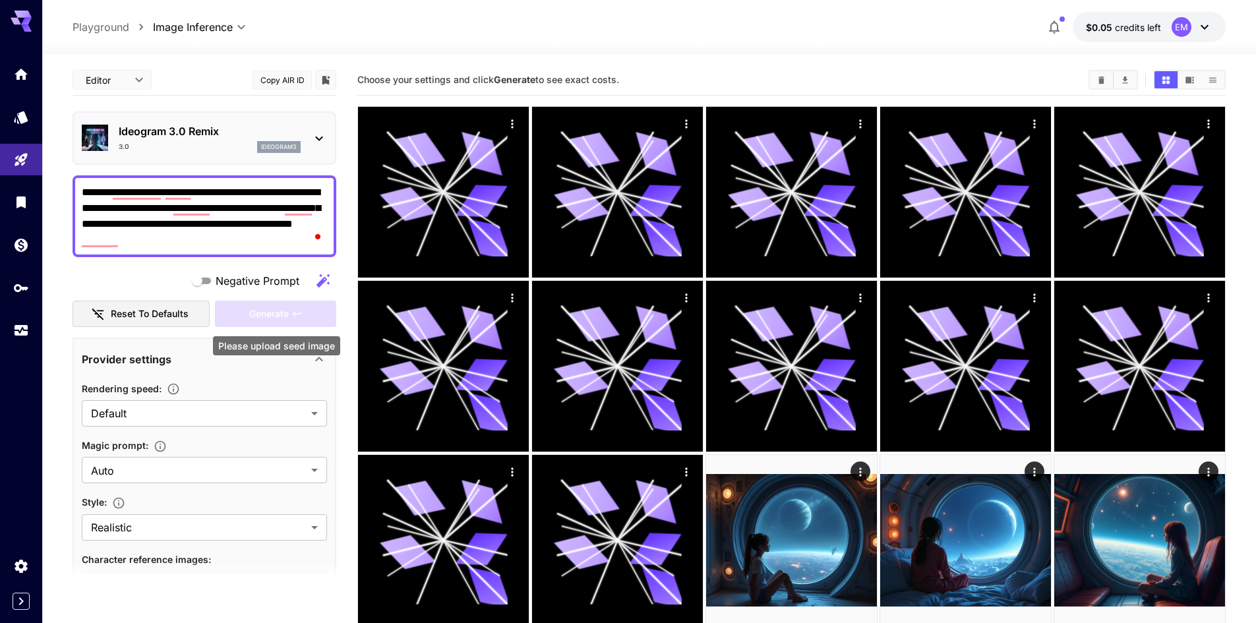
click at [274, 310] on div "Generate" at bounding box center [275, 314] width 121 height 27
click at [264, 140] on div "Ideogram 3.0 Remix 3.0 ideogram3" at bounding box center [210, 138] width 182 height 30
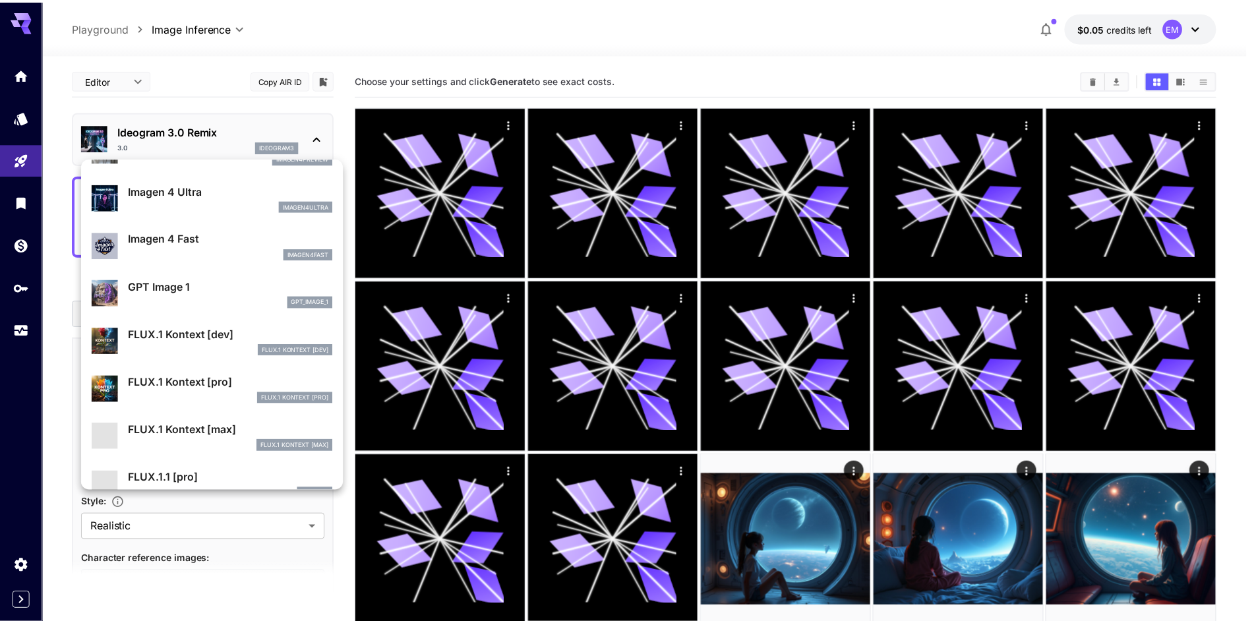
scroll to position [660, 0]
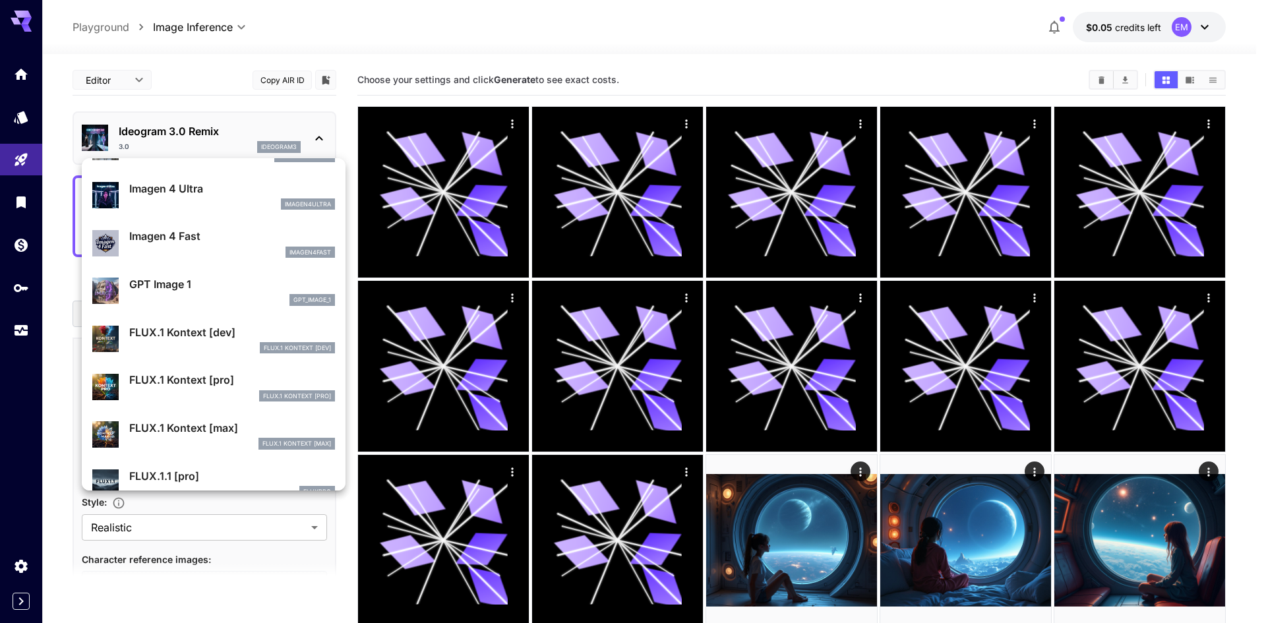
click at [163, 289] on p "GPT Image 1" at bounding box center [232, 284] width 206 height 16
type input "**********"
type input "****"
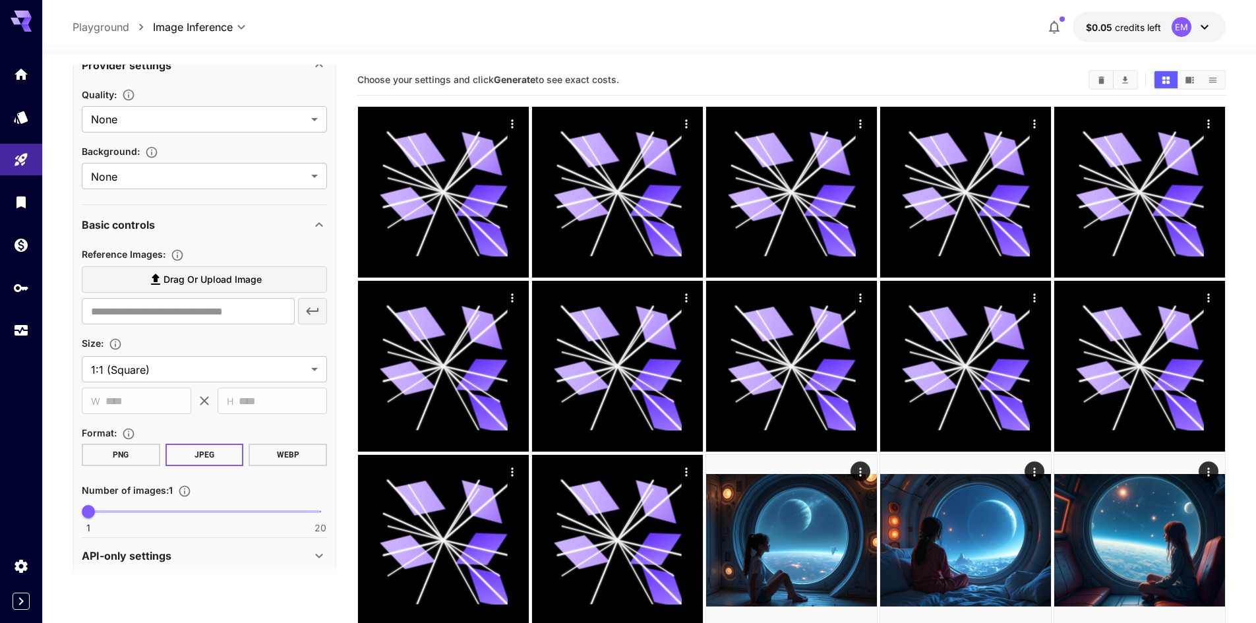
scroll to position [308, 0]
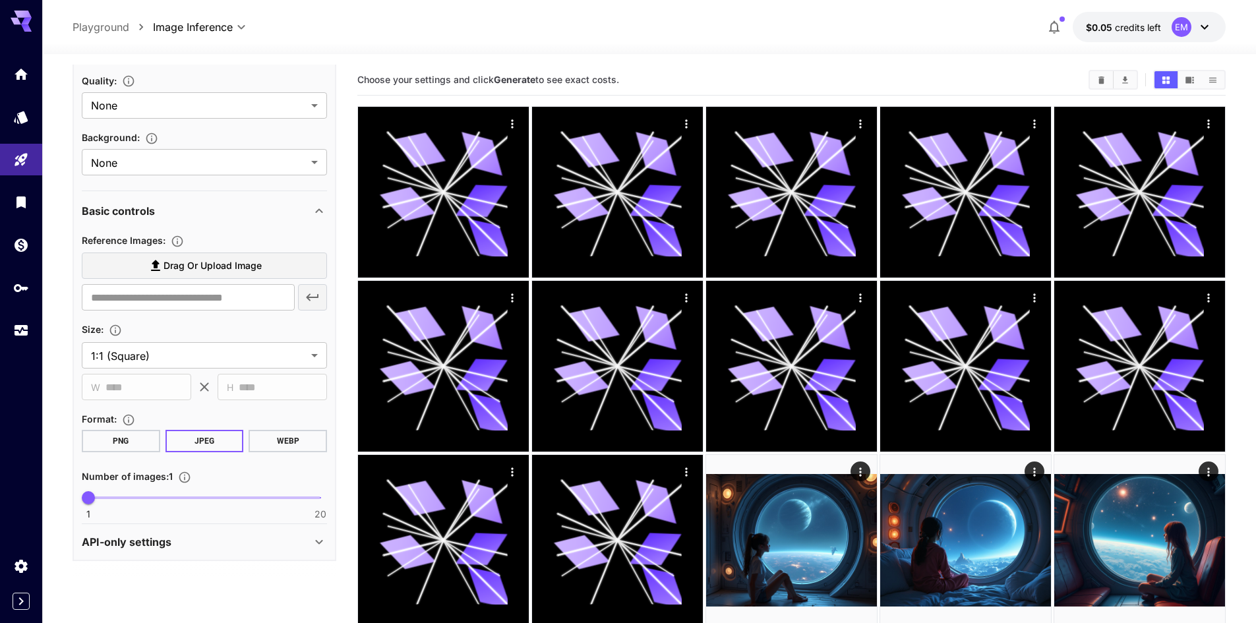
click at [208, 272] on span "Drag or upload image" at bounding box center [213, 266] width 98 height 16
click at [0, 0] on input "Drag or upload image" at bounding box center [0, 0] width 0 height 0
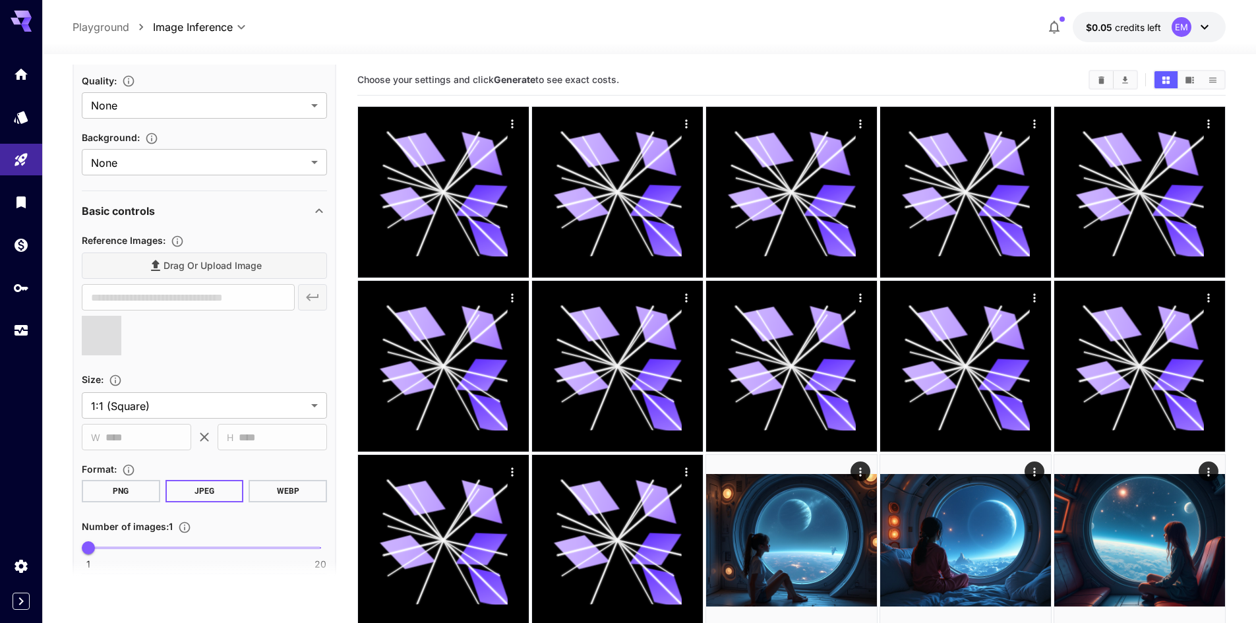
scroll to position [140, 0]
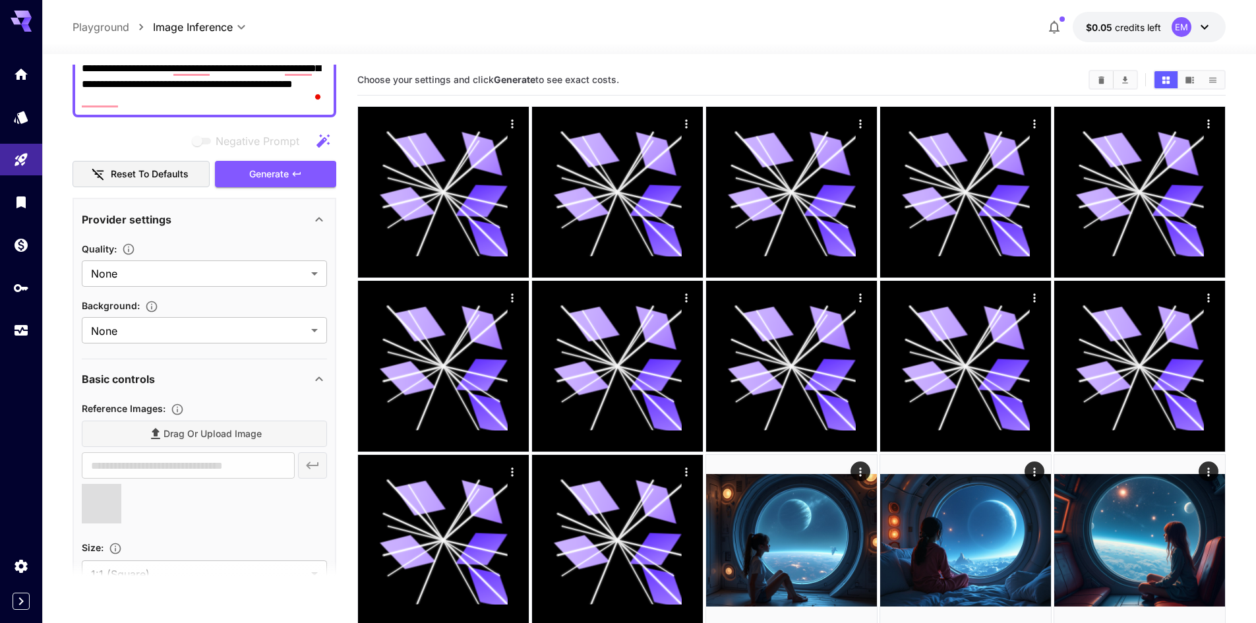
type input "**********"
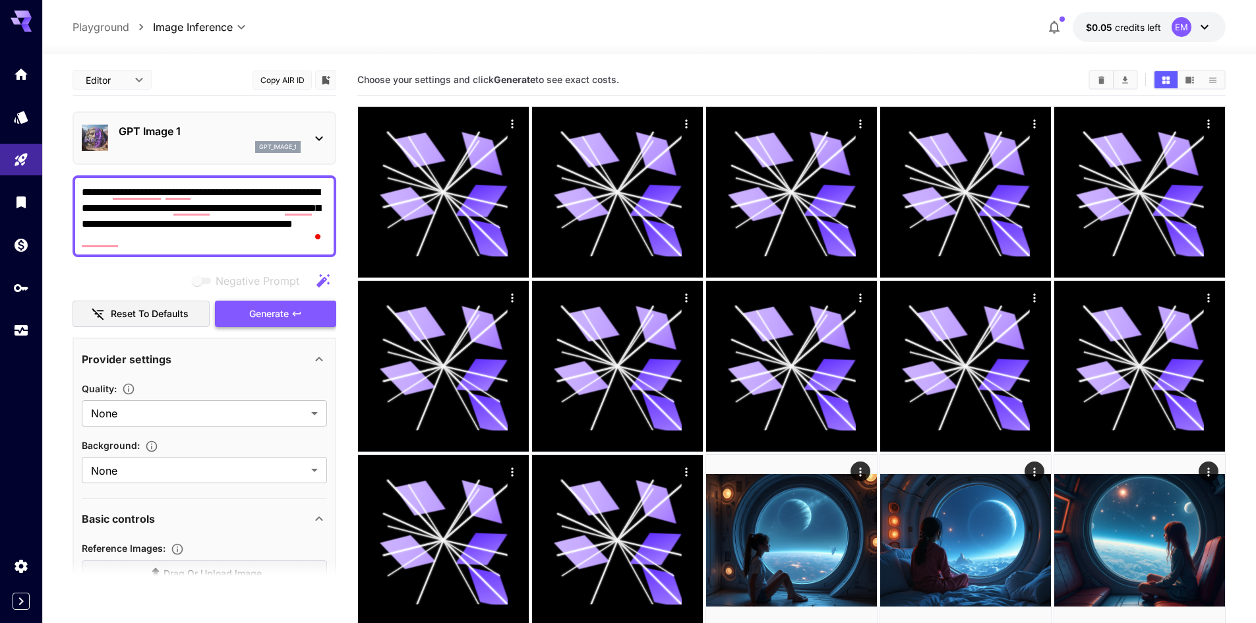
click at [264, 313] on span "Generate" at bounding box center [269, 314] width 40 height 16
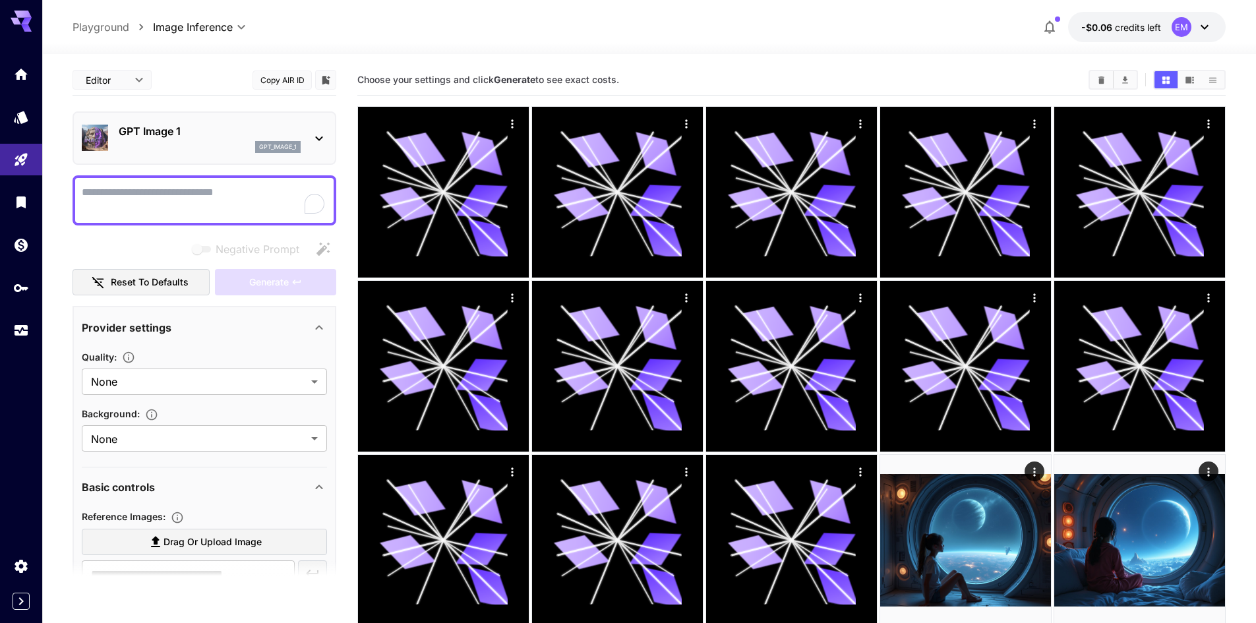
click at [1175, 28] on div "EM" at bounding box center [1182, 27] width 20 height 20
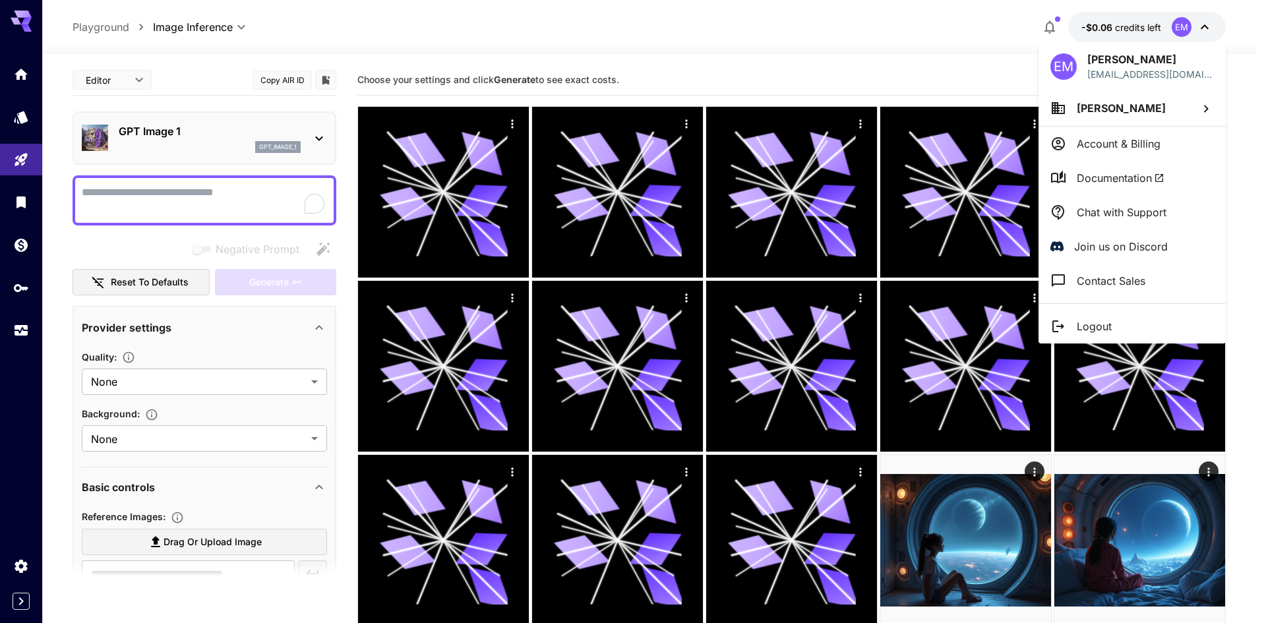
click at [1116, 141] on p "Account & Billing" at bounding box center [1119, 144] width 84 height 16
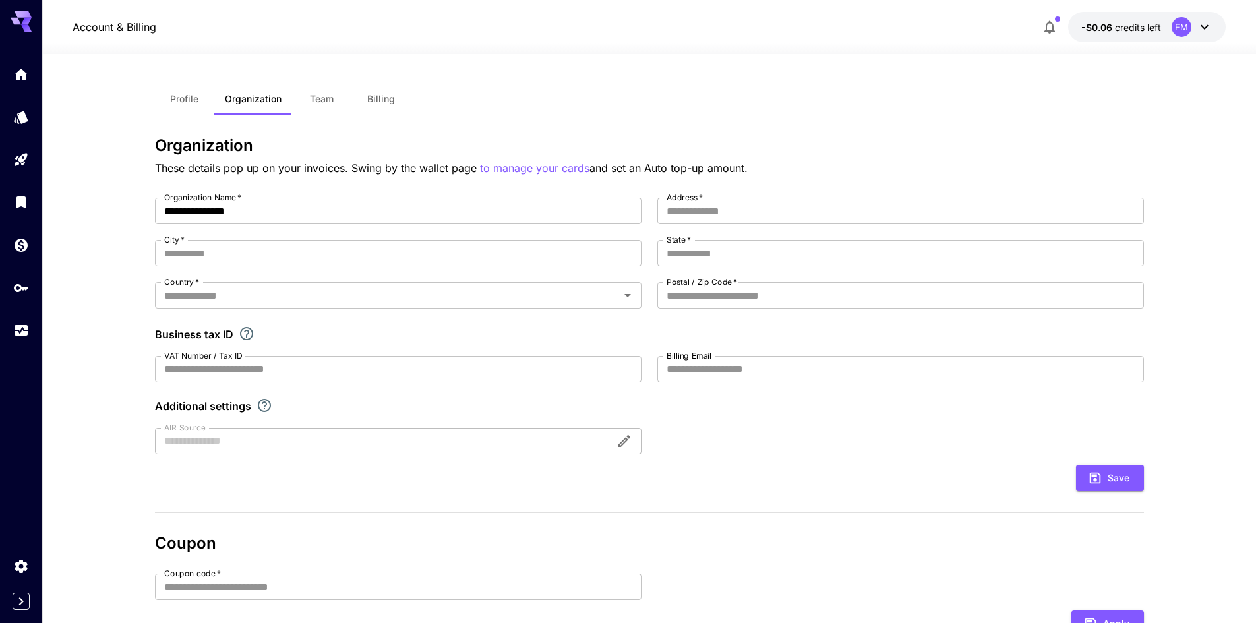
type input "**********"
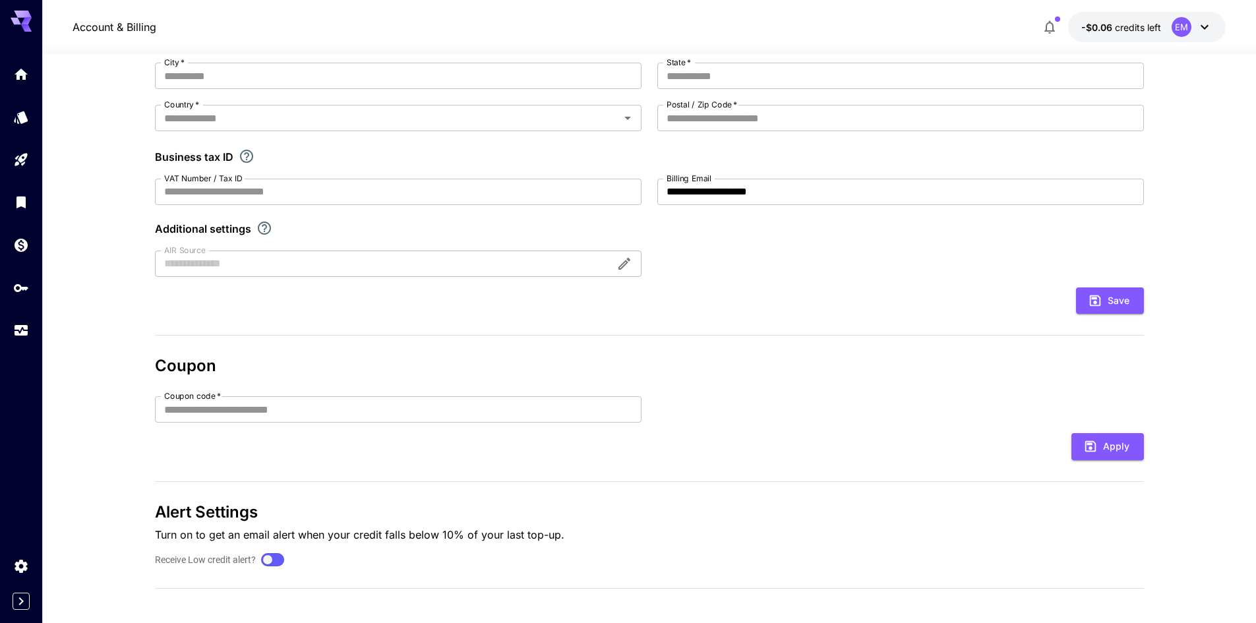
scroll to position [183, 0]
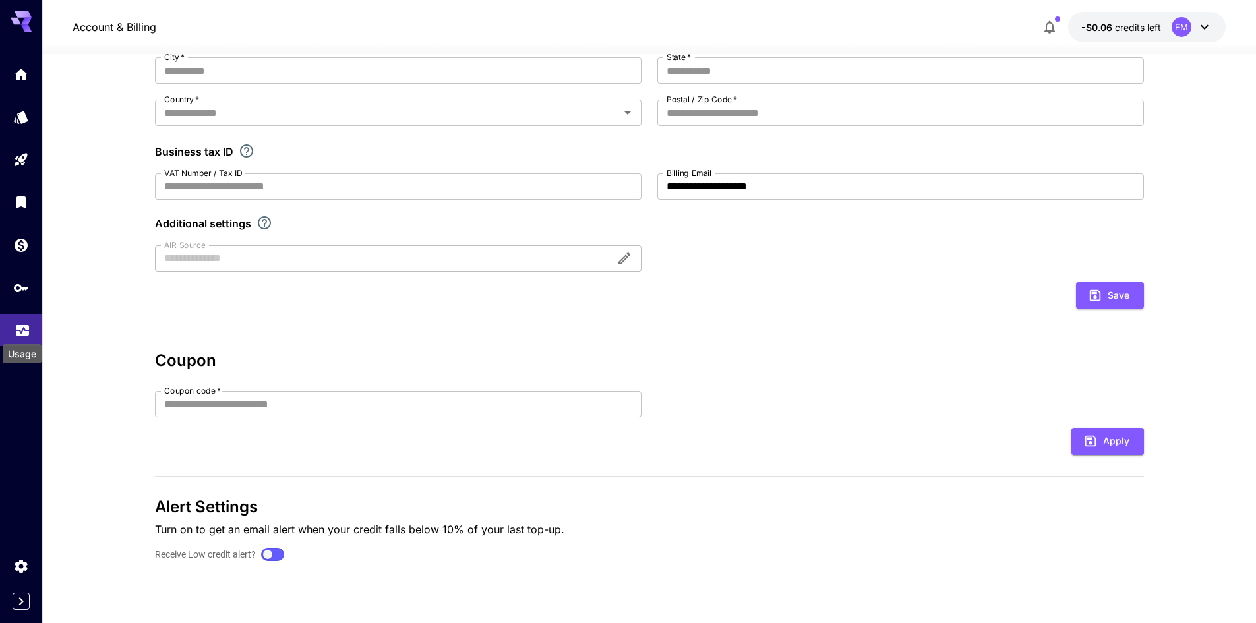
click at [25, 329] on icon "Usage" at bounding box center [22, 328] width 13 height 7
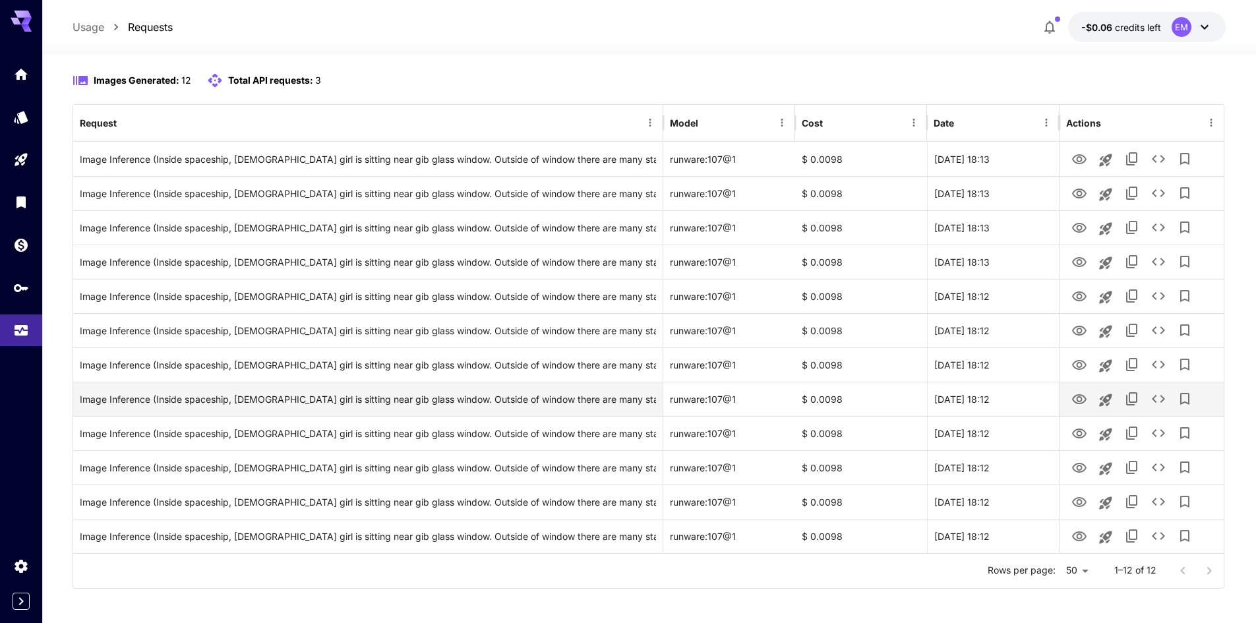
scroll to position [123, 0]
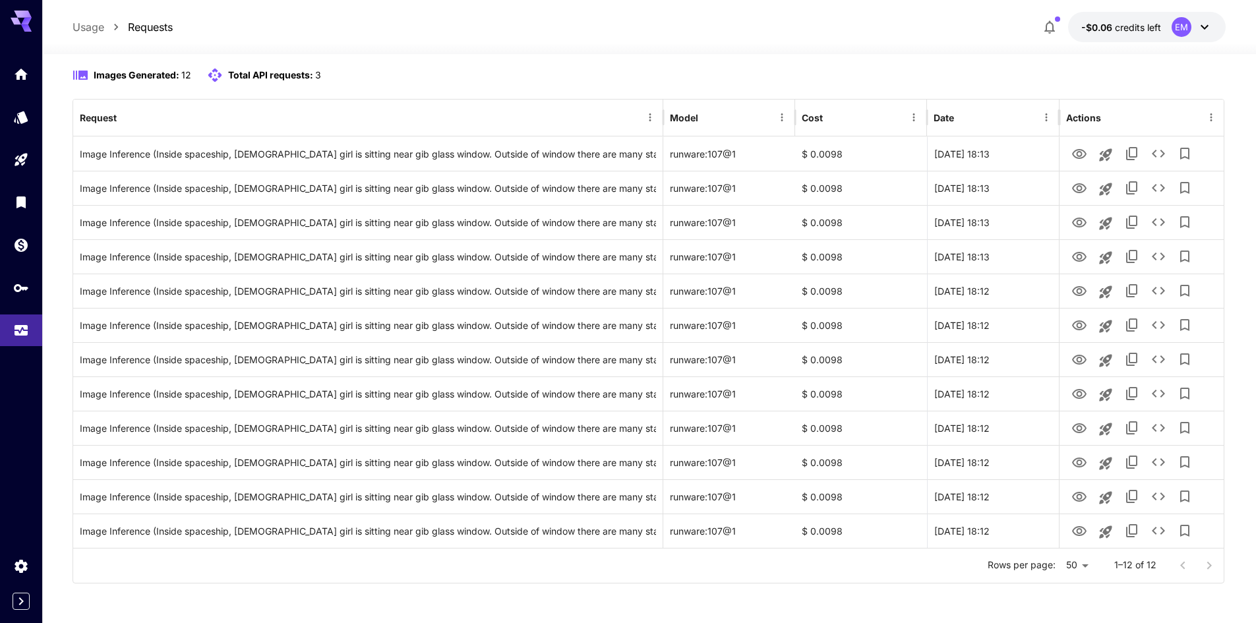
click at [1201, 567] on div at bounding box center [1196, 566] width 53 height 26
click at [1179, 570] on div at bounding box center [1196, 566] width 53 height 26
click at [1180, 564] on div at bounding box center [1196, 566] width 53 height 26
click at [1194, 564] on div at bounding box center [1196, 566] width 53 height 26
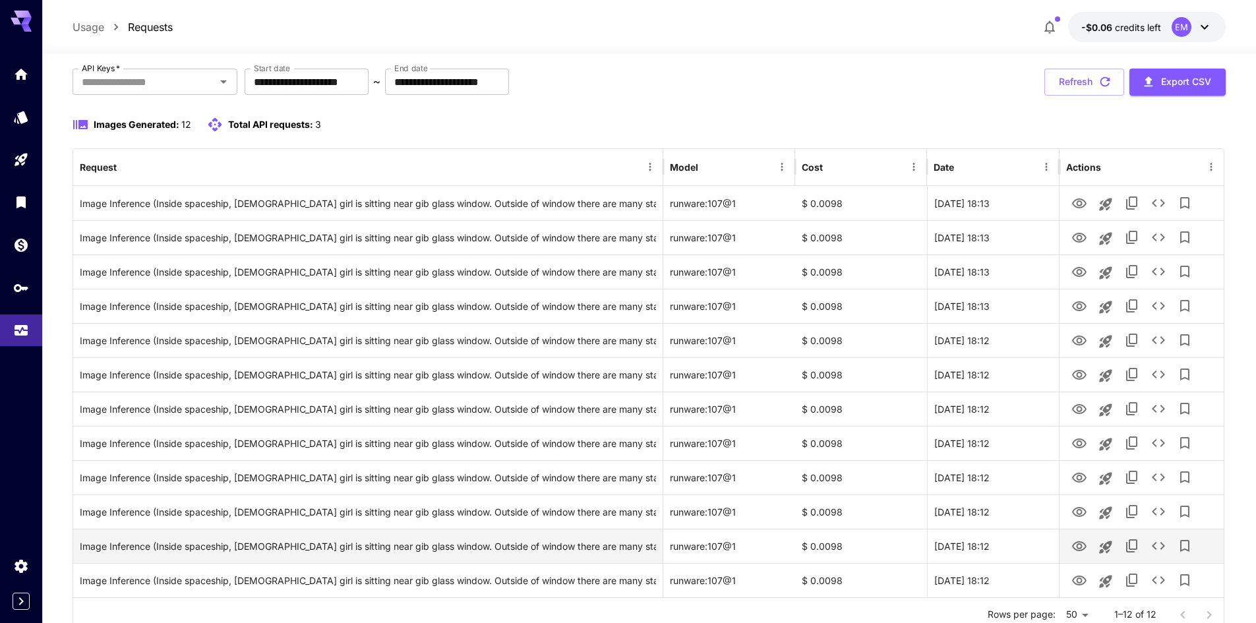
scroll to position [0, 0]
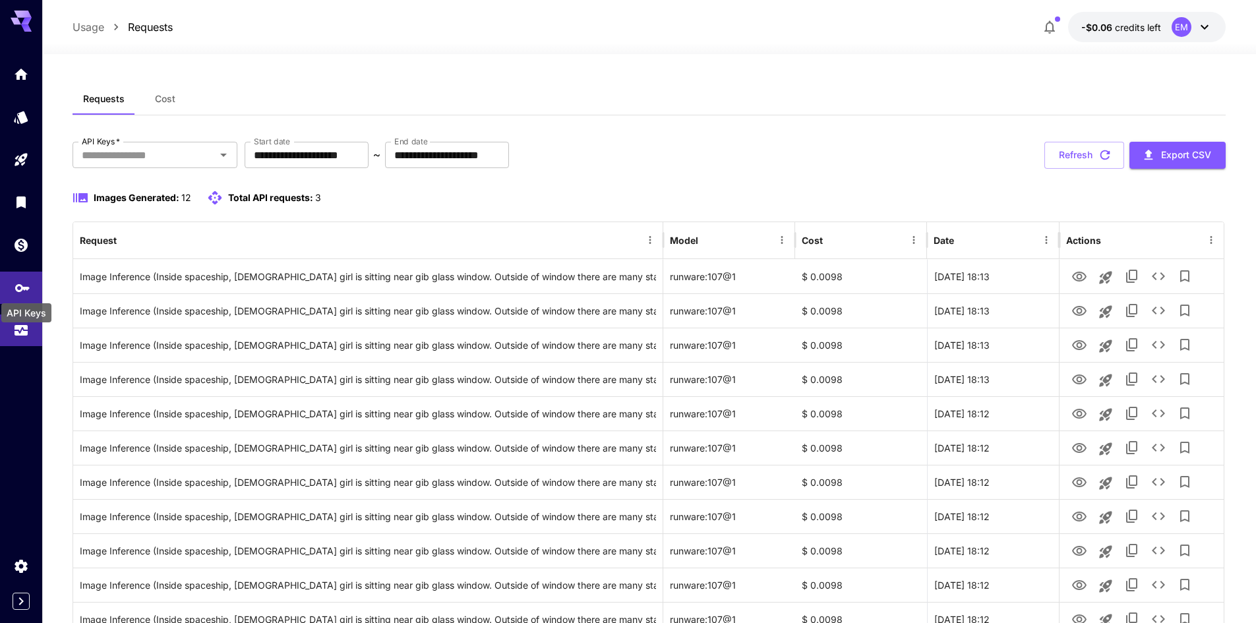
click at [29, 288] on icon "API Keys" at bounding box center [23, 284] width 16 height 16
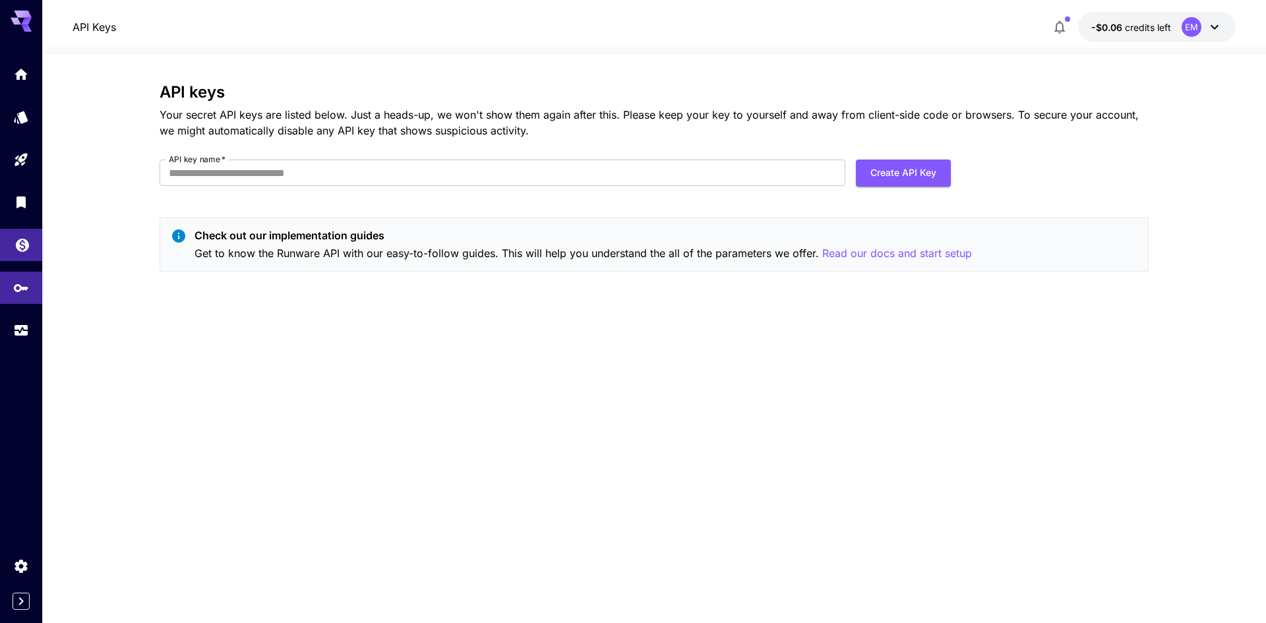
click at [21, 243] on icon "Wallet" at bounding box center [23, 241] width 16 height 16
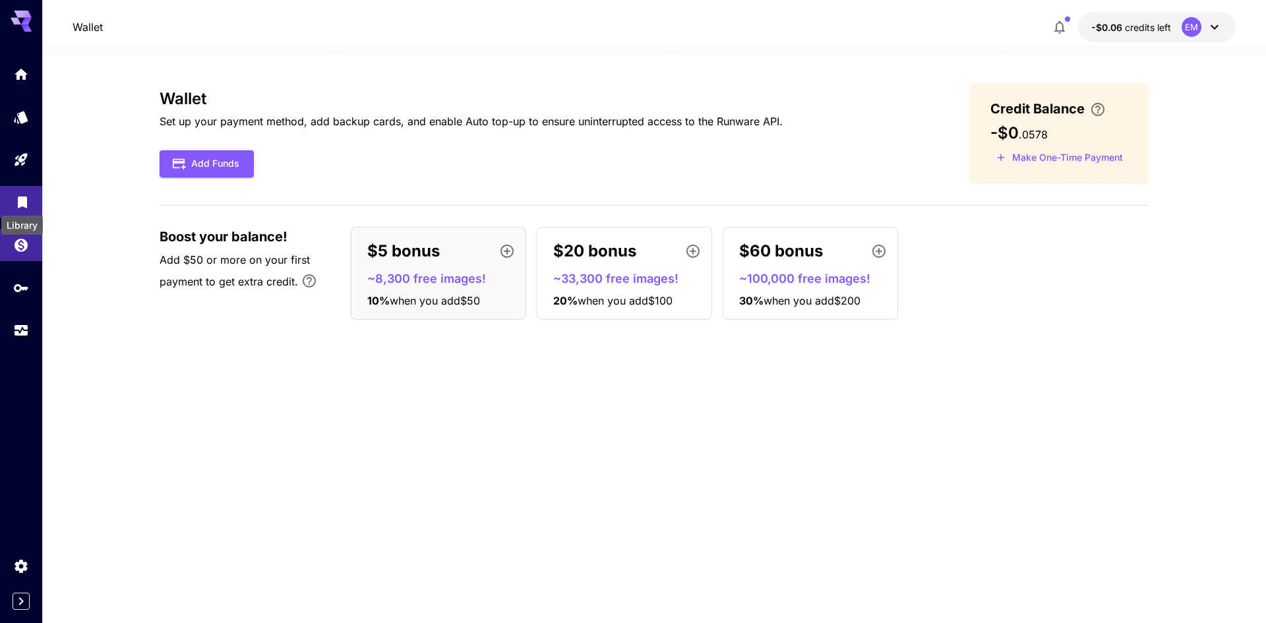
click at [19, 207] on div "Library" at bounding box center [22, 221] width 44 height 30
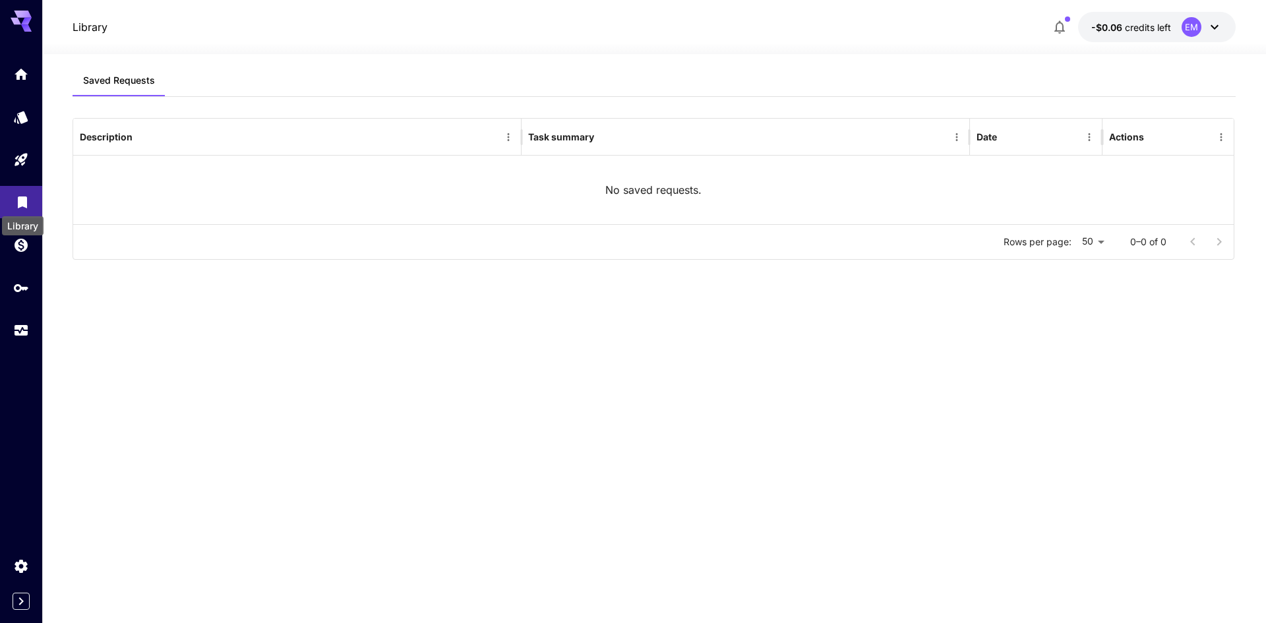
click at [19, 207] on div "Library" at bounding box center [23, 222] width 44 height 30
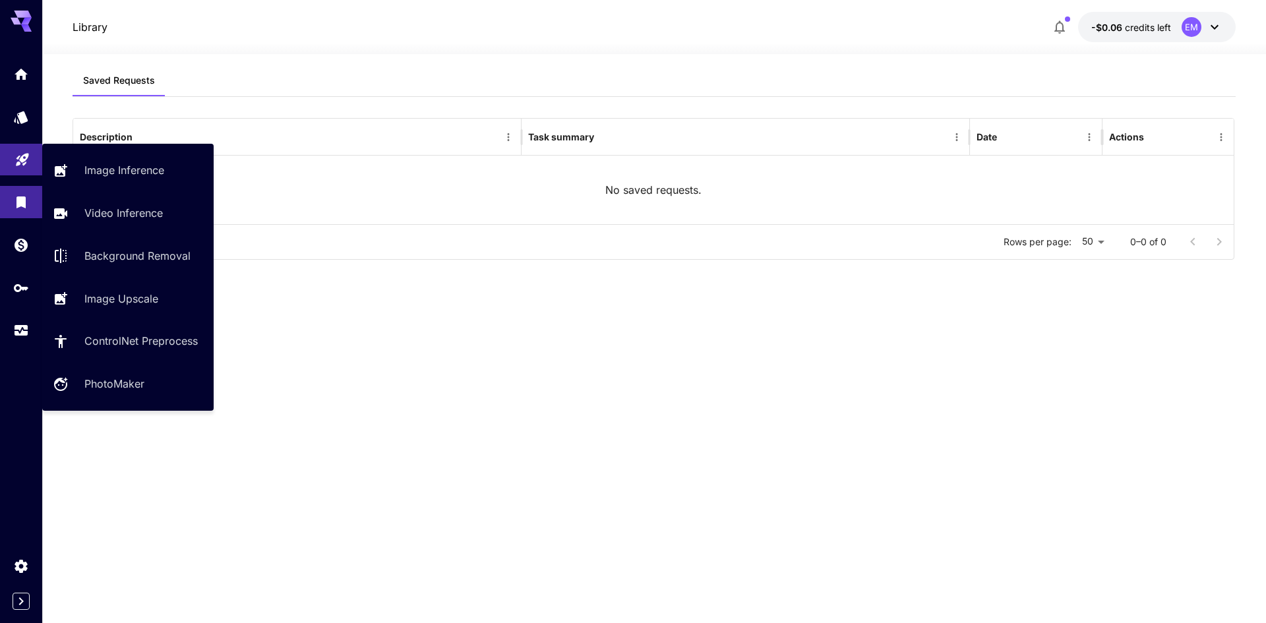
click at [19, 160] on icon "Playground" at bounding box center [22, 156] width 13 height 13
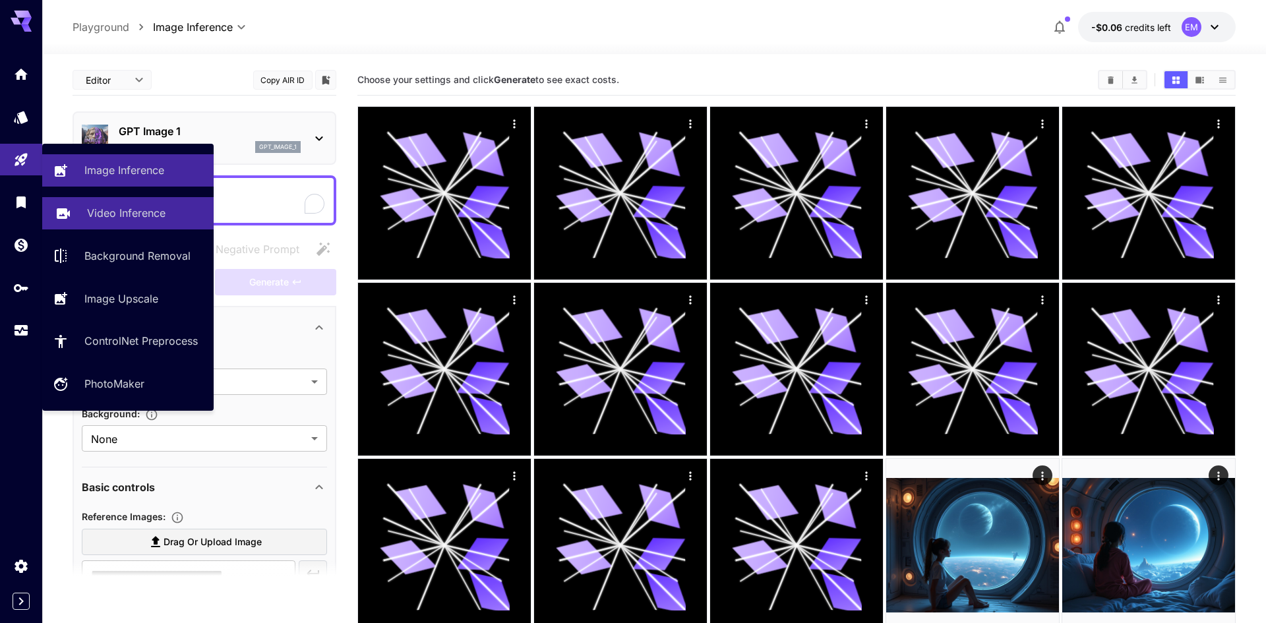
click at [117, 214] on p "Video Inference" at bounding box center [126, 213] width 78 height 16
type input "**********"
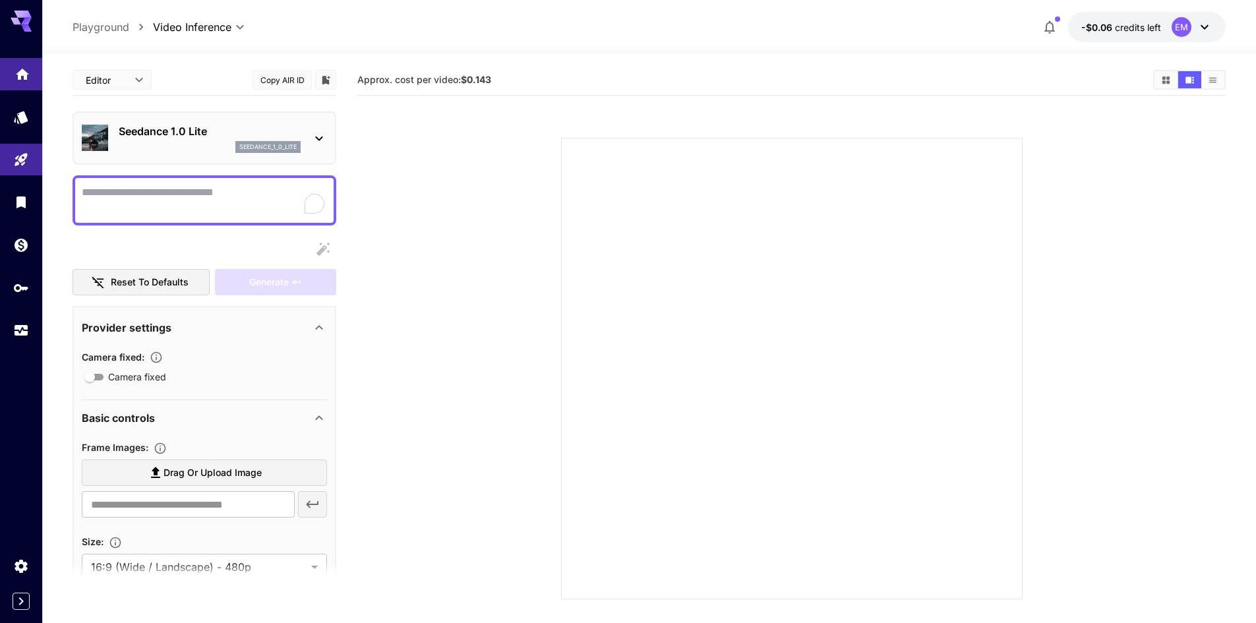
click at [24, 73] on icon "Home" at bounding box center [22, 70] width 13 height 11
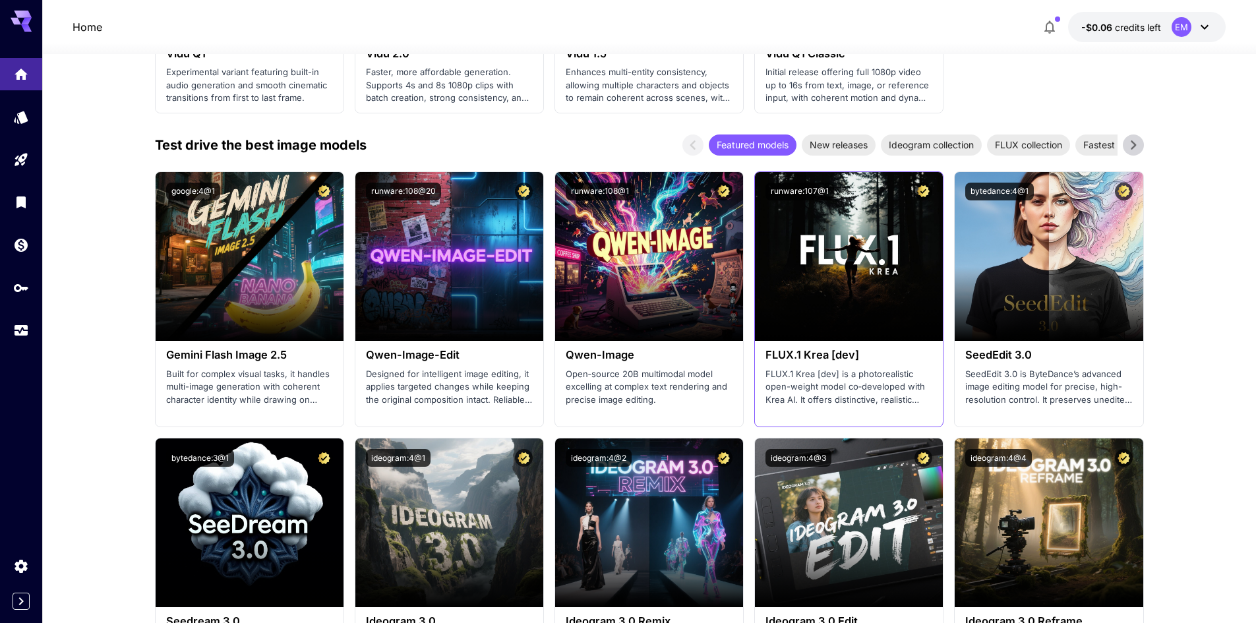
scroll to position [1385, 0]
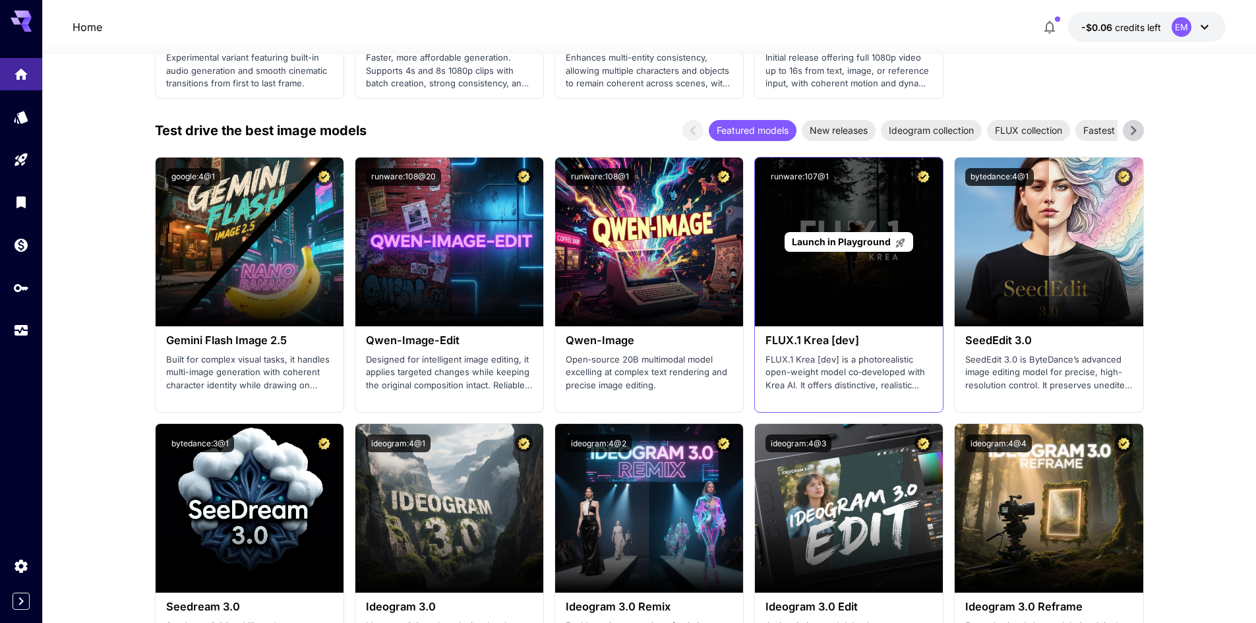
click at [877, 291] on div "Launch in Playground" at bounding box center [849, 242] width 188 height 169
click at [828, 286] on div "Launch in Playground" at bounding box center [849, 242] width 188 height 169
click at [826, 251] on div "Launch in Playground" at bounding box center [849, 242] width 129 height 20
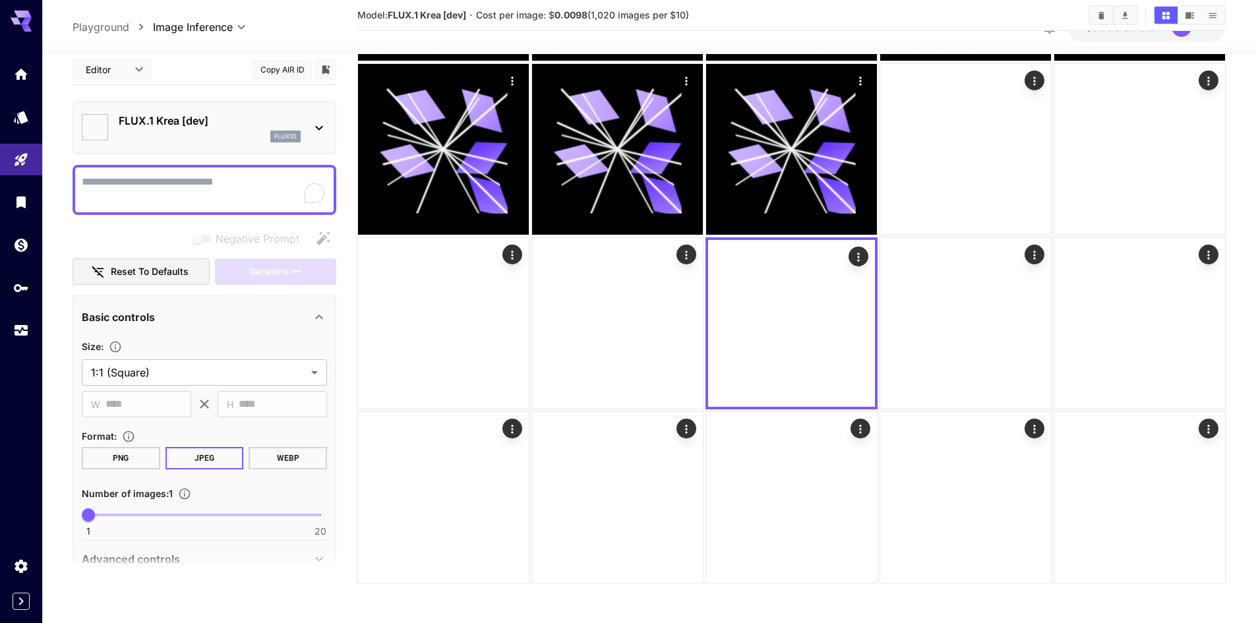
type input "*******"
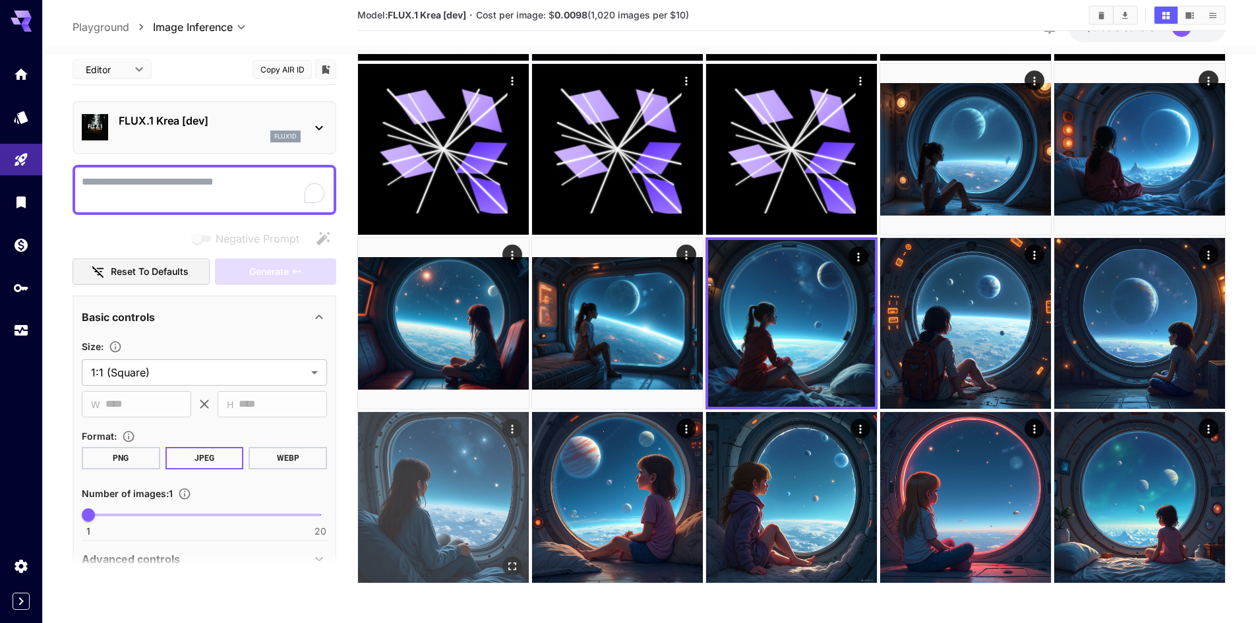
click at [429, 499] on img at bounding box center [443, 497] width 171 height 171
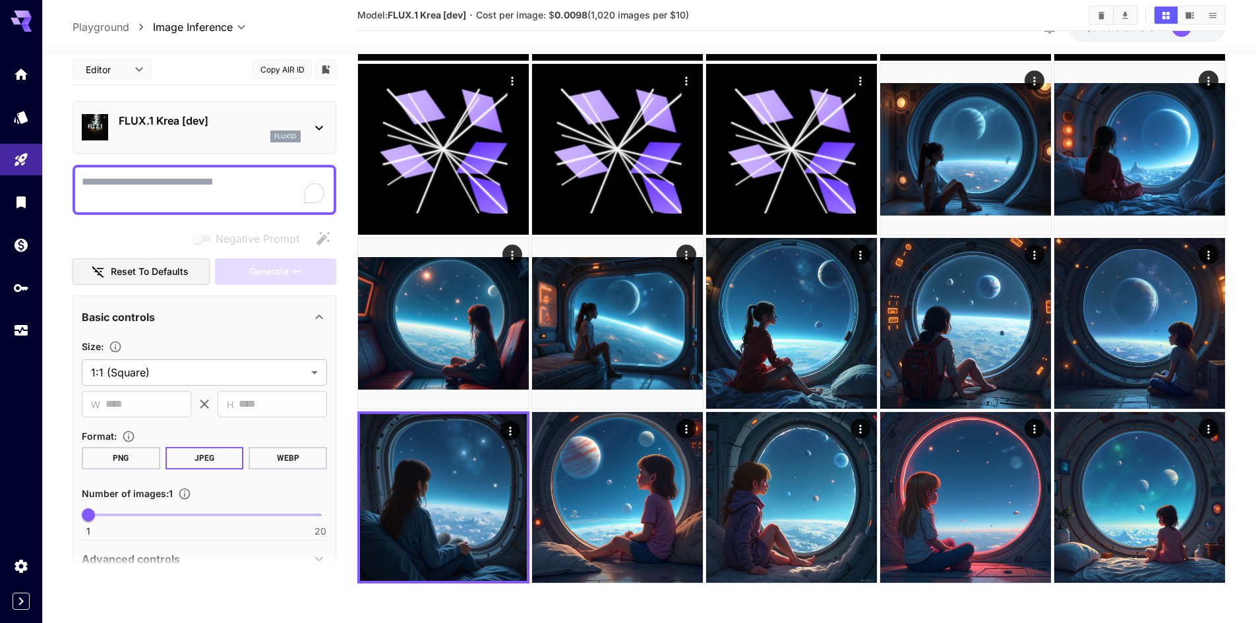
click at [244, 198] on textarea "Negative Prompt" at bounding box center [204, 189] width 245 height 32
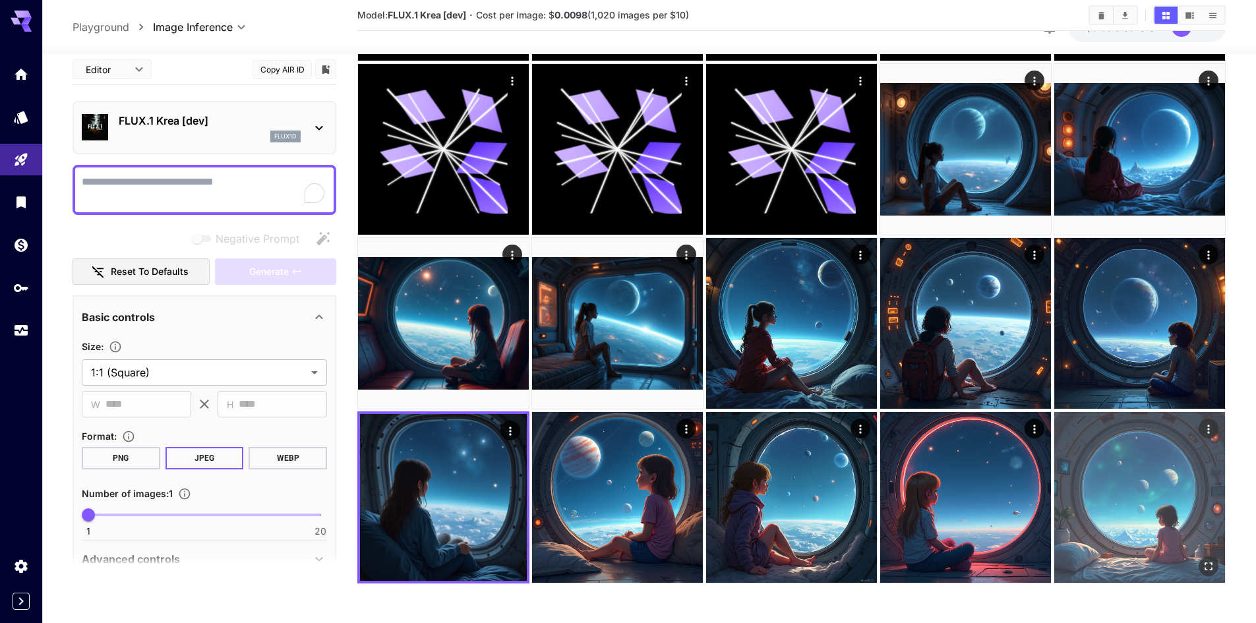
click at [1141, 512] on img at bounding box center [1139, 497] width 171 height 171
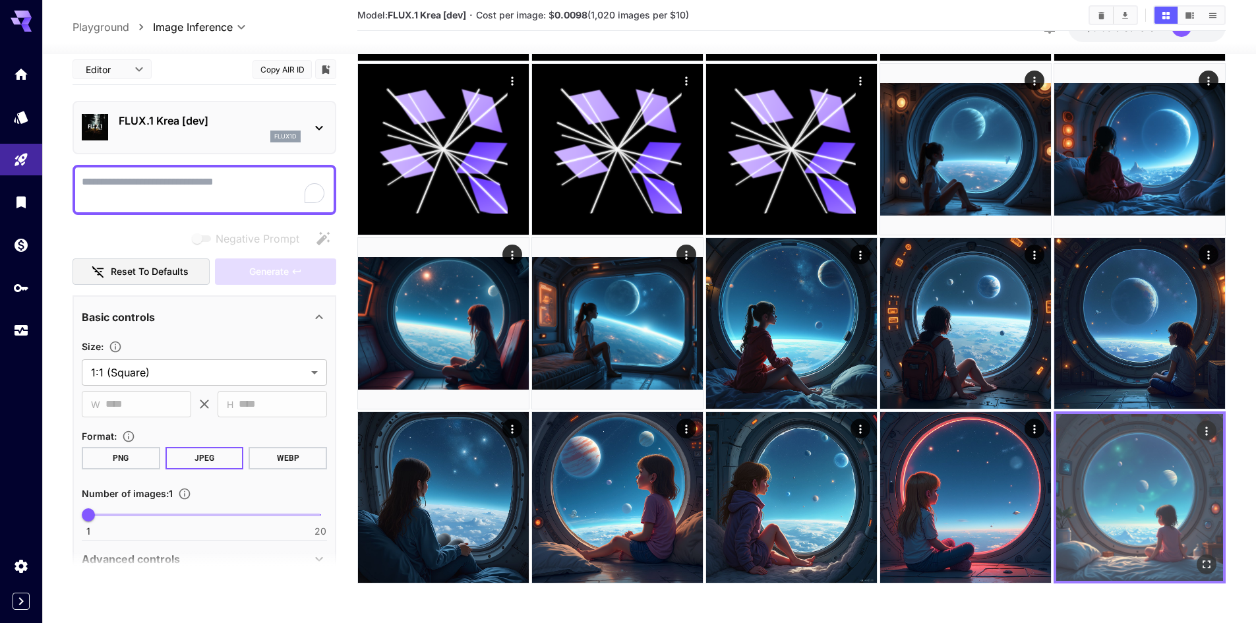
click at [1134, 502] on img at bounding box center [1139, 497] width 167 height 167
click at [1209, 433] on icon "Actions" at bounding box center [1206, 431] width 13 height 13
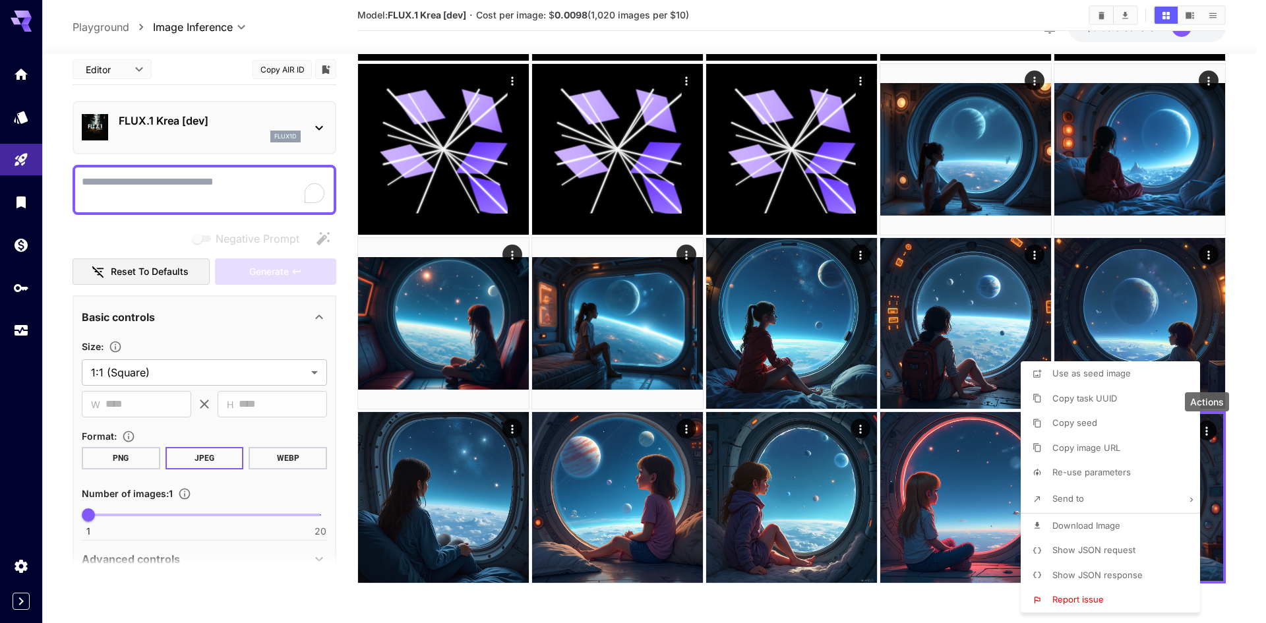
click at [1112, 545] on span "Show JSON request" at bounding box center [1093, 550] width 83 height 11
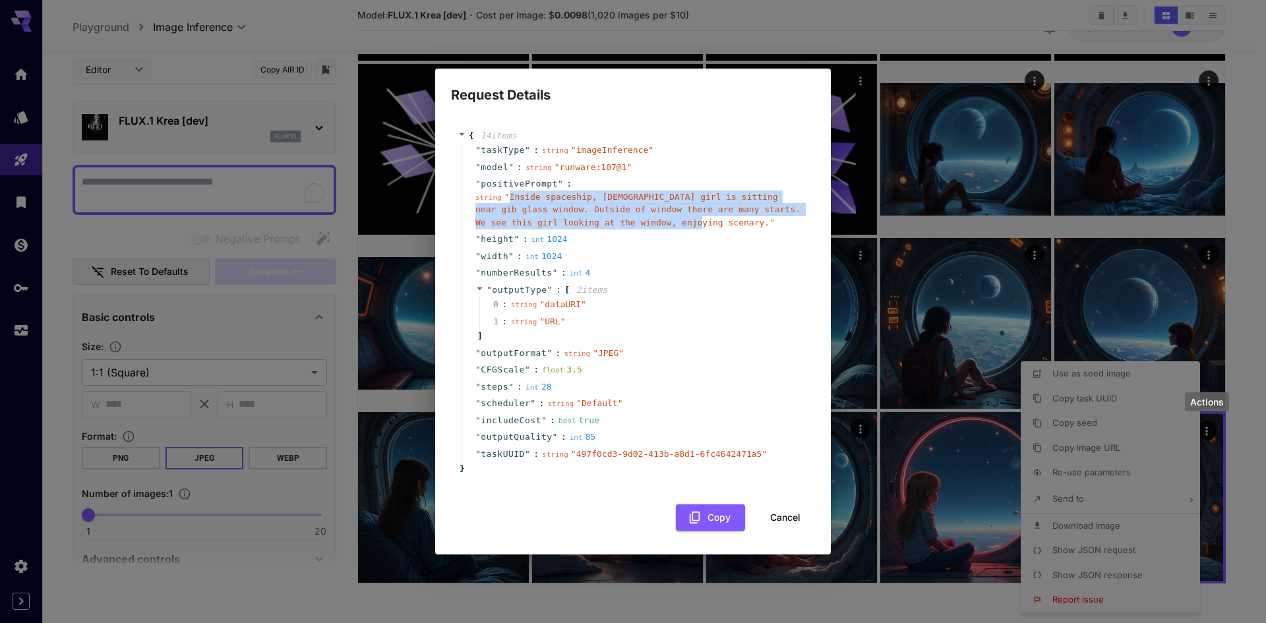
drag, startPoint x: 611, startPoint y: 223, endPoint x: 508, endPoint y: 197, distance: 106.2
click at [508, 197] on span "" Inside spaceship, 10 yo girl is sitting near gib glass window. Outside of win…" at bounding box center [637, 210] width 325 height 36
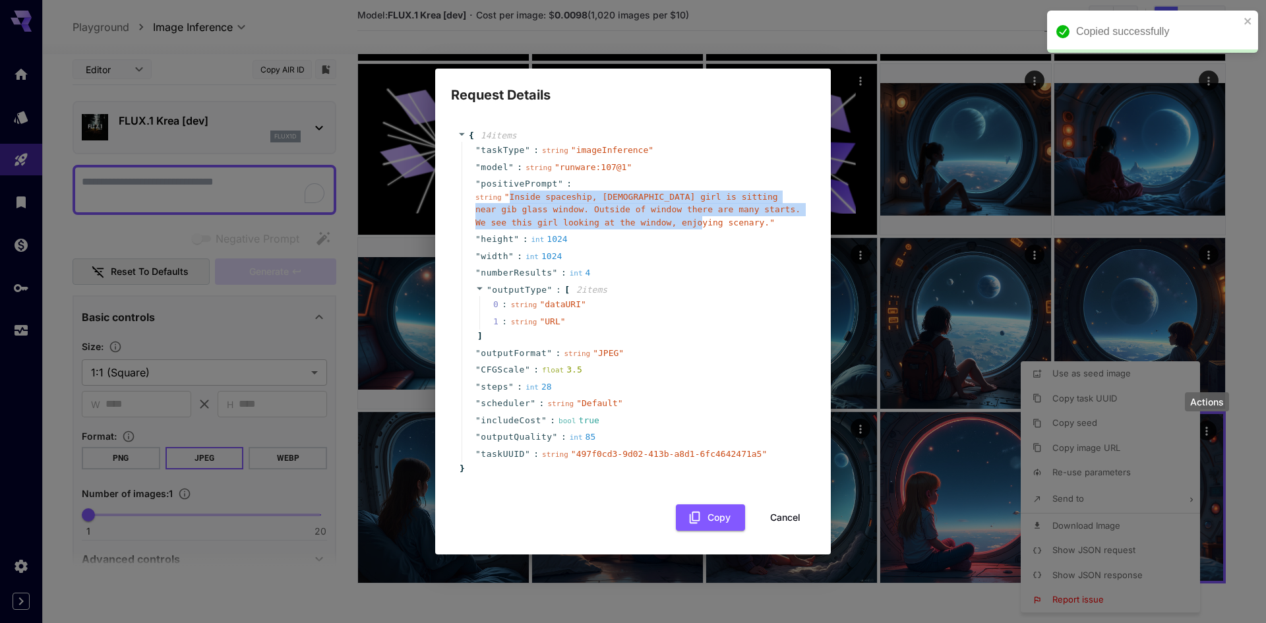
copy span "Inside spaceship, [DEMOGRAPHIC_DATA] girl is sitting near gib glass window. Out…"
